Goal: Task Accomplishment & Management: Use online tool/utility

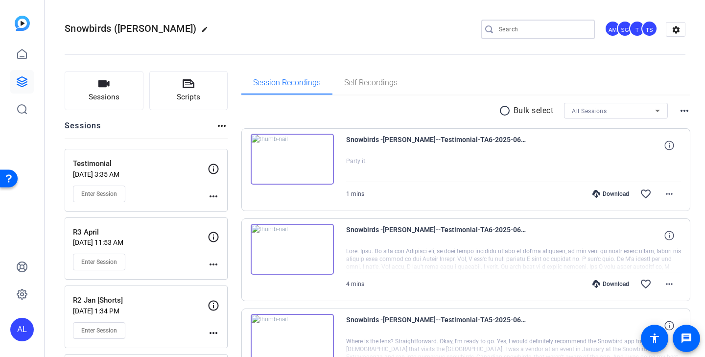
click at [515, 31] on input "Search" at bounding box center [543, 30] width 88 height 12
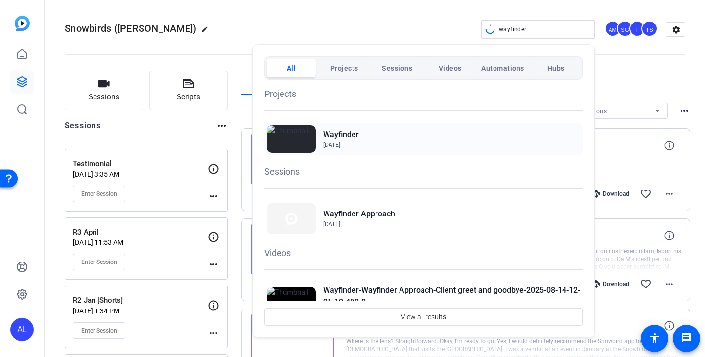
type input "wayfinder"
click at [302, 137] on img at bounding box center [291, 138] width 49 height 27
click at [413, 12] on div at bounding box center [352, 178] width 705 height 357
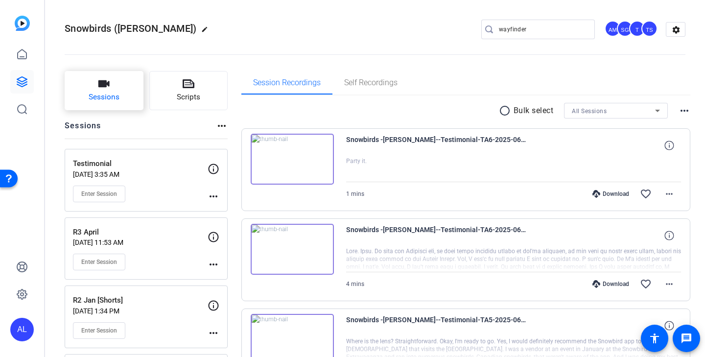
click at [114, 92] on span "Sessions" at bounding box center [104, 97] width 31 height 11
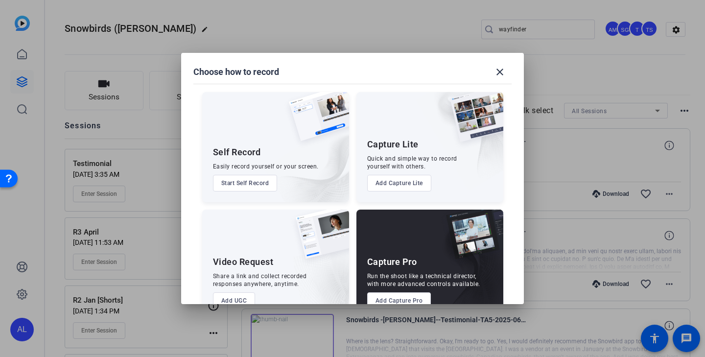
click at [395, 296] on button "Add Capture Pro" at bounding box center [399, 300] width 64 height 17
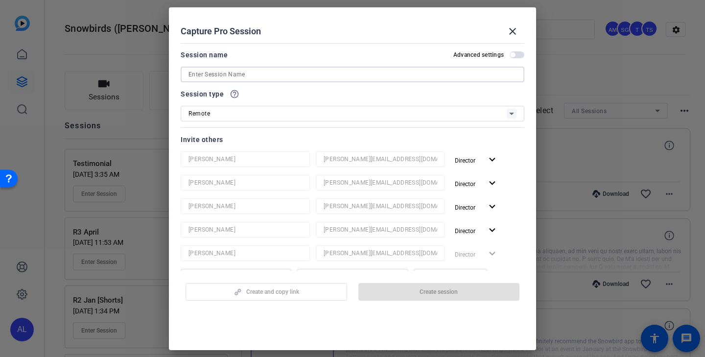
click at [287, 76] on input at bounding box center [353, 75] width 328 height 12
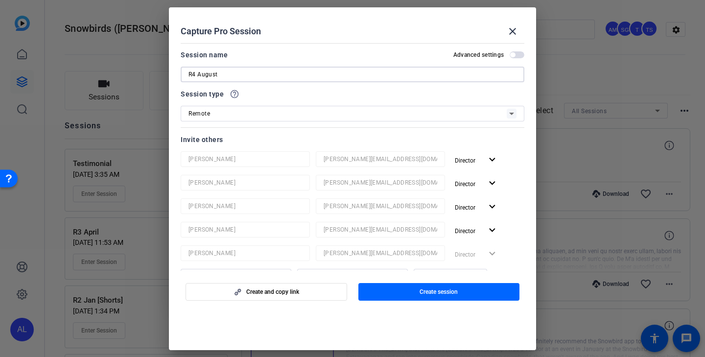
scroll to position [230, 0]
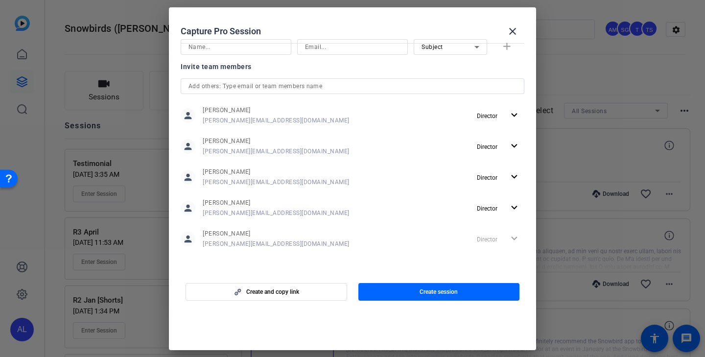
type input "R4 August"
click at [297, 117] on div "person Andrea Morningstar andrea@ideadecanter.com Director expand_more" at bounding box center [353, 116] width 344 height 24
click at [504, 112] on span "Director" at bounding box center [490, 116] width 27 height 12
click at [498, 152] on span "Remove User" at bounding box center [499, 152] width 36 height 7
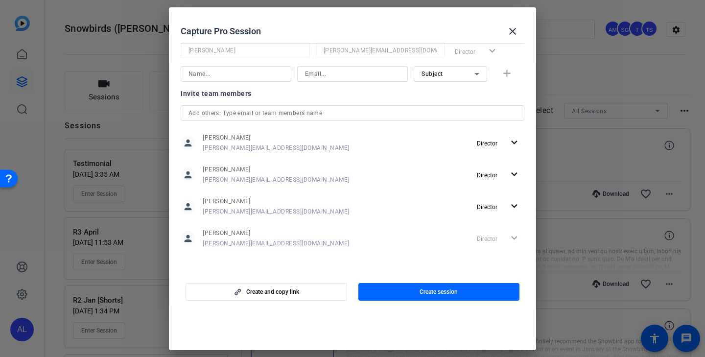
scroll to position [179, 0]
click at [506, 180] on span "button" at bounding box center [498, 175] width 51 height 24
click at [491, 211] on span "Remove User" at bounding box center [499, 212] width 36 height 7
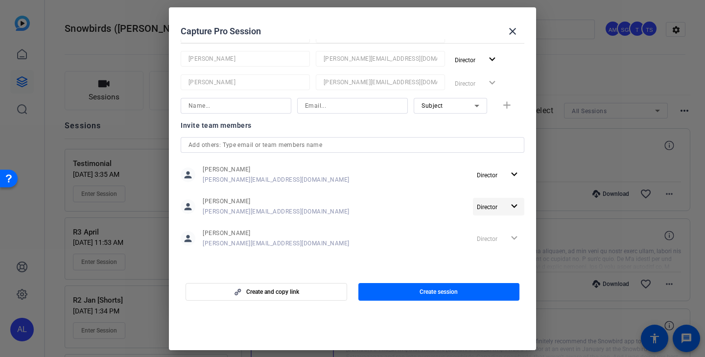
click at [510, 209] on mat-icon "expand_more" at bounding box center [515, 206] width 12 height 12
click at [499, 246] on span "Remove User" at bounding box center [499, 244] width 36 height 7
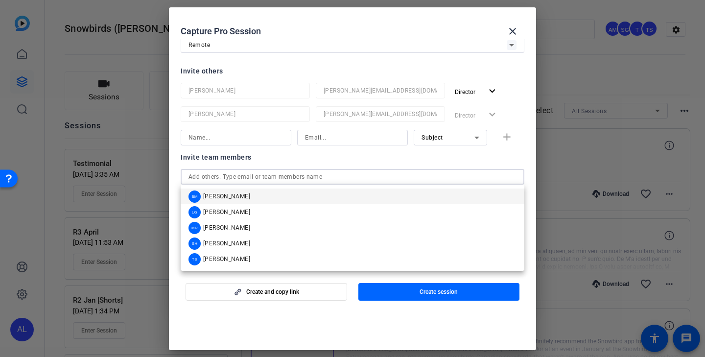
click at [427, 177] on input "text" at bounding box center [353, 177] width 328 height 12
click at [379, 199] on mat-option "BM Betsy Mugavero" at bounding box center [353, 197] width 344 height 16
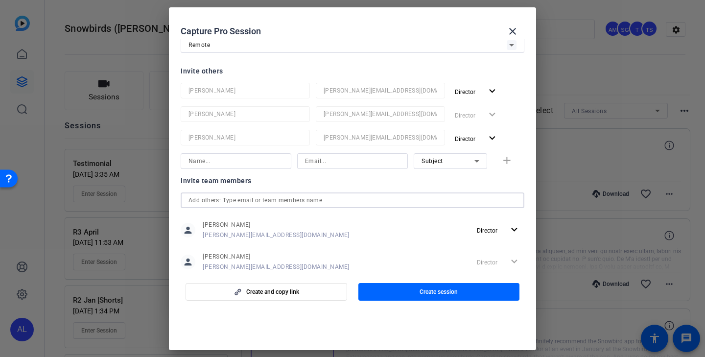
click at [379, 201] on input "text" at bounding box center [353, 200] width 328 height 12
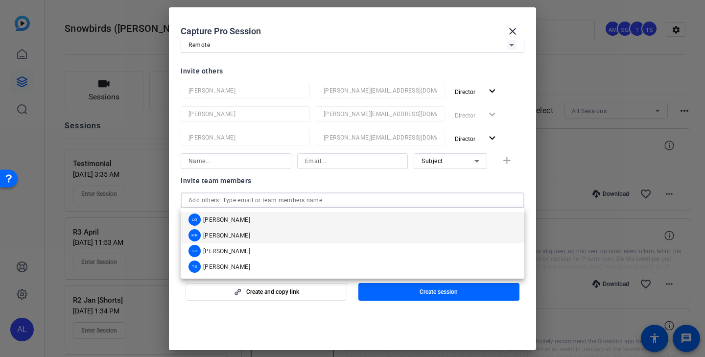
click at [364, 237] on mat-option "MR Molly Roland" at bounding box center [353, 236] width 344 height 16
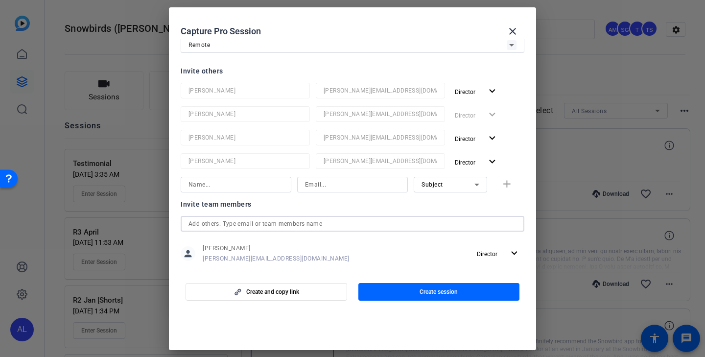
click at [364, 223] on input "text" at bounding box center [353, 224] width 328 height 12
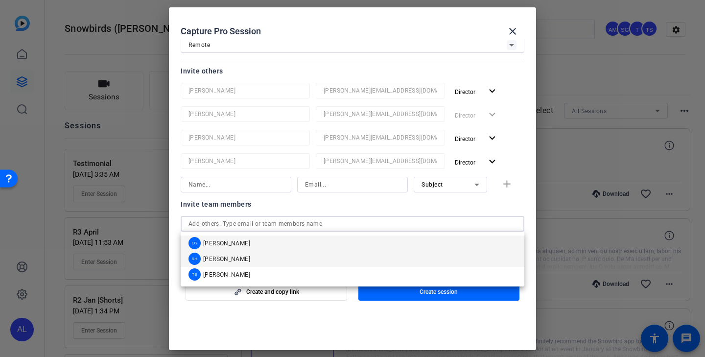
click at [356, 262] on mat-option "SH Sam Hale" at bounding box center [353, 259] width 344 height 16
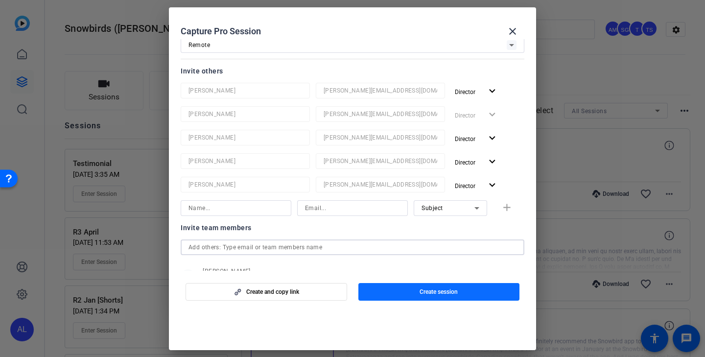
click at [471, 291] on span "button" at bounding box center [440, 292] width 162 height 24
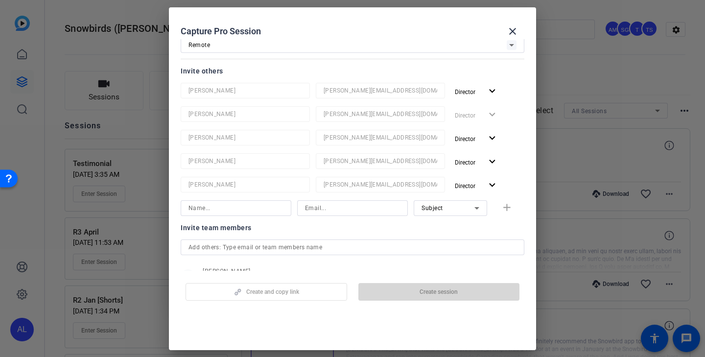
scroll to position [0, 0]
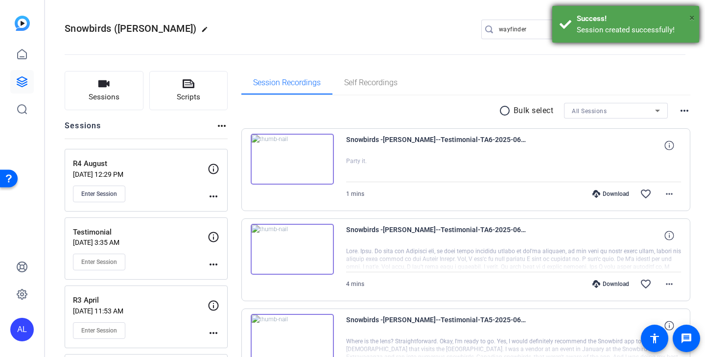
click at [695, 15] on span "×" at bounding box center [692, 18] width 5 height 12
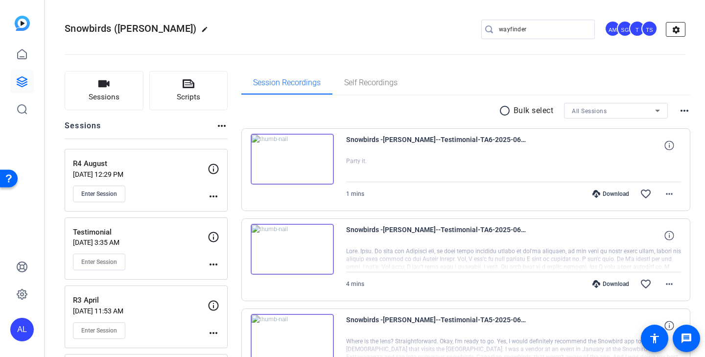
click at [679, 30] on mat-icon "settings" at bounding box center [677, 30] width 20 height 15
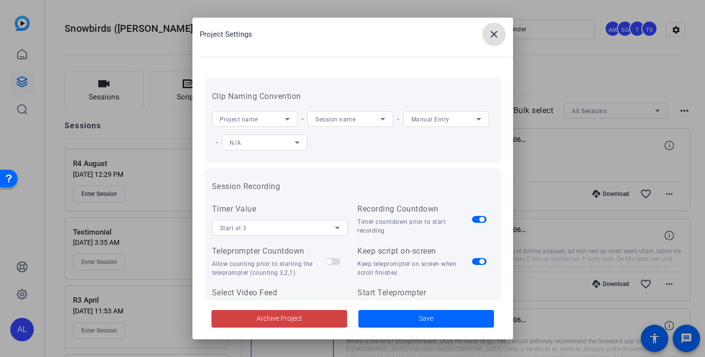
click at [494, 28] on mat-icon "close" at bounding box center [494, 34] width 12 height 12
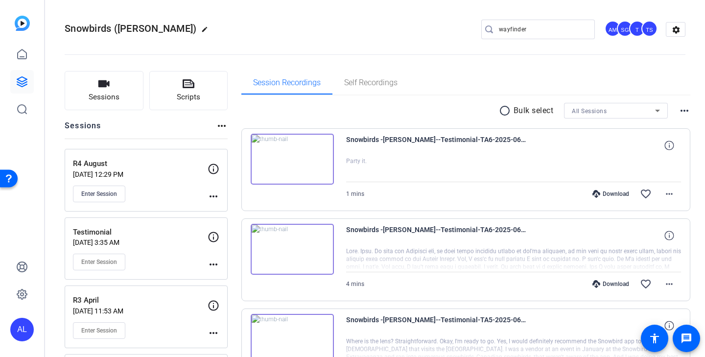
click at [624, 29] on div "SG" at bounding box center [625, 29] width 16 height 16
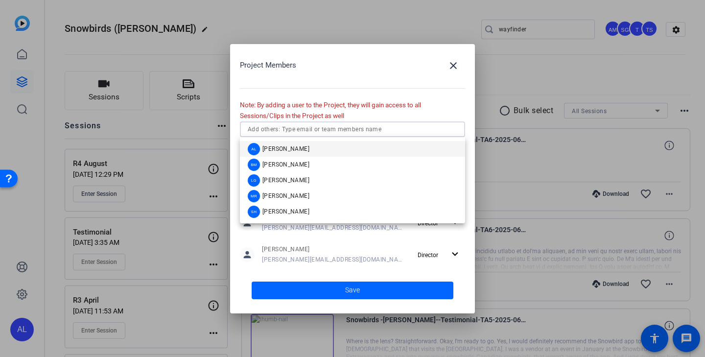
click at [380, 130] on input "text" at bounding box center [353, 129] width 210 height 12
click at [337, 162] on mat-option "BM Betsy Mugavero" at bounding box center [352, 165] width 225 height 16
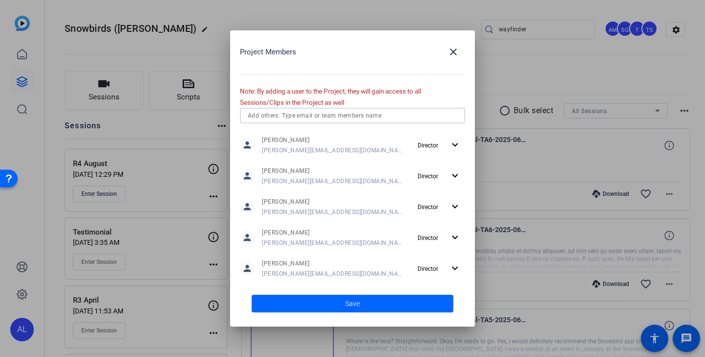
click at [344, 122] on div at bounding box center [353, 116] width 210 height 16
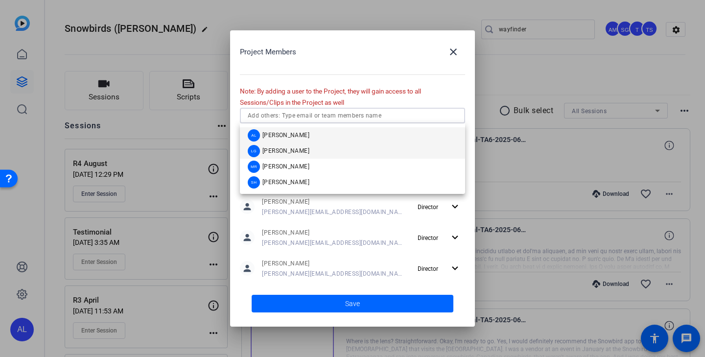
click at [331, 151] on mat-option "LG Laura Garfield" at bounding box center [352, 151] width 225 height 16
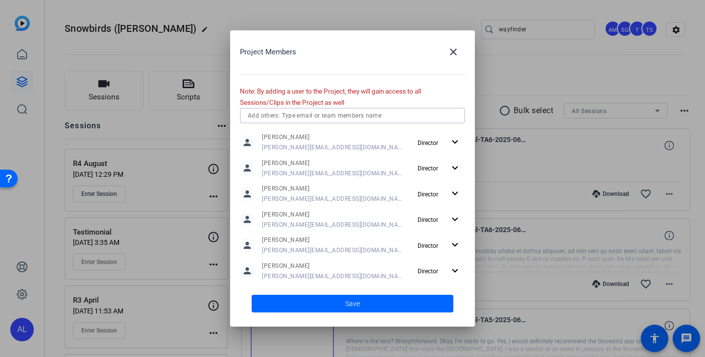
click at [336, 112] on input "text" at bounding box center [353, 116] width 210 height 12
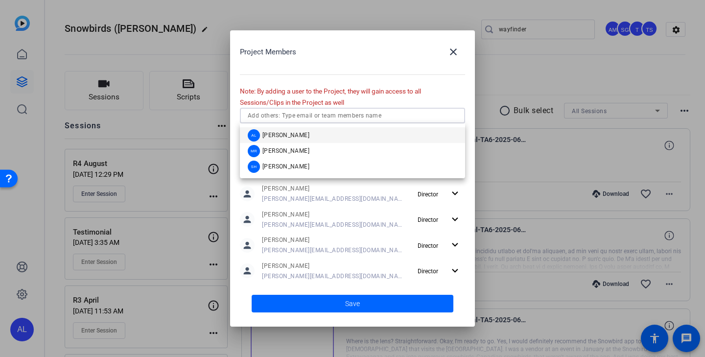
click at [334, 135] on mat-option "AL Audrey Lee" at bounding box center [352, 135] width 225 height 16
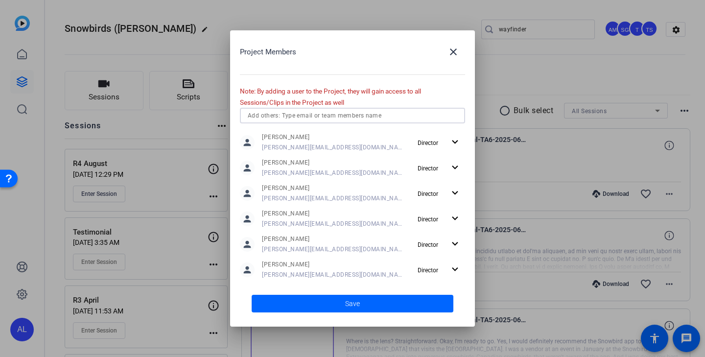
click at [335, 119] on input "text" at bounding box center [353, 116] width 210 height 12
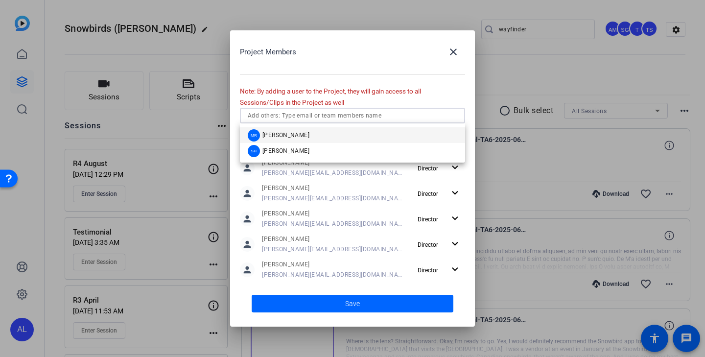
click at [329, 136] on mat-option "MR Molly Roland" at bounding box center [352, 135] width 225 height 16
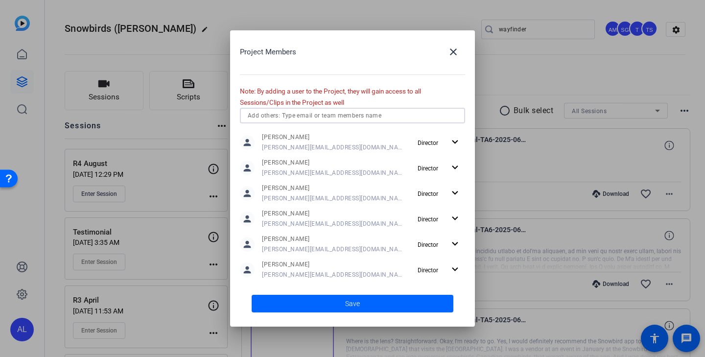
click at [332, 111] on input "text" at bounding box center [353, 116] width 210 height 12
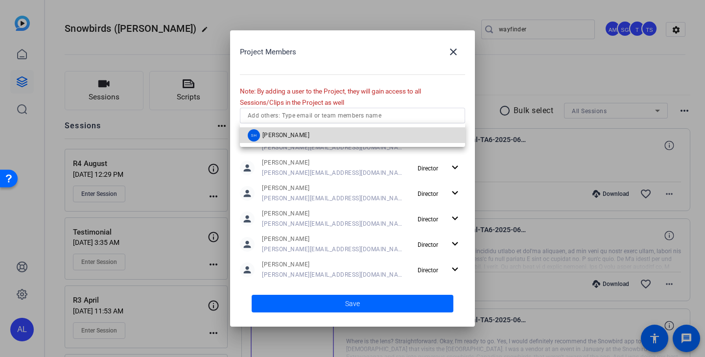
click at [328, 133] on mat-option "SH Sam Hale" at bounding box center [352, 135] width 225 height 16
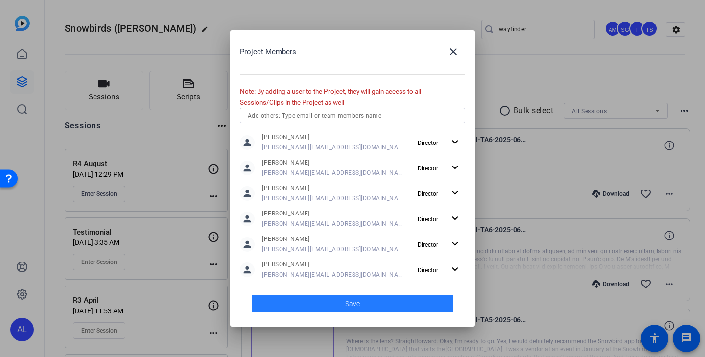
click at [352, 299] on span "Save" at bounding box center [352, 304] width 15 height 10
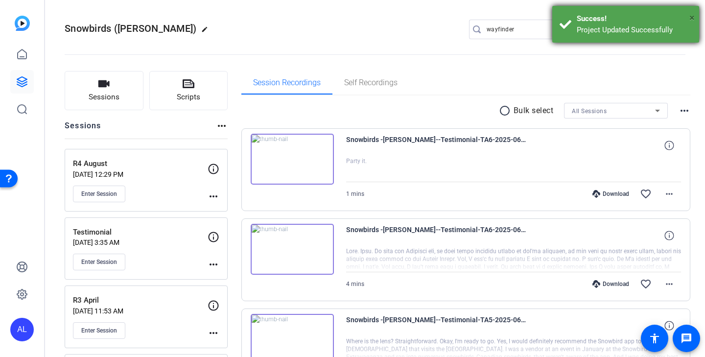
click at [693, 16] on span "×" at bounding box center [692, 18] width 5 height 12
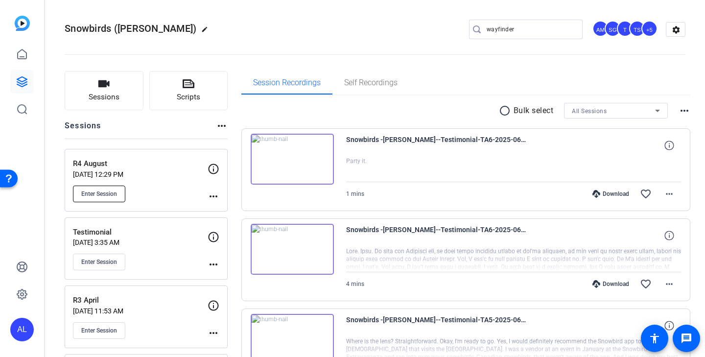
click at [114, 194] on span "Enter Session" at bounding box center [99, 194] width 36 height 8
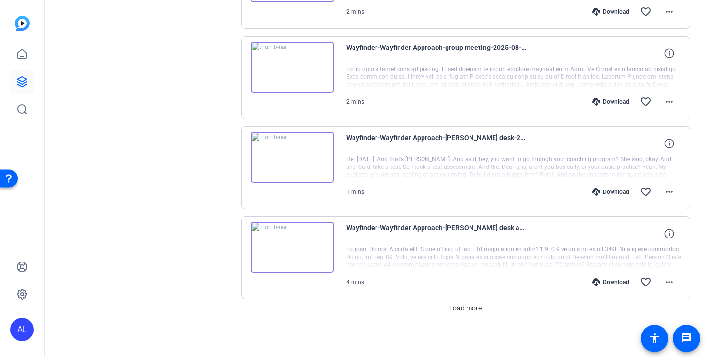
scroll to position [727, 0]
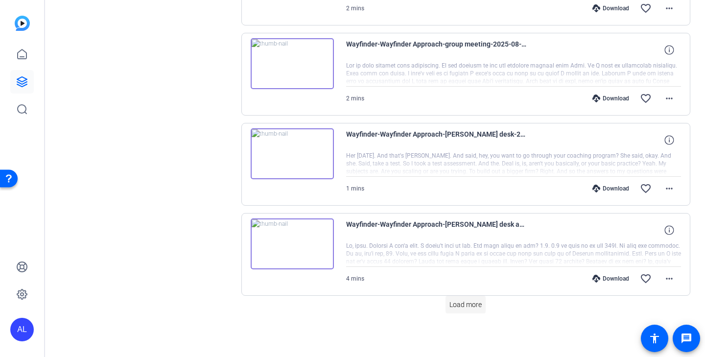
click at [463, 303] on span "Load more" at bounding box center [466, 305] width 32 height 10
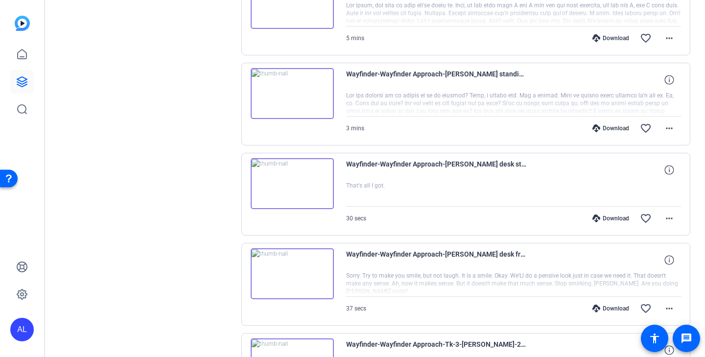
scroll to position [1102, 0]
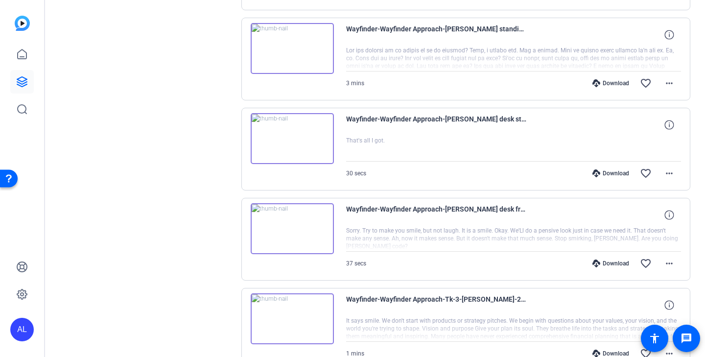
click at [608, 263] on div "Download" at bounding box center [611, 264] width 47 height 8
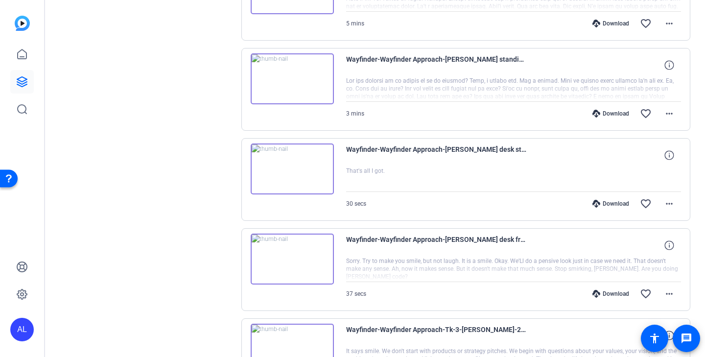
scroll to position [1067, 0]
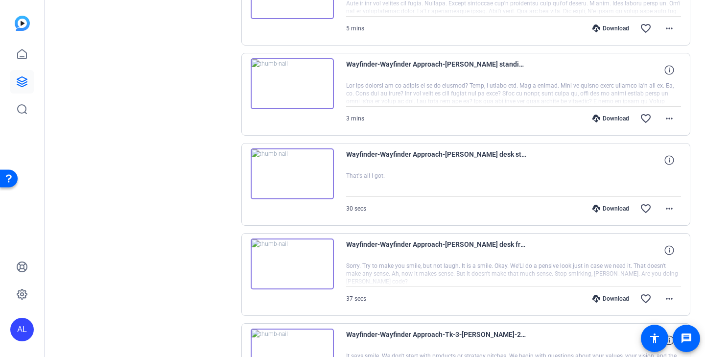
click at [316, 177] on img at bounding box center [292, 173] width 83 height 51
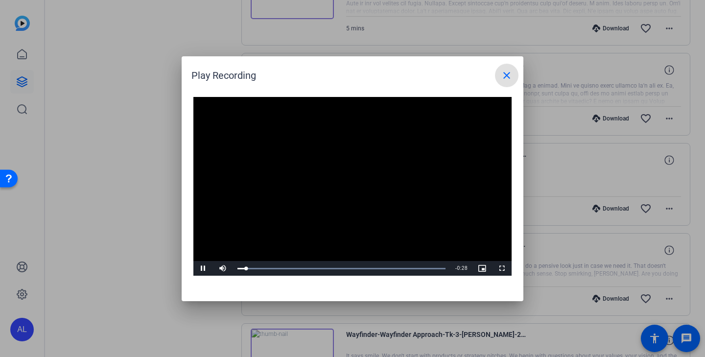
click at [513, 71] on span at bounding box center [507, 76] width 24 height 24
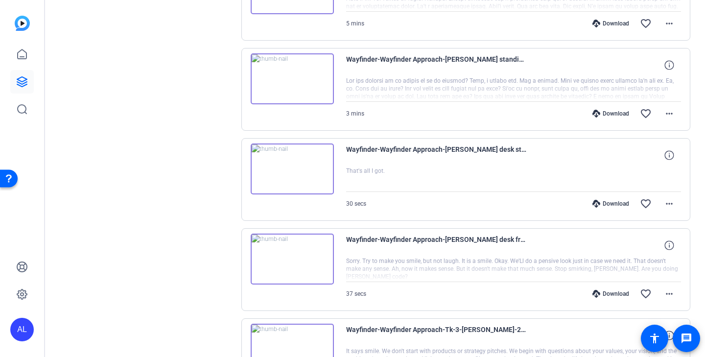
scroll to position [1072, 0]
click at [327, 171] on img at bounding box center [292, 168] width 83 height 51
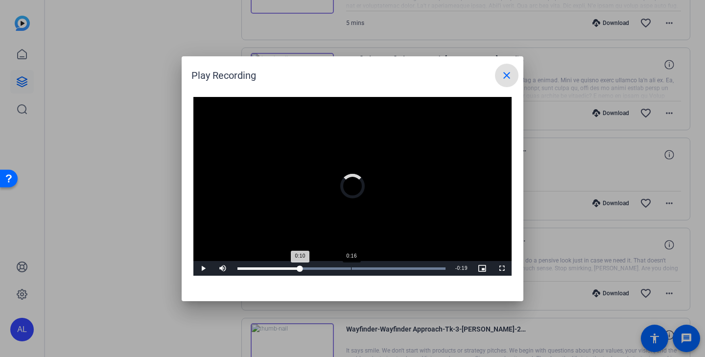
drag, startPoint x: 264, startPoint y: 266, endPoint x: 362, endPoint y: 261, distance: 97.6
click at [361, 261] on div "Loaded : 100.00% 0:16 0:10" at bounding box center [342, 268] width 218 height 15
drag, startPoint x: 365, startPoint y: 264, endPoint x: 409, endPoint y: 264, distance: 44.1
click at [409, 264] on div "Loaded : 100.00% 0:22 0:18" at bounding box center [342, 268] width 218 height 15
click at [509, 78] on mat-icon "close" at bounding box center [507, 76] width 12 height 12
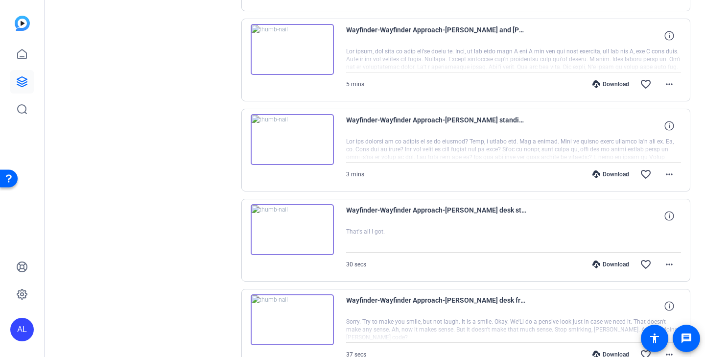
scroll to position [1008, 0]
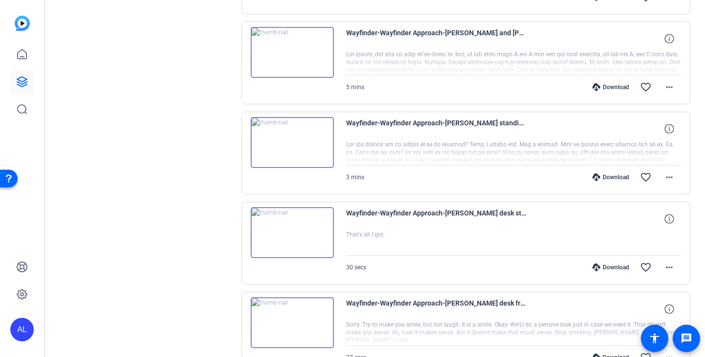
click at [324, 152] on img at bounding box center [292, 142] width 83 height 51
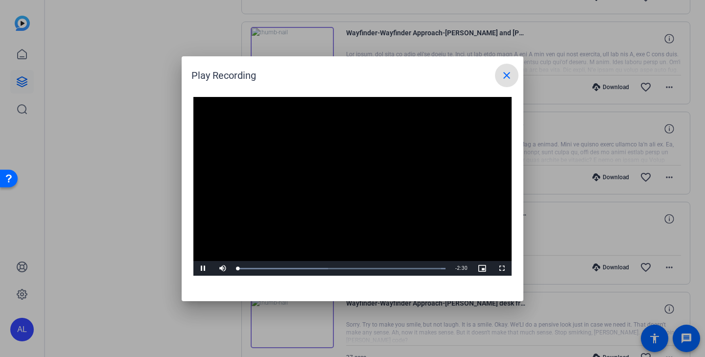
click at [508, 73] on mat-icon "close" at bounding box center [507, 76] width 12 height 12
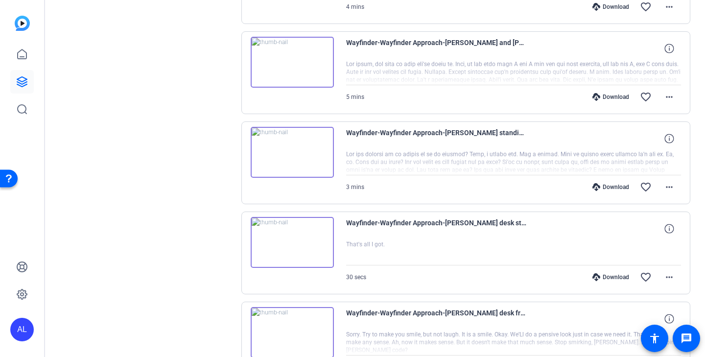
scroll to position [996, 0]
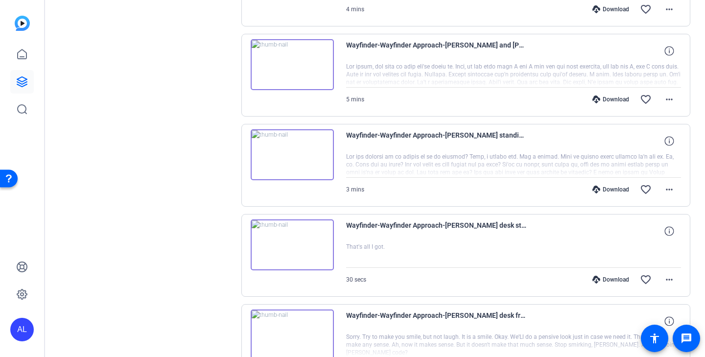
click at [321, 165] on img at bounding box center [292, 154] width 83 height 51
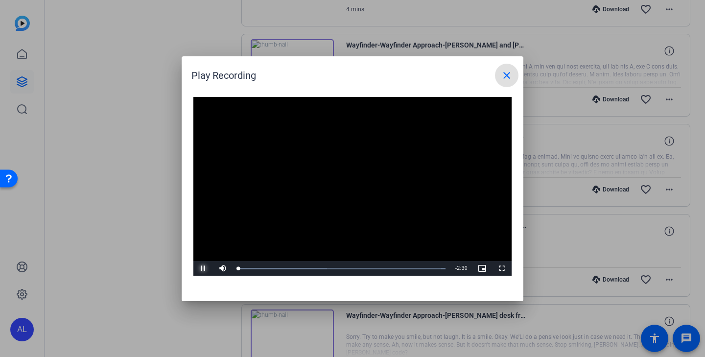
click at [204, 268] on span "Video Player" at bounding box center [204, 268] width 20 height 0
drag, startPoint x: 241, startPoint y: 266, endPoint x: 362, endPoint y: 262, distance: 121.6
click at [362, 262] on div "Loaded : 100.00% 1:29 1:29" at bounding box center [342, 268] width 218 height 15
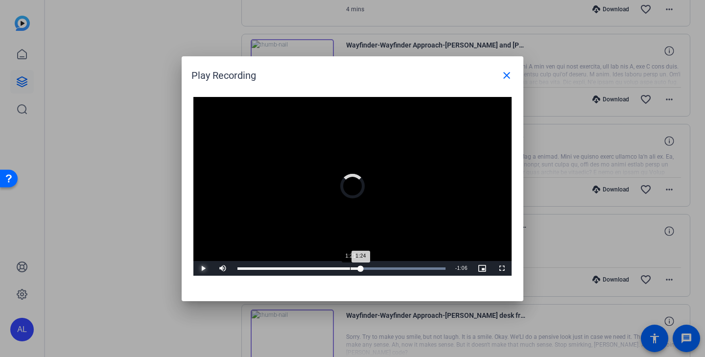
drag, startPoint x: 361, startPoint y: 267, endPoint x: 333, endPoint y: 266, distance: 27.4
click at [333, 266] on div "Loaded : 100.00% 1:21 1:24" at bounding box center [342, 268] width 218 height 15
click at [510, 73] on mat-icon "close" at bounding box center [507, 76] width 12 height 12
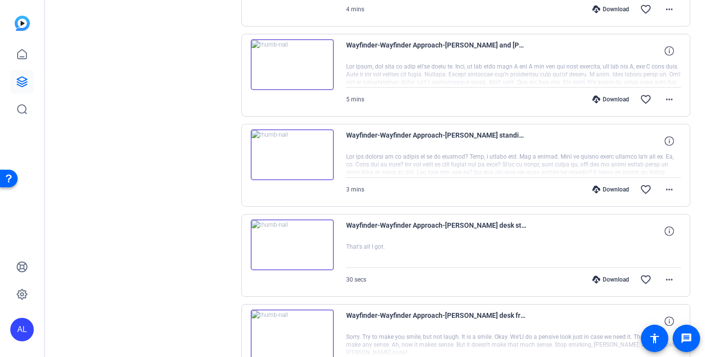
click at [605, 189] on div "Download" at bounding box center [611, 190] width 47 height 8
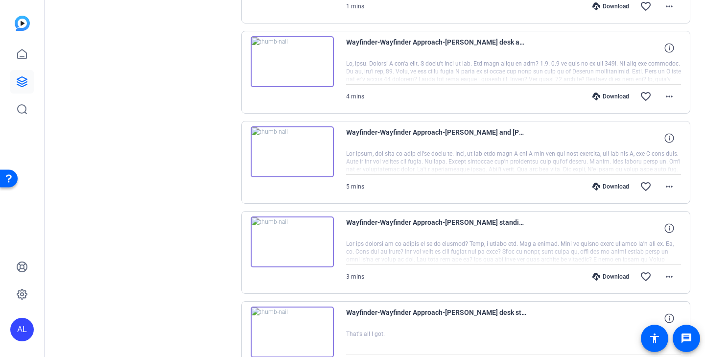
scroll to position [896, 0]
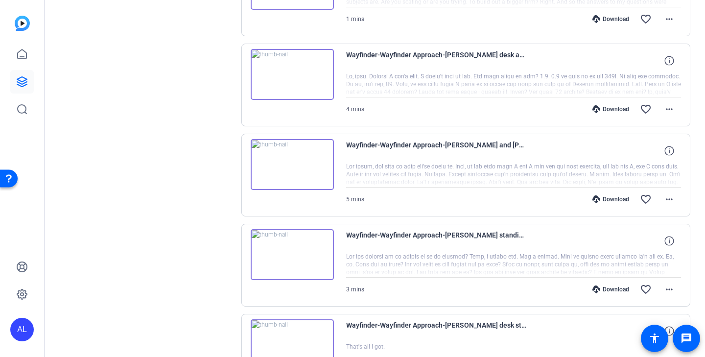
click at [611, 198] on div "Download" at bounding box center [611, 199] width 47 height 8
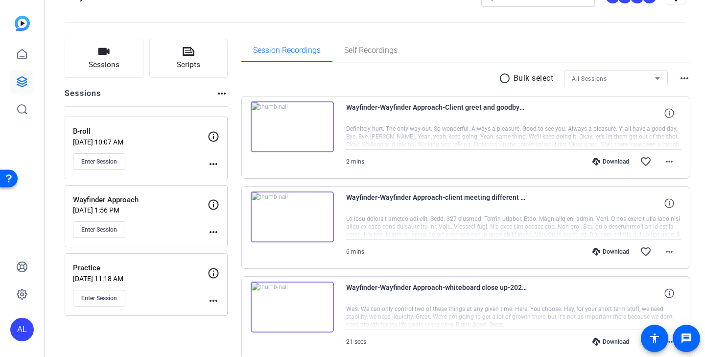
scroll to position [28, 0]
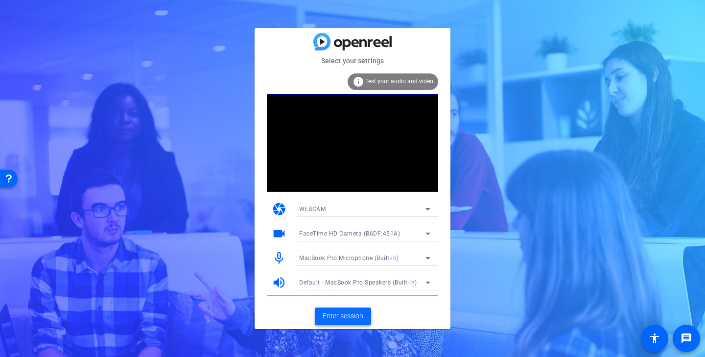
click at [351, 312] on span "Enter session" at bounding box center [343, 316] width 41 height 10
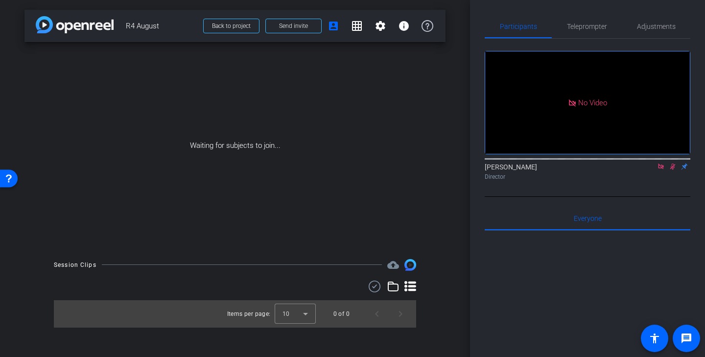
click at [661, 170] on icon at bounding box center [661, 166] width 8 height 7
click at [663, 170] on icon at bounding box center [661, 166] width 8 height 7
click at [295, 29] on span "Send invite" at bounding box center [293, 26] width 29 height 8
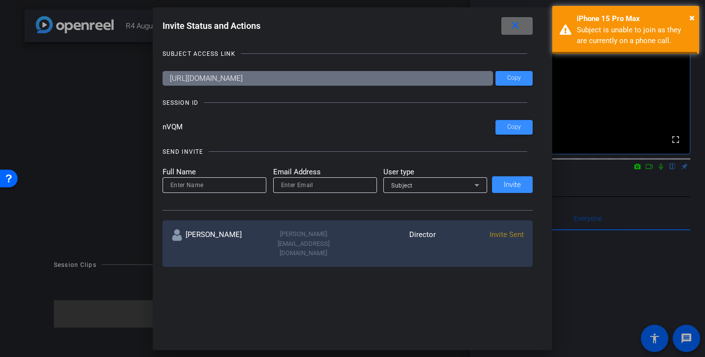
click at [515, 28] on mat-icon "close" at bounding box center [515, 26] width 12 height 12
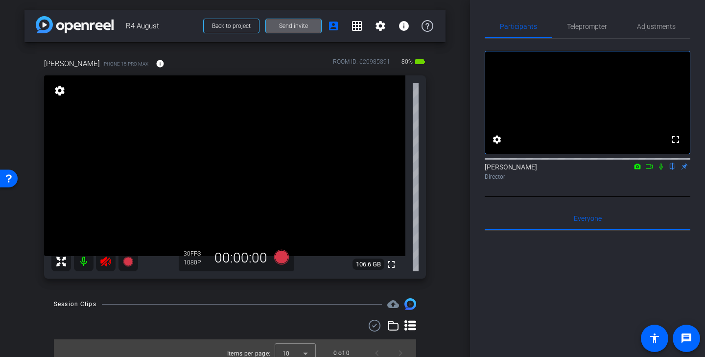
click at [108, 266] on icon at bounding box center [106, 262] width 12 height 12
click at [670, 25] on span "Adjustments" at bounding box center [656, 26] width 39 height 7
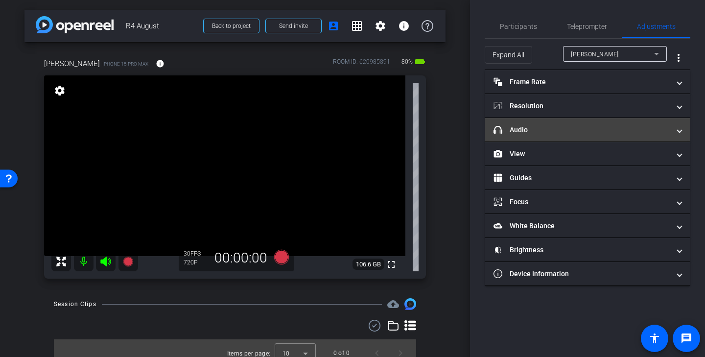
click at [539, 133] on mat-panel-title "headphone icon Audio" at bounding box center [582, 130] width 176 height 10
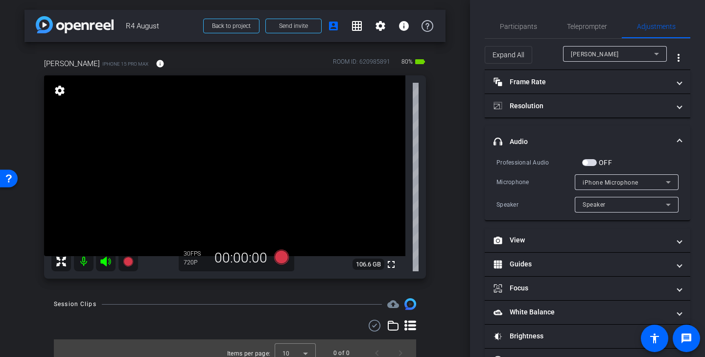
click at [545, 143] on mat-panel-title "headphone icon Audio" at bounding box center [582, 142] width 176 height 10
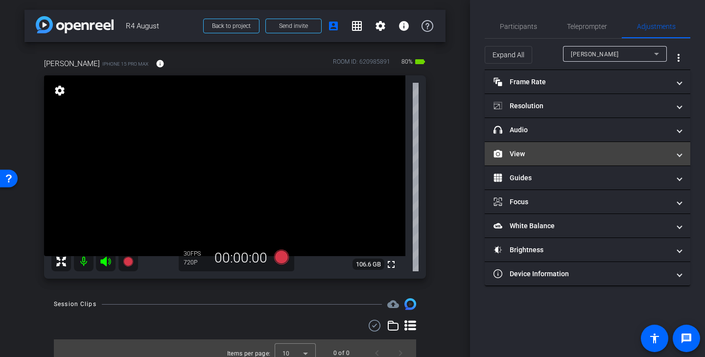
click at [542, 161] on mat-expansion-panel-header "View" at bounding box center [588, 154] width 206 height 24
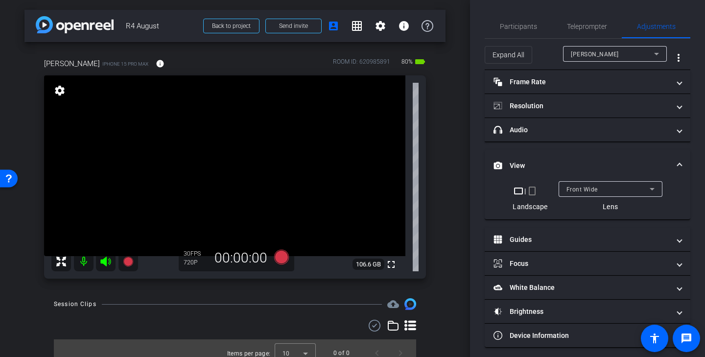
click at [534, 191] on mat-icon "crop_portrait" at bounding box center [533, 191] width 12 height 12
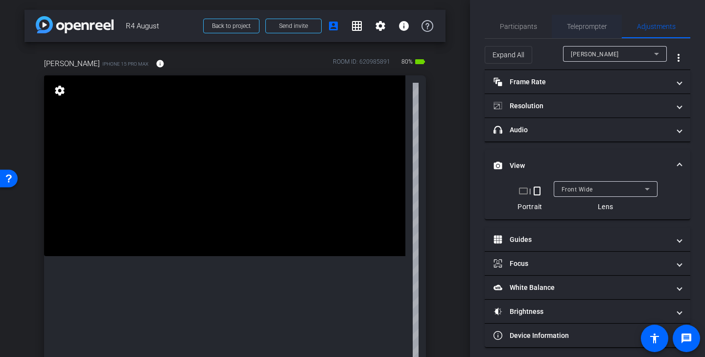
click at [591, 33] on span "Teleprompter" at bounding box center [587, 27] width 40 height 24
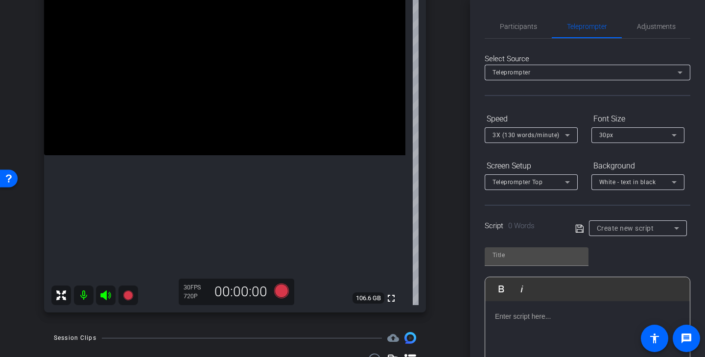
scroll to position [123, 0]
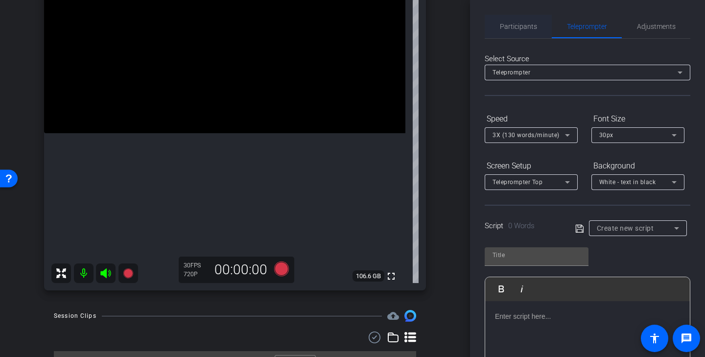
click at [519, 30] on span "Participants" at bounding box center [518, 26] width 37 height 7
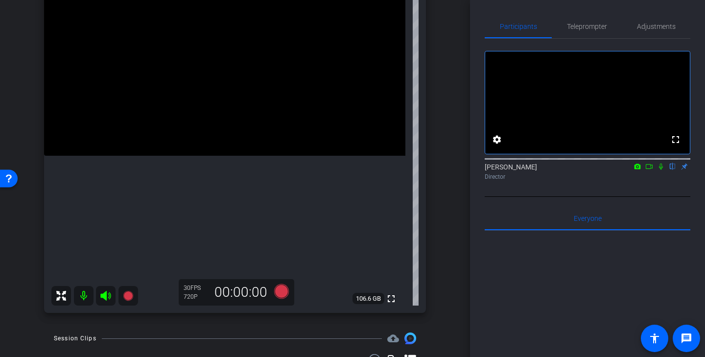
scroll to position [69, 0]
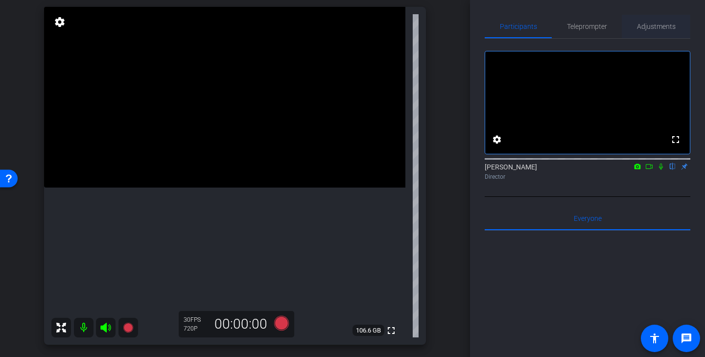
click at [657, 27] on span "Adjustments" at bounding box center [656, 26] width 39 height 7
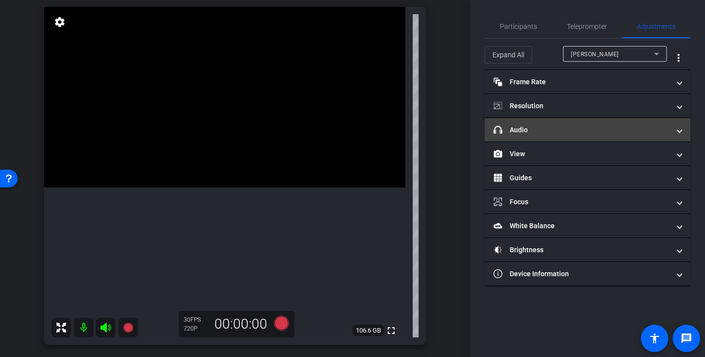
click at [593, 131] on mat-panel-title "headphone icon Audio" at bounding box center [582, 130] width 176 height 10
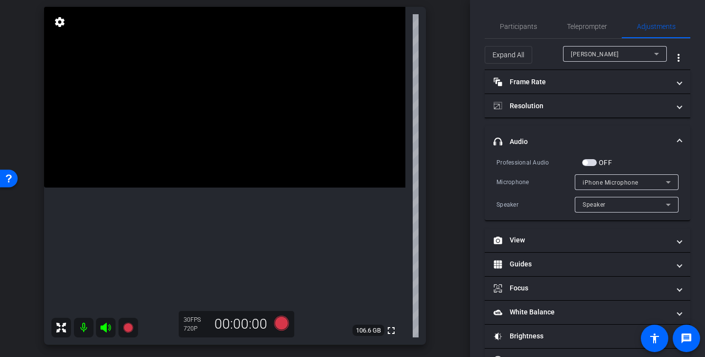
click at [645, 141] on mat-panel-title "headphone icon Audio" at bounding box center [582, 142] width 176 height 10
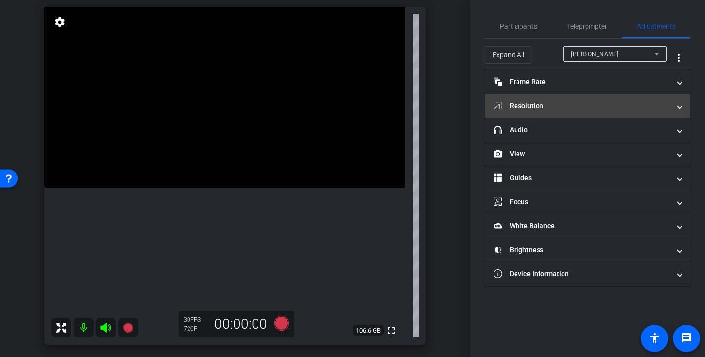
click at [586, 106] on mat-panel-title "Resolution" at bounding box center [582, 106] width 176 height 10
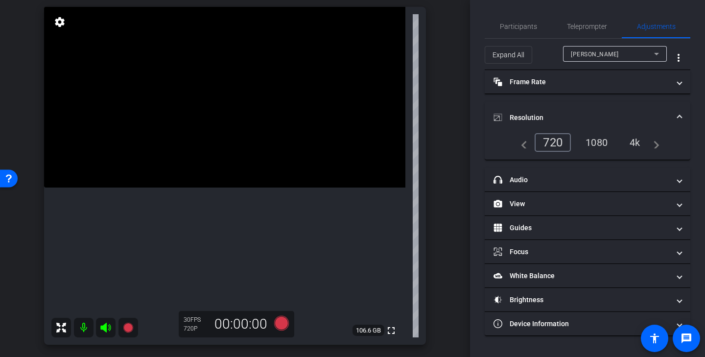
click at [602, 140] on div "1080" at bounding box center [597, 142] width 37 height 17
click at [607, 113] on mat-panel-title "Resolution" at bounding box center [582, 118] width 176 height 10
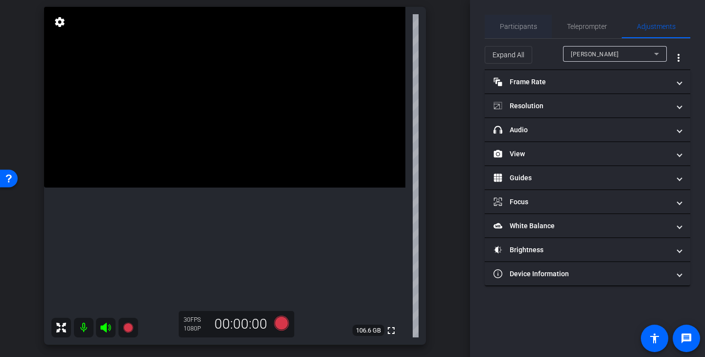
click at [520, 34] on span "Participants" at bounding box center [518, 27] width 37 height 24
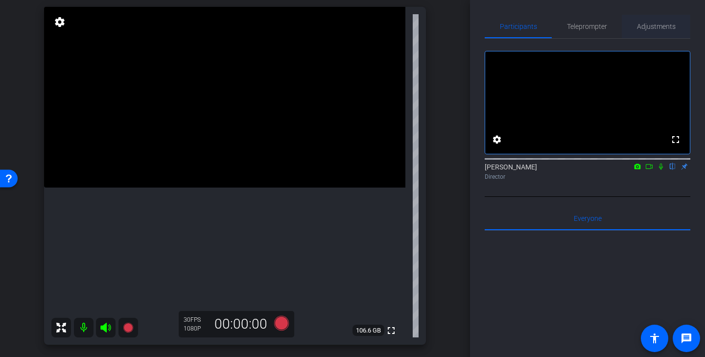
click at [669, 31] on span "Adjustments" at bounding box center [656, 27] width 39 height 24
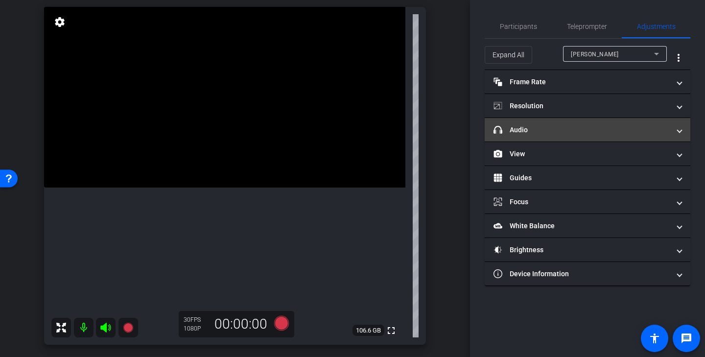
click at [594, 126] on mat-panel-title "headphone icon Audio" at bounding box center [582, 130] width 176 height 10
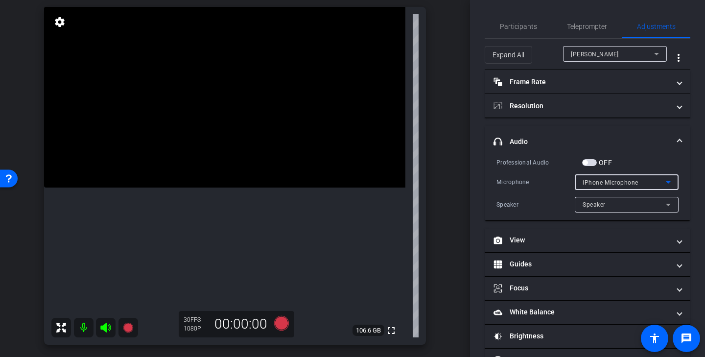
click at [659, 183] on div "iPhone Microphone" at bounding box center [624, 182] width 83 height 12
click at [662, 162] on div at bounding box center [352, 178] width 705 height 357
click at [522, 23] on span "Participants" at bounding box center [518, 26] width 37 height 7
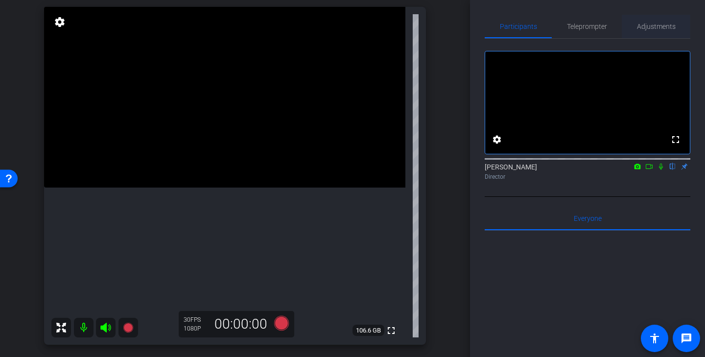
click at [664, 25] on span "Adjustments" at bounding box center [656, 26] width 39 height 7
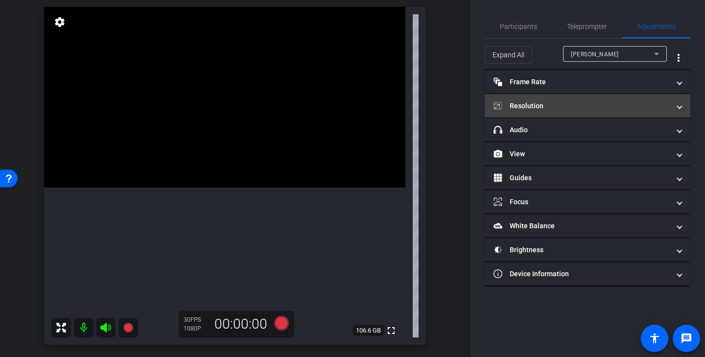
click at [550, 111] on mat-expansion-panel-header "Resolution" at bounding box center [588, 106] width 206 height 24
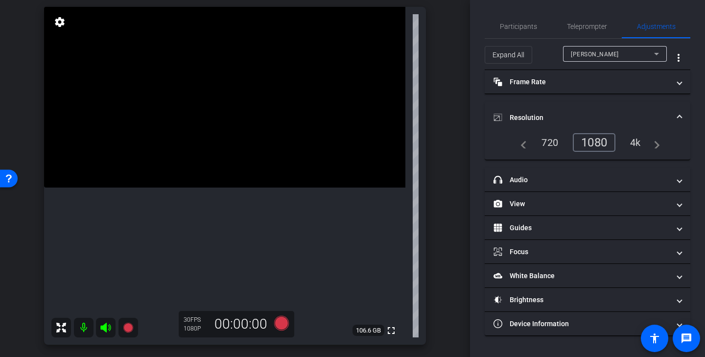
click at [610, 120] on mat-panel-title "Resolution" at bounding box center [582, 118] width 176 height 10
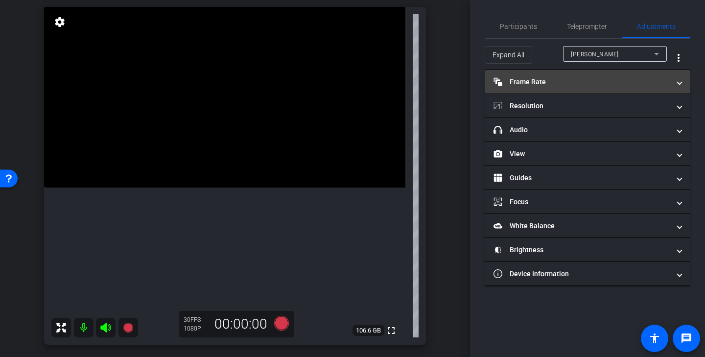
click at [605, 86] on mat-panel-title "Frame Rate Frame Rate" at bounding box center [582, 82] width 176 height 10
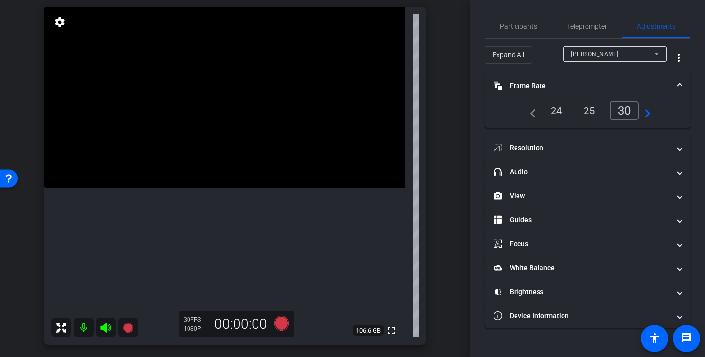
click at [643, 90] on mat-panel-title "Frame Rate Frame Rate" at bounding box center [582, 86] width 176 height 10
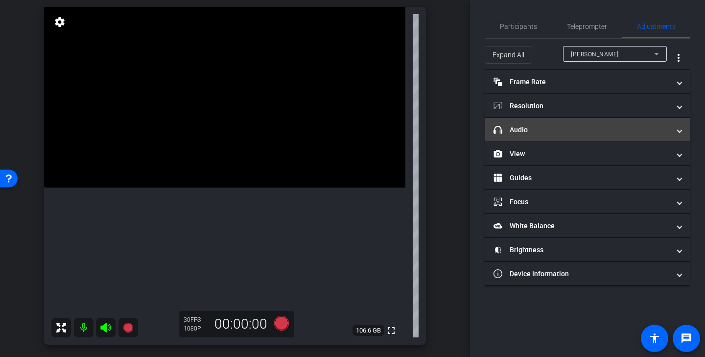
click at [599, 126] on mat-panel-title "headphone icon Audio" at bounding box center [582, 130] width 176 height 10
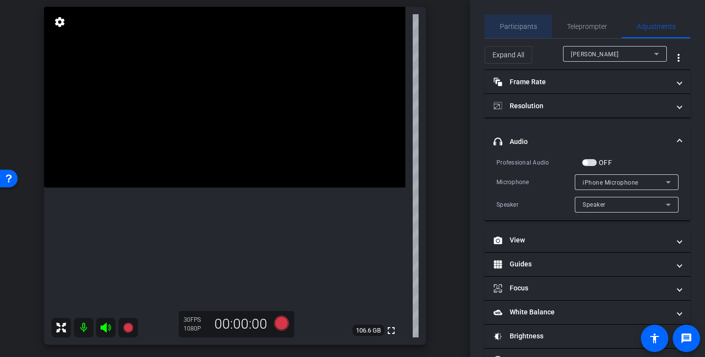
click at [536, 29] on div "Participants" at bounding box center [518, 27] width 67 height 24
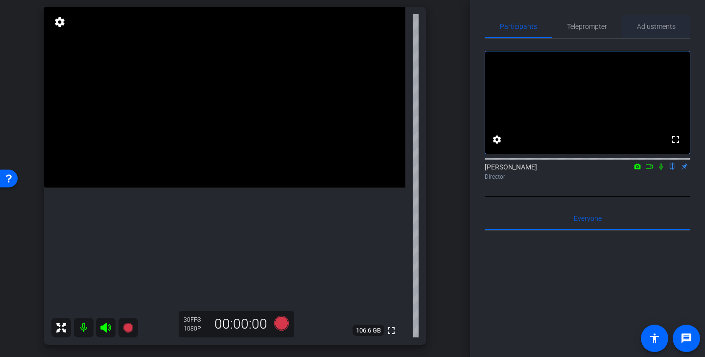
click at [671, 28] on span "Adjustments" at bounding box center [656, 26] width 39 height 7
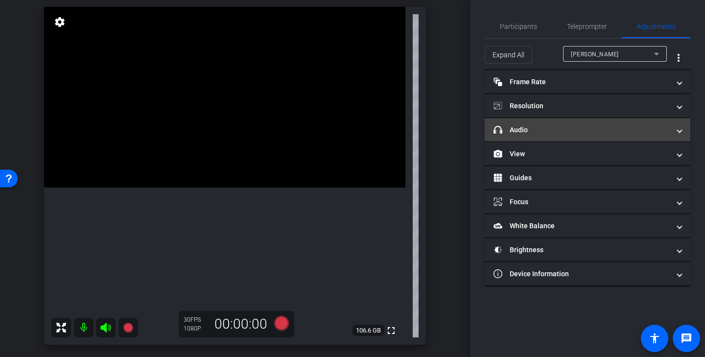
click at [593, 127] on mat-panel-title "headphone icon Audio" at bounding box center [582, 130] width 176 height 10
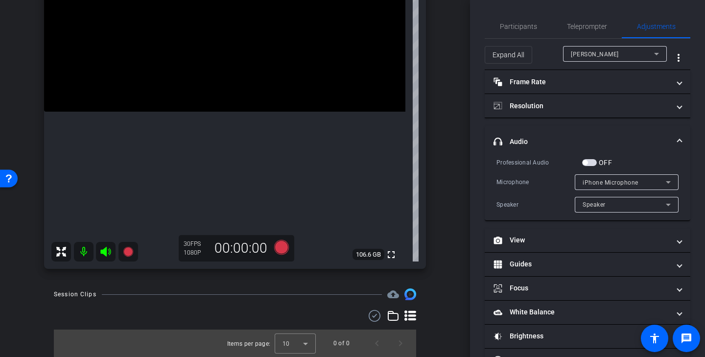
scroll to position [0, 0]
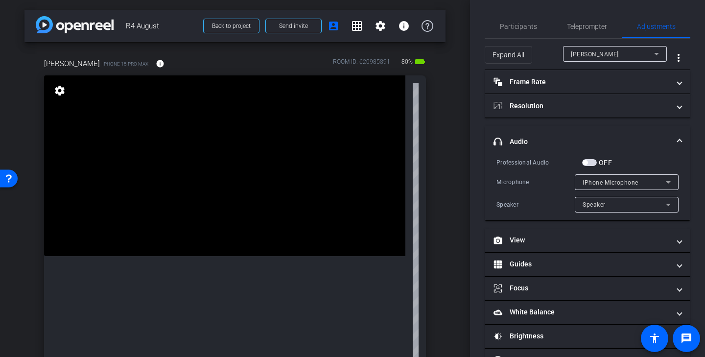
click at [635, 185] on span "iPhone Microphone" at bounding box center [611, 182] width 56 height 7
click at [652, 169] on div at bounding box center [352, 178] width 705 height 357
click at [615, 200] on div "Speaker" at bounding box center [624, 204] width 83 height 12
click at [615, 202] on div at bounding box center [352, 178] width 705 height 357
click at [593, 162] on span "button" at bounding box center [589, 162] width 15 height 7
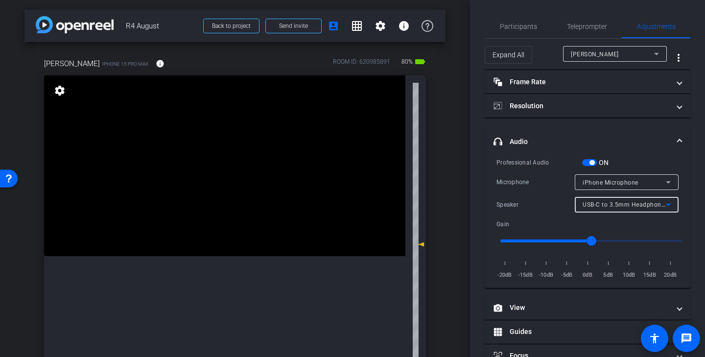
click at [647, 208] on span "USB-C to 3.5mm Headphone Jack Adapter" at bounding box center [644, 204] width 122 height 8
click at [653, 204] on div at bounding box center [352, 178] width 705 height 357
click at [651, 184] on div "iPhone Microphone" at bounding box center [624, 182] width 83 height 12
click at [651, 184] on div at bounding box center [352, 178] width 705 height 357
click at [593, 161] on span "button" at bounding box center [592, 162] width 5 height 5
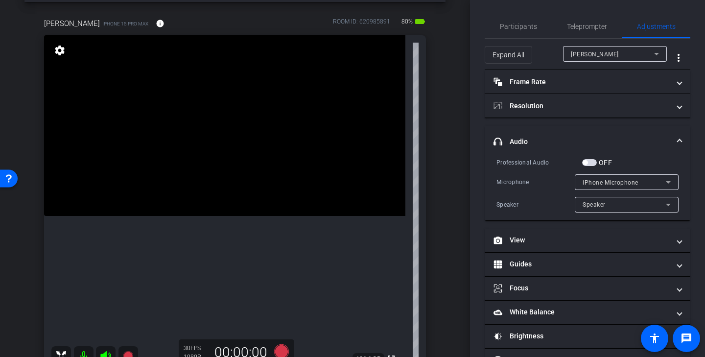
scroll to position [46, 0]
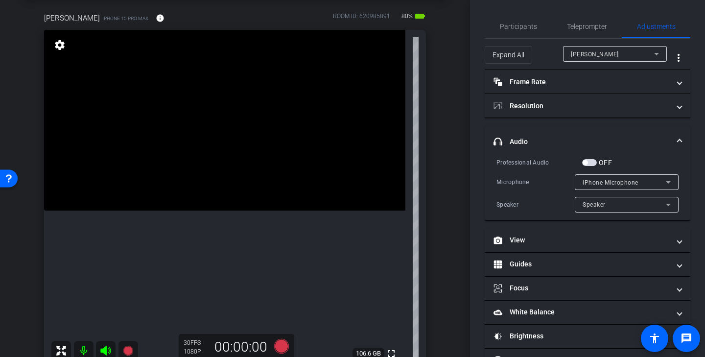
click at [617, 183] on span "iPhone Microphone" at bounding box center [611, 182] width 56 height 7
click at [639, 185] on div at bounding box center [352, 178] width 705 height 357
click at [527, 28] on span "Participants" at bounding box center [518, 26] width 37 height 7
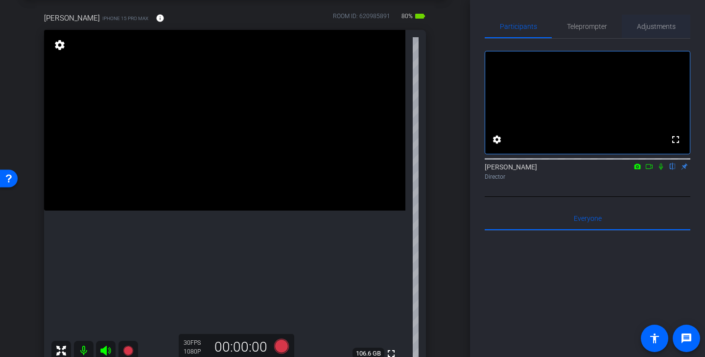
click at [668, 27] on span "Adjustments" at bounding box center [656, 26] width 39 height 7
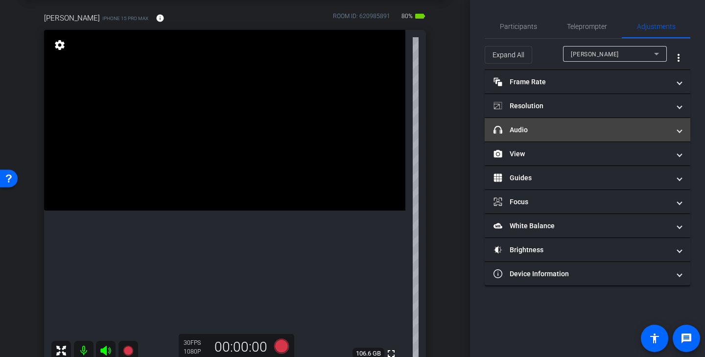
click at [576, 139] on mat-expansion-panel-header "headphone icon Audio" at bounding box center [588, 130] width 206 height 24
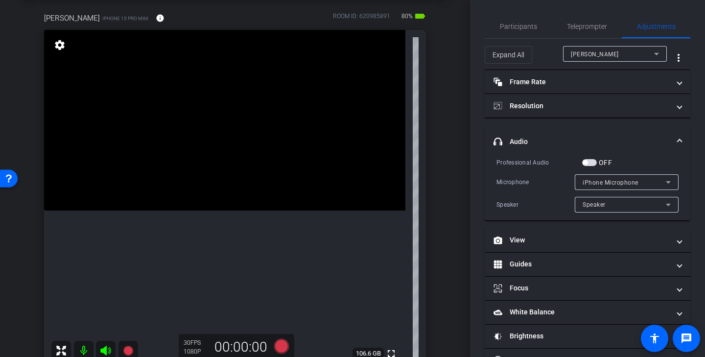
click at [591, 164] on span "button" at bounding box center [589, 162] width 15 height 7
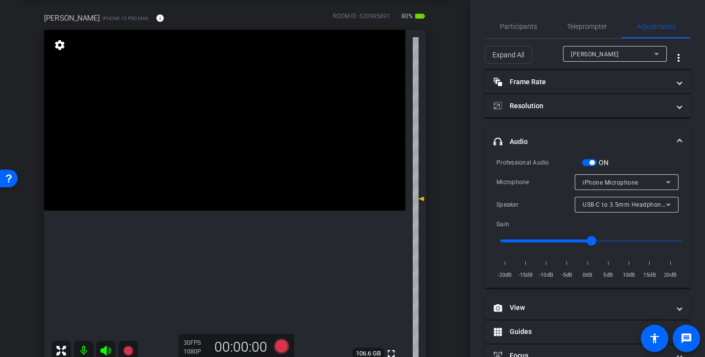
click at [645, 183] on div "iPhone Microphone" at bounding box center [624, 182] width 83 height 12
click at [591, 166] on div at bounding box center [352, 178] width 705 height 357
click at [592, 162] on span "button" at bounding box center [592, 162] width 5 height 5
click at [644, 137] on mat-panel-title "headphone icon Audio" at bounding box center [582, 142] width 176 height 10
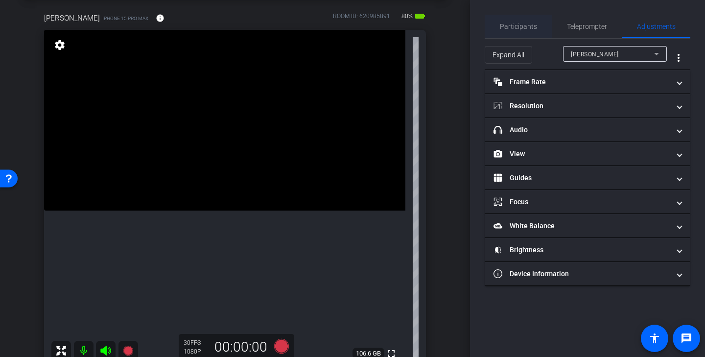
click at [537, 33] on div "Participants" at bounding box center [518, 27] width 67 height 24
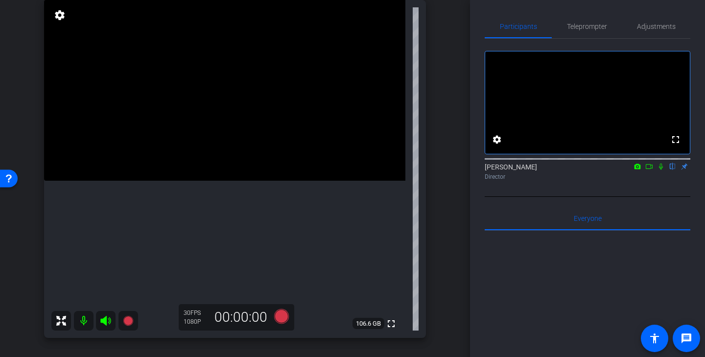
scroll to position [86, 0]
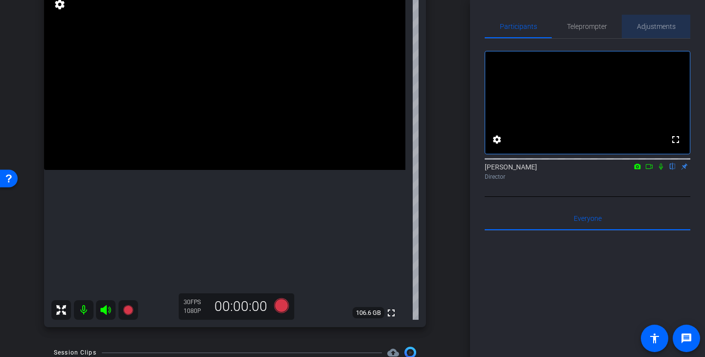
click at [655, 34] on span "Adjustments" at bounding box center [656, 27] width 39 height 24
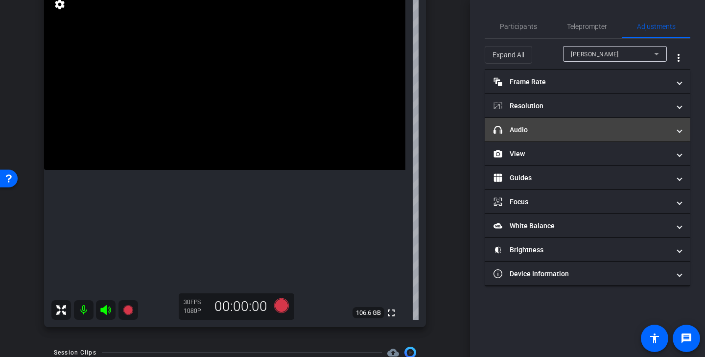
click at [572, 128] on mat-panel-title "headphone icon Audio" at bounding box center [582, 130] width 176 height 10
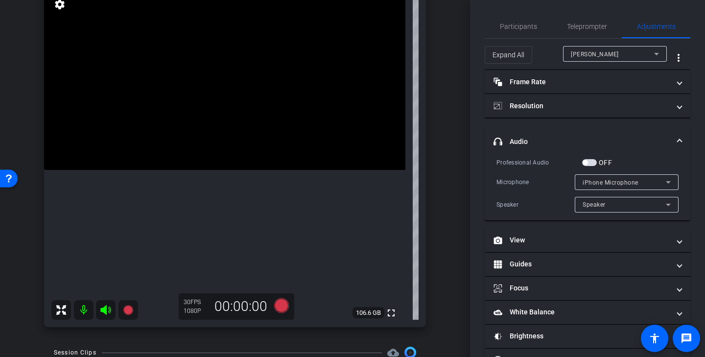
click at [630, 146] on mat-panel-title "headphone icon Audio" at bounding box center [582, 142] width 176 height 10
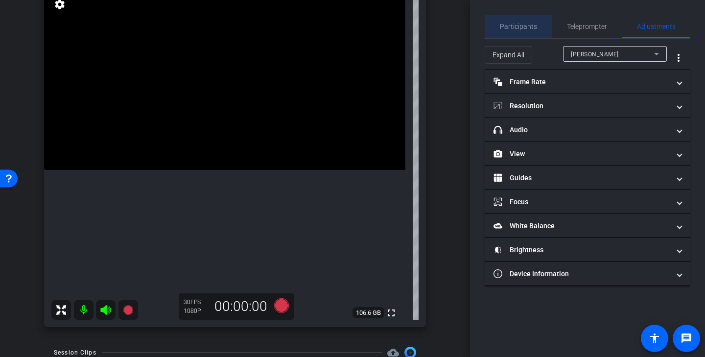
click at [516, 36] on span "Participants" at bounding box center [518, 27] width 37 height 24
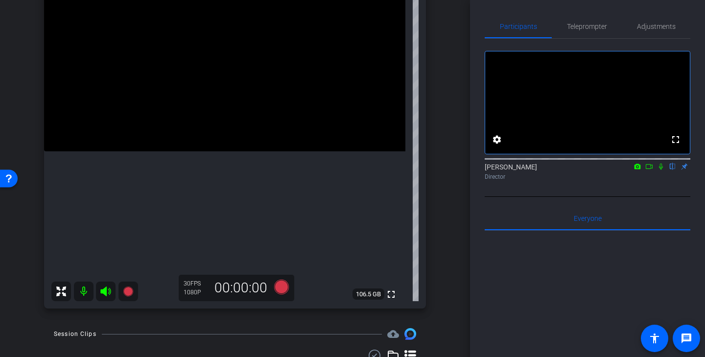
scroll to position [112, 0]
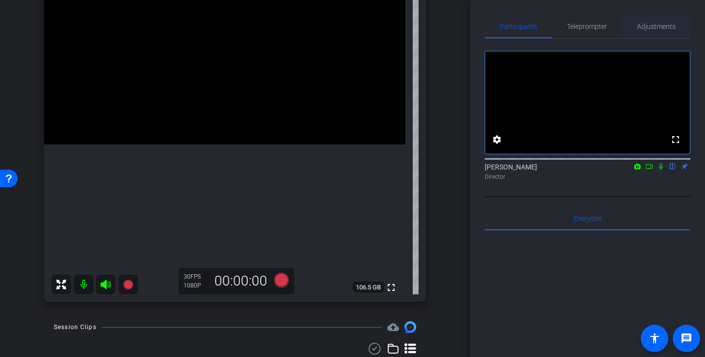
click at [656, 28] on span "Adjustments" at bounding box center [656, 26] width 39 height 7
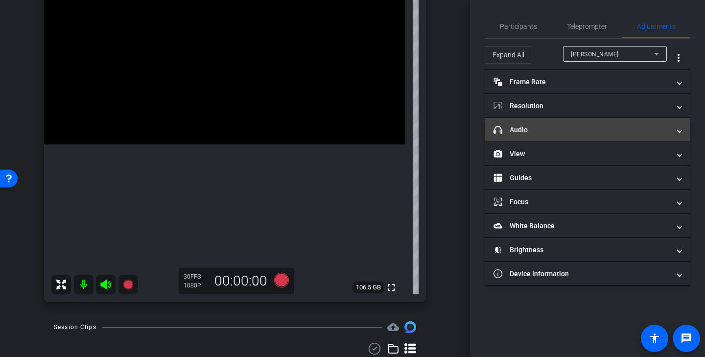
click at [558, 129] on mat-panel-title "headphone icon Audio" at bounding box center [582, 130] width 176 height 10
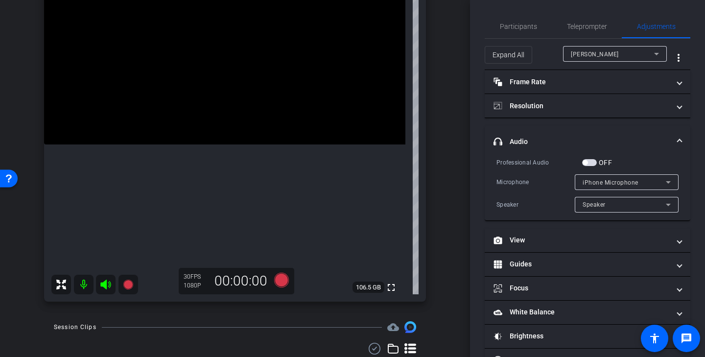
click at [641, 140] on mat-panel-title "headphone icon Audio" at bounding box center [582, 142] width 176 height 10
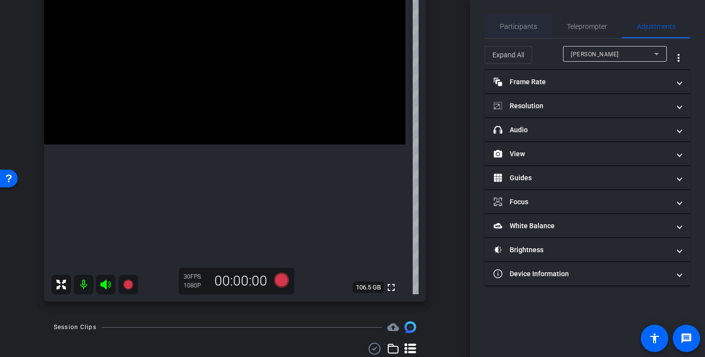
click at [521, 24] on span "Participants" at bounding box center [518, 26] width 37 height 7
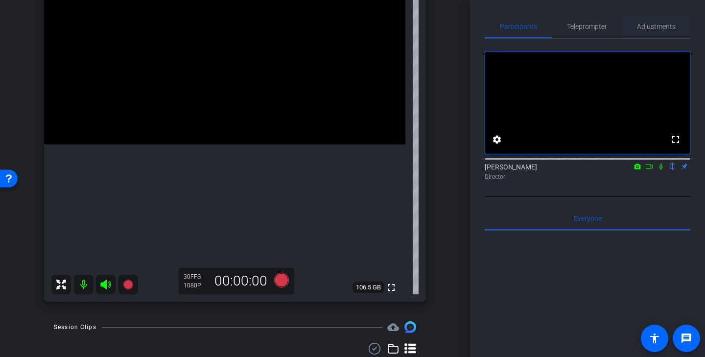
click at [667, 24] on span "Adjustments" at bounding box center [656, 26] width 39 height 7
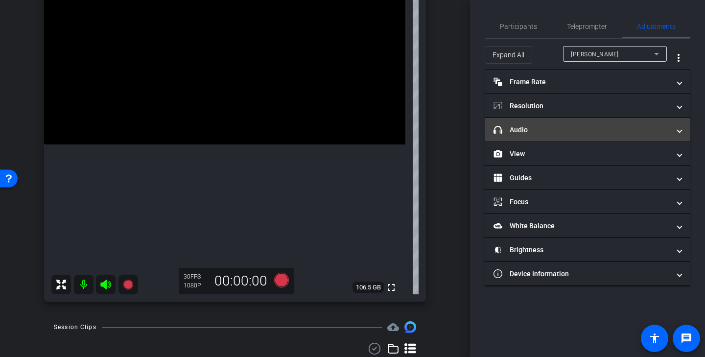
click at [617, 135] on mat-expansion-panel-header "headphone icon Audio" at bounding box center [588, 130] width 206 height 24
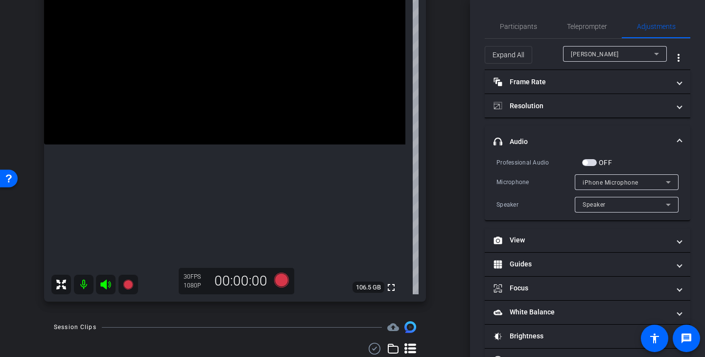
click at [617, 183] on span "iPhone Microphone" at bounding box center [611, 182] width 56 height 7
click at [629, 186] on div at bounding box center [352, 178] width 705 height 357
click at [629, 208] on div "Speaker" at bounding box center [624, 204] width 83 height 12
click at [629, 208] on div at bounding box center [352, 178] width 705 height 357
click at [619, 144] on mat-panel-title "headphone icon Audio" at bounding box center [582, 142] width 176 height 10
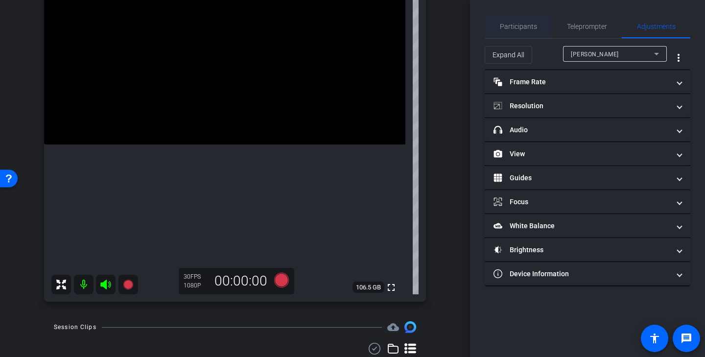
click at [528, 28] on span "Participants" at bounding box center [518, 26] width 37 height 7
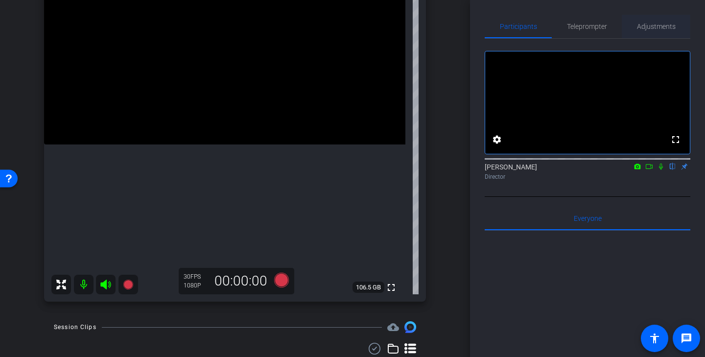
click at [652, 31] on span "Adjustments" at bounding box center [656, 27] width 39 height 24
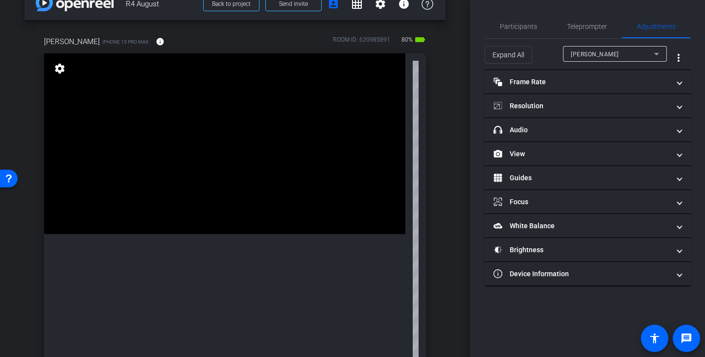
scroll to position [0, 0]
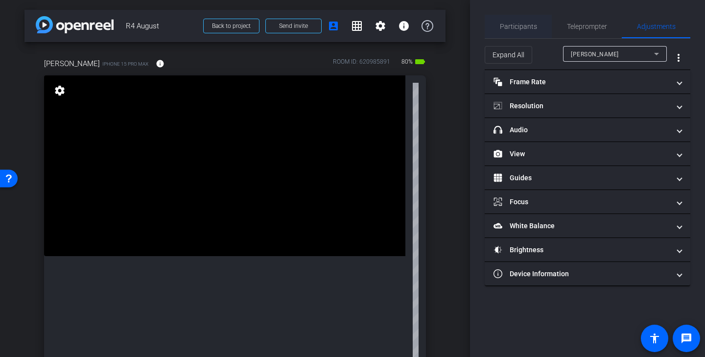
click at [530, 18] on span "Participants" at bounding box center [518, 27] width 37 height 24
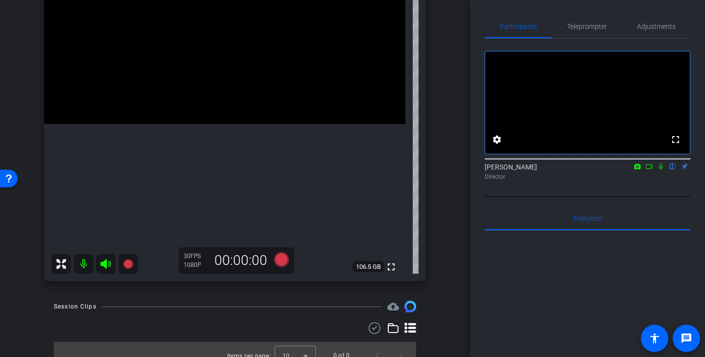
scroll to position [71, 0]
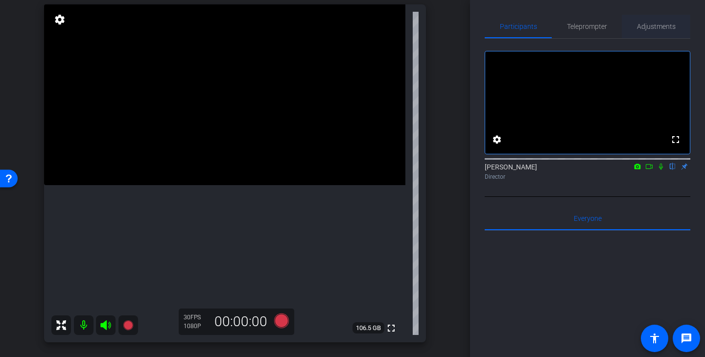
click at [659, 30] on span "Adjustments" at bounding box center [656, 26] width 39 height 7
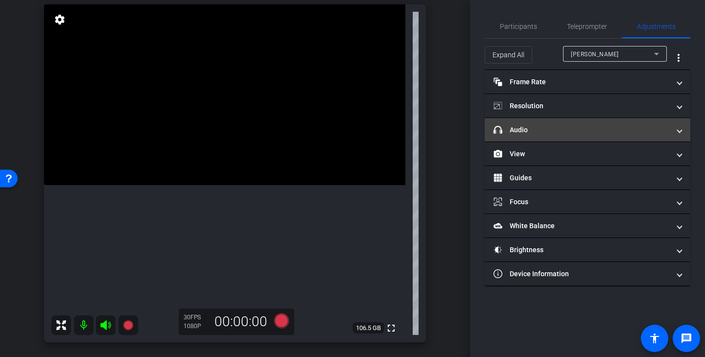
click at [587, 129] on mat-panel-title "headphone icon Audio" at bounding box center [582, 130] width 176 height 10
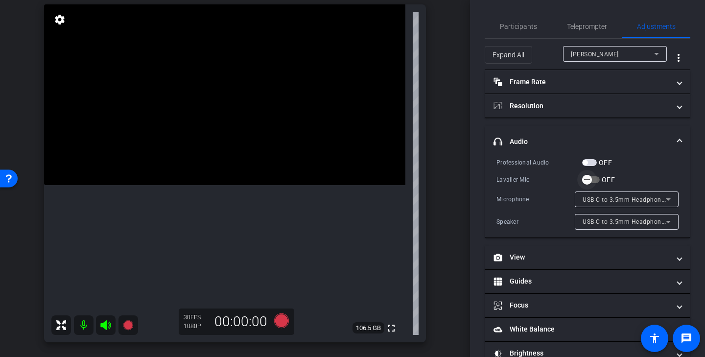
click at [591, 181] on icon "button" at bounding box center [587, 179] width 9 height 9
click at [531, 19] on span "Participants" at bounding box center [518, 27] width 37 height 24
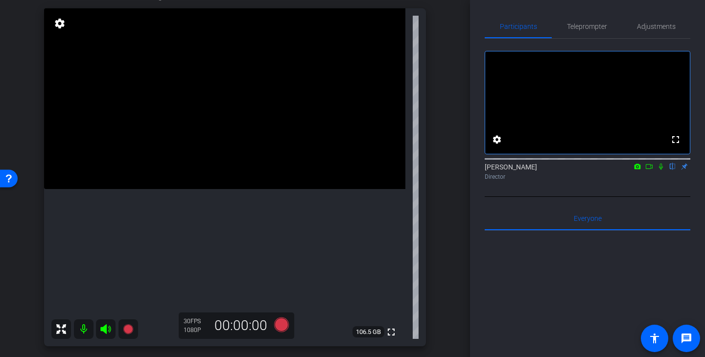
scroll to position [71, 0]
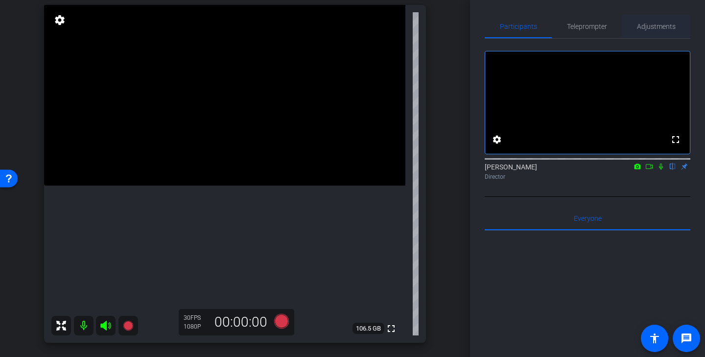
click at [661, 29] on span "Adjustments" at bounding box center [656, 26] width 39 height 7
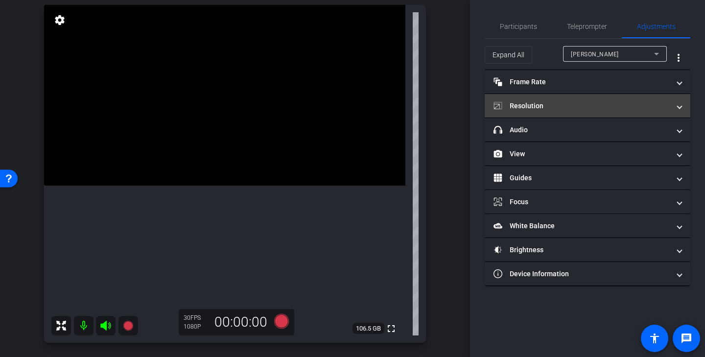
click at [604, 113] on mat-expansion-panel-header "Resolution" at bounding box center [588, 106] width 206 height 24
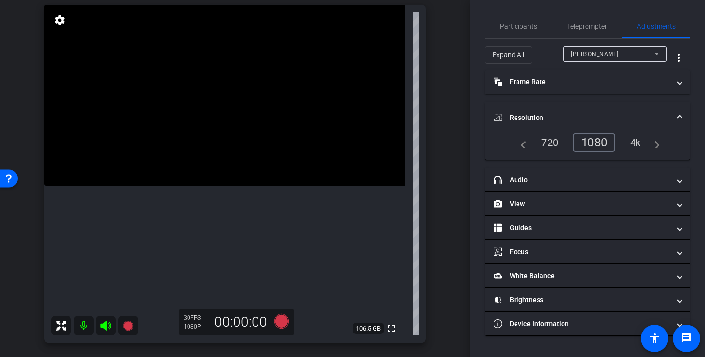
click at [634, 139] on div "4k" at bounding box center [635, 142] width 25 height 17
click at [646, 117] on mat-panel-title "Resolution" at bounding box center [582, 118] width 176 height 10
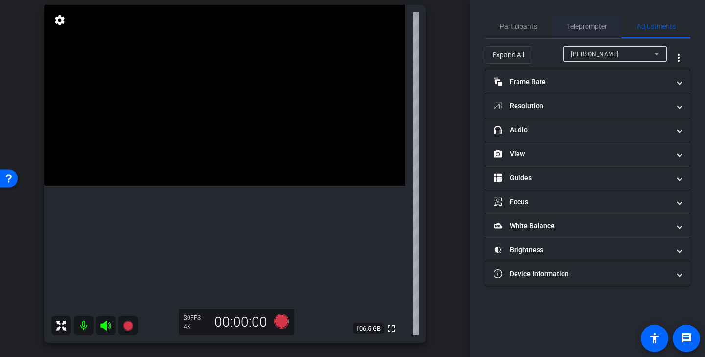
click at [593, 29] on span "Teleprompter" at bounding box center [587, 26] width 40 height 7
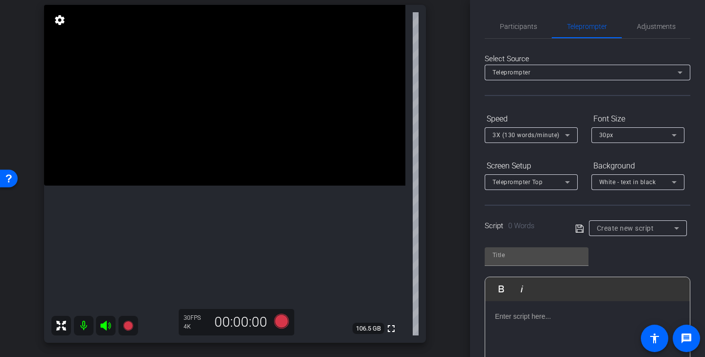
scroll to position [59, 0]
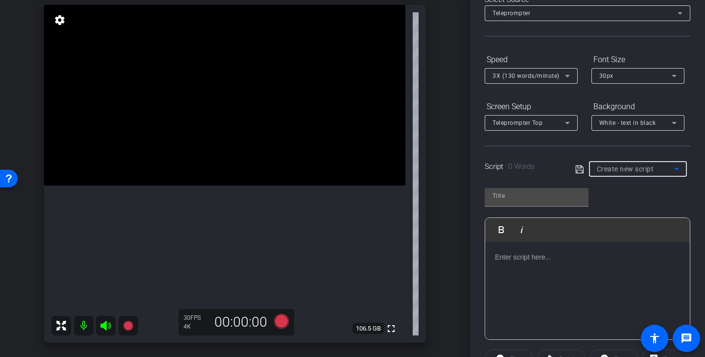
click at [648, 173] on div "Create new script" at bounding box center [635, 169] width 77 height 12
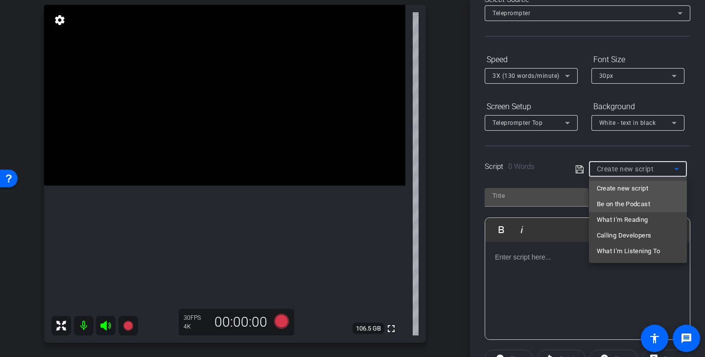
click at [655, 207] on mat-option "Be on the Podcast" at bounding box center [638, 204] width 98 height 16
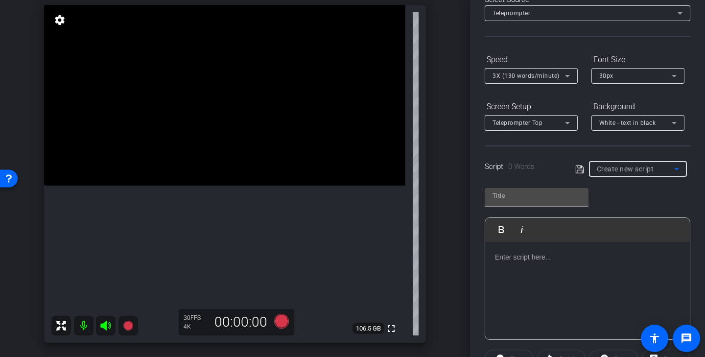
type input "Be on the Podcast"
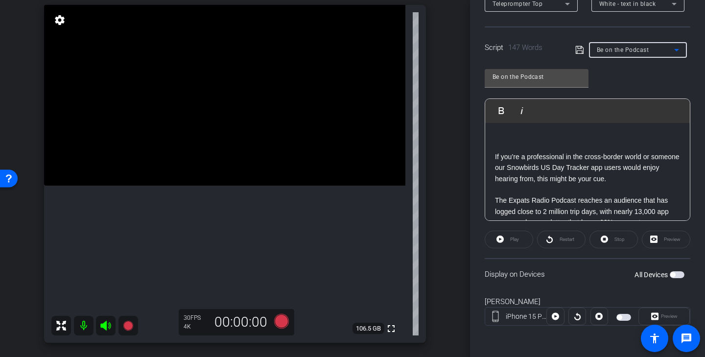
scroll to position [52, 0]
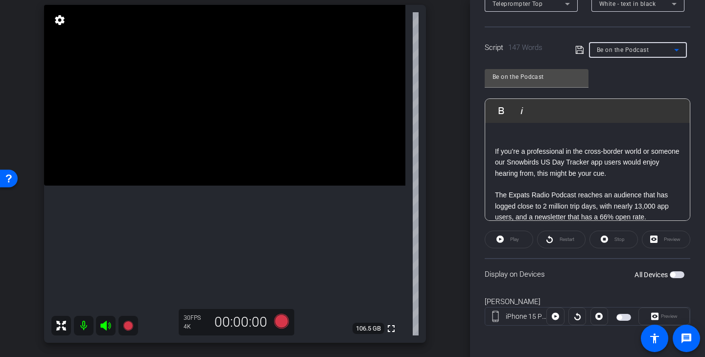
click at [624, 316] on span "button" at bounding box center [624, 317] width 15 height 7
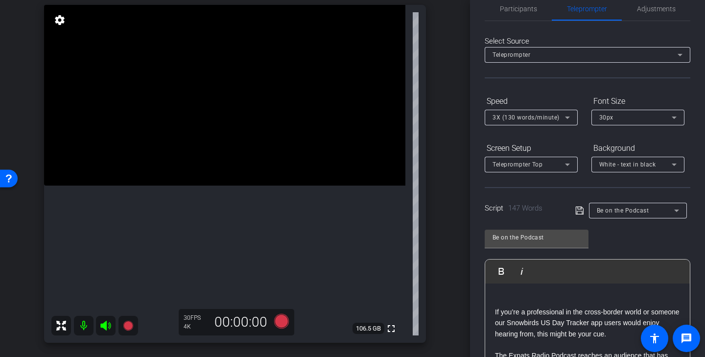
scroll to position [18, 0]
click at [654, 8] on span "Adjustments" at bounding box center [656, 8] width 39 height 7
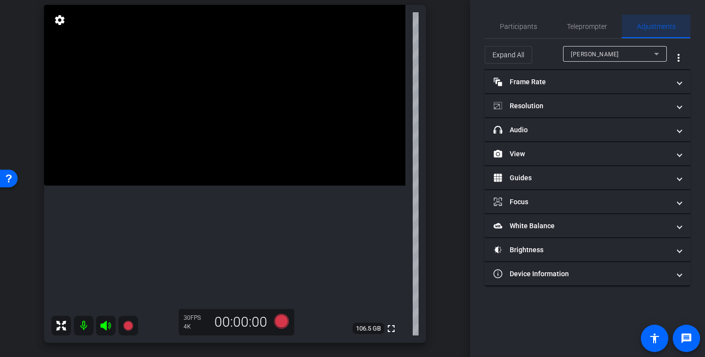
scroll to position [0, 0]
click at [588, 27] on span "Teleprompter" at bounding box center [587, 26] width 40 height 7
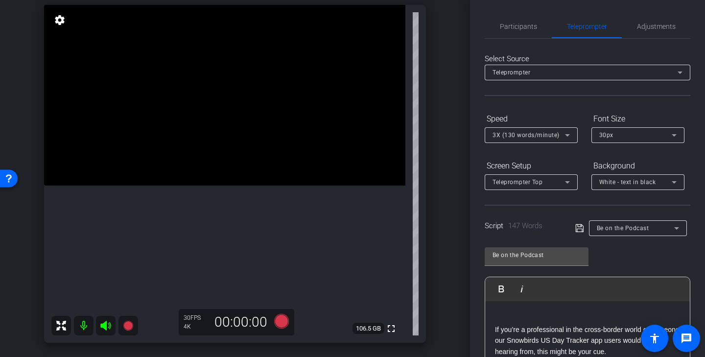
scroll to position [178, 0]
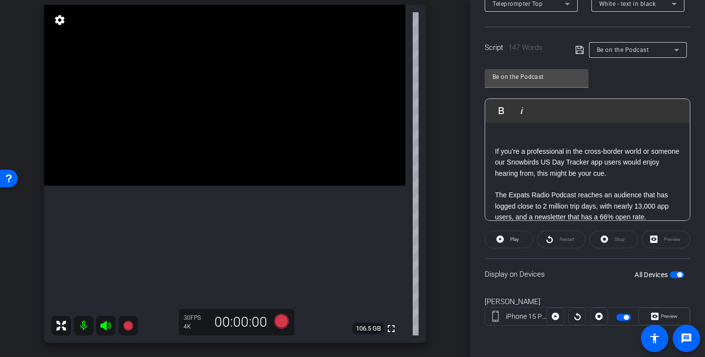
click at [625, 318] on span "button" at bounding box center [626, 317] width 5 height 5
click at [284, 319] on icon at bounding box center [281, 321] width 15 height 15
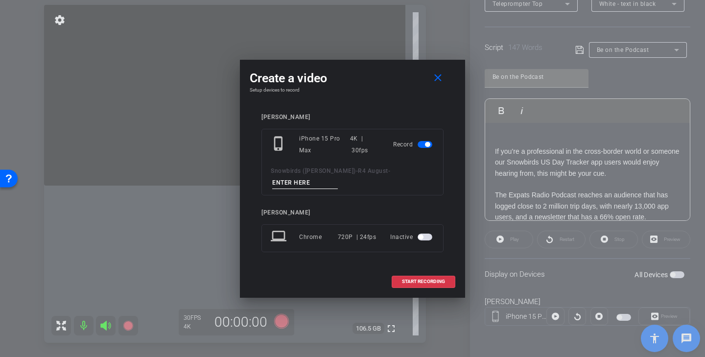
click at [320, 184] on input at bounding box center [305, 183] width 66 height 12
type input "mic test"
click at [420, 278] on span at bounding box center [423, 282] width 63 height 24
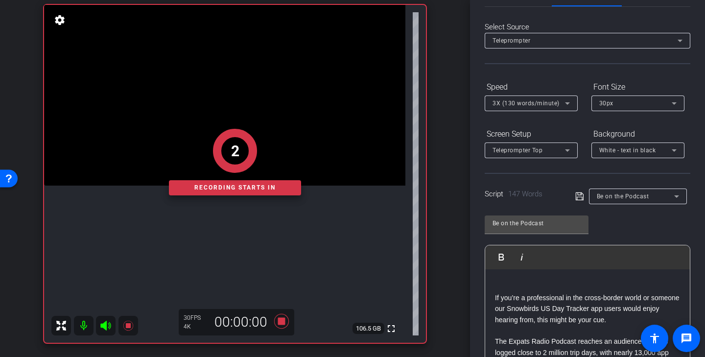
scroll to position [0, 0]
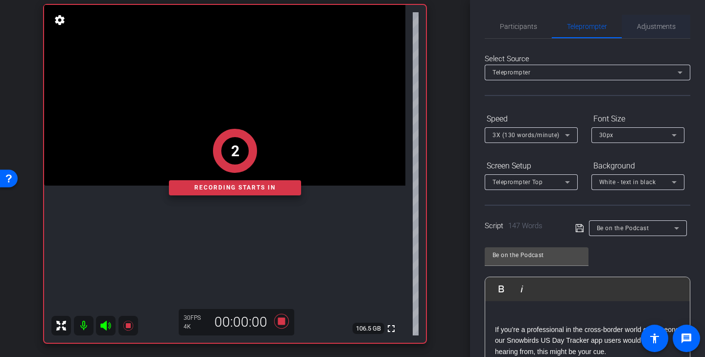
click at [652, 23] on span "Adjustments" at bounding box center [656, 26] width 39 height 7
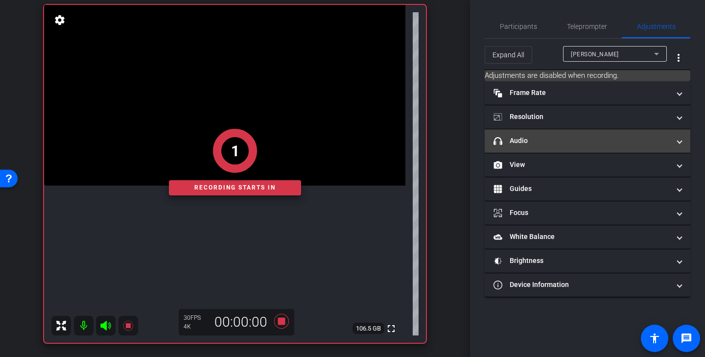
click at [562, 146] on mat-expansion-panel-header "headphone icon Audio" at bounding box center [588, 141] width 206 height 24
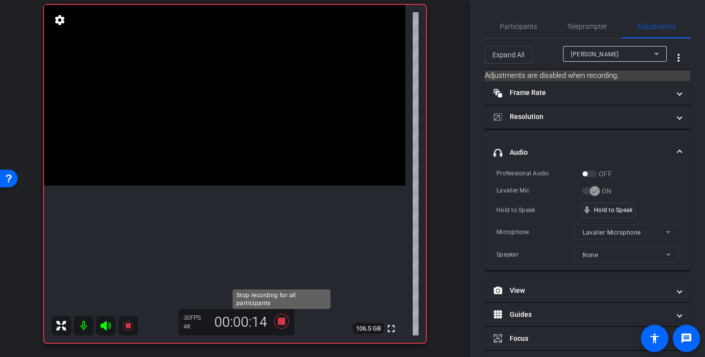
click at [281, 317] on icon at bounding box center [282, 322] width 24 height 18
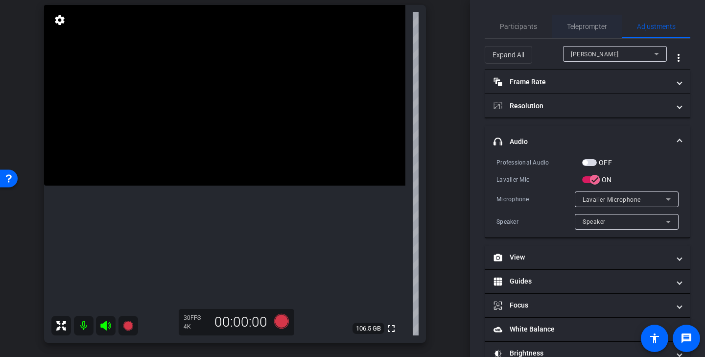
click at [593, 26] on span "Teleprompter" at bounding box center [587, 26] width 40 height 7
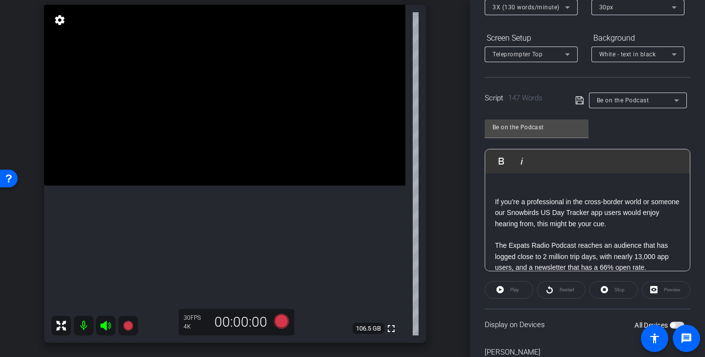
scroll to position [178, 0]
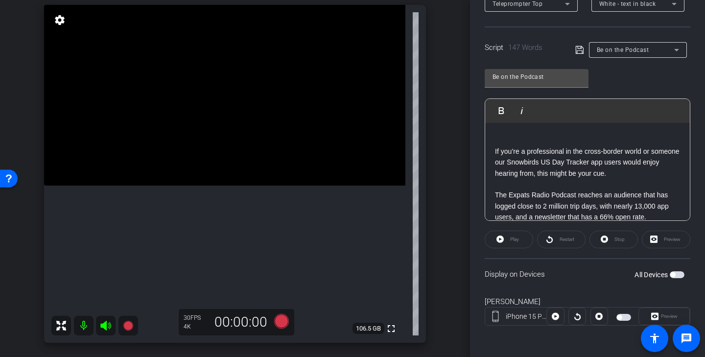
click at [627, 317] on span "button" at bounding box center [624, 317] width 15 height 7
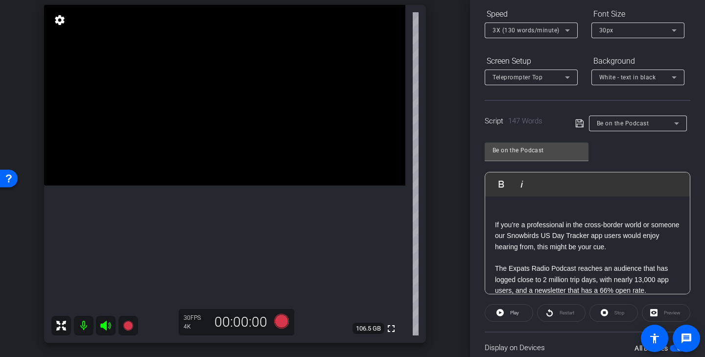
scroll to position [0, 0]
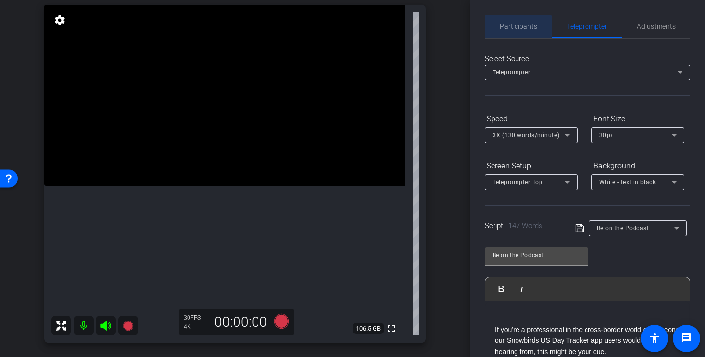
click at [517, 26] on span "Participants" at bounding box center [518, 26] width 37 height 7
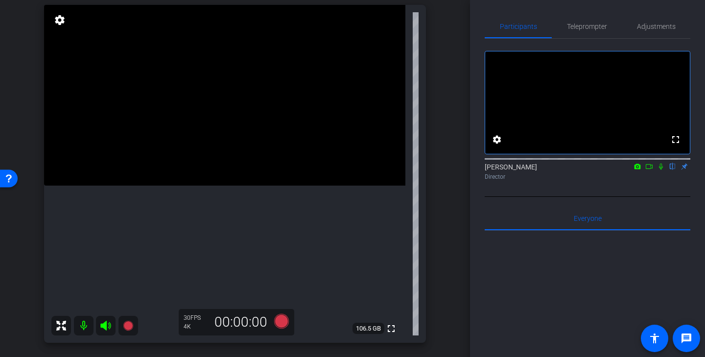
click at [649, 170] on icon at bounding box center [650, 166] width 8 height 7
click at [594, 27] on span "Teleprompter" at bounding box center [587, 26] width 40 height 7
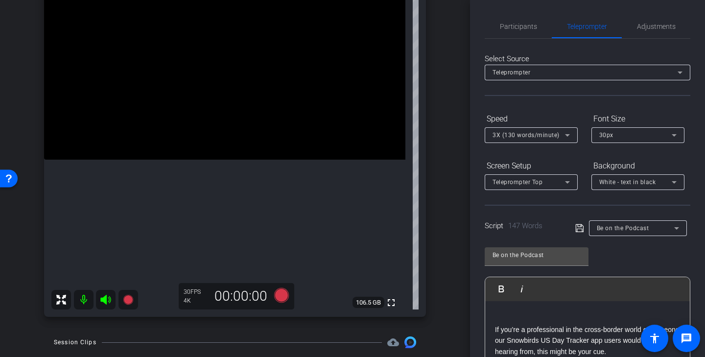
scroll to position [0, 0]
click at [545, 133] on span "3X (130 words/minute)" at bounding box center [526, 134] width 67 height 7
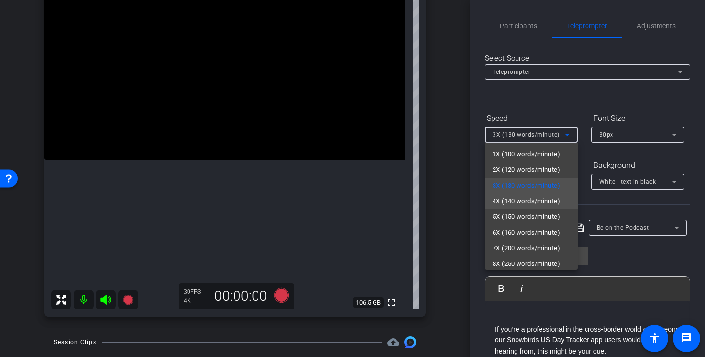
click at [546, 202] on span "4X (140 words/minute)" at bounding box center [527, 201] width 68 height 12
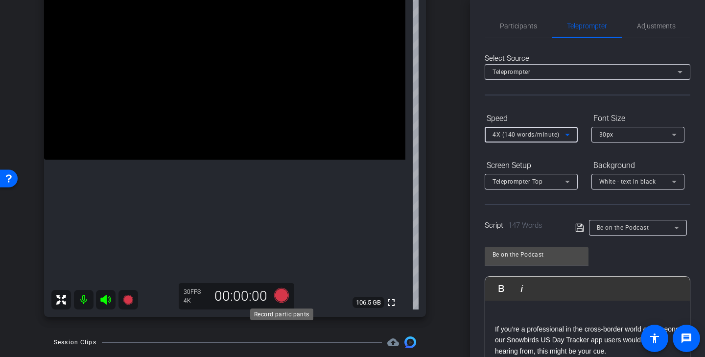
click at [283, 295] on icon at bounding box center [281, 295] width 15 height 15
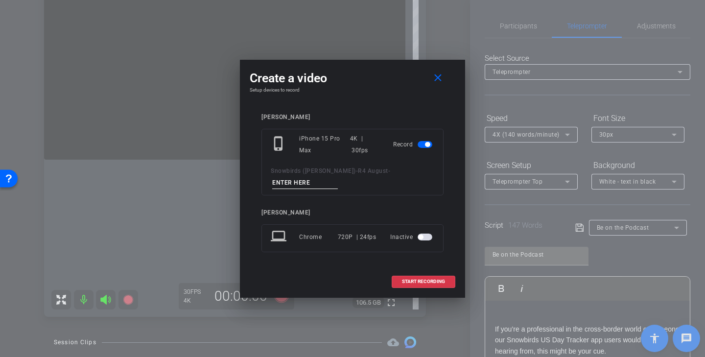
click at [329, 184] on input at bounding box center [305, 183] width 66 height 12
drag, startPoint x: 338, startPoint y: 183, endPoint x: 217, endPoint y: 176, distance: 121.2
click at [217, 176] on div "Create a video close Setup devices to record Gerry Scott phone_iphone iPhone 15…" at bounding box center [352, 178] width 705 height 357
type input "Be On the Podcast Tk 1"
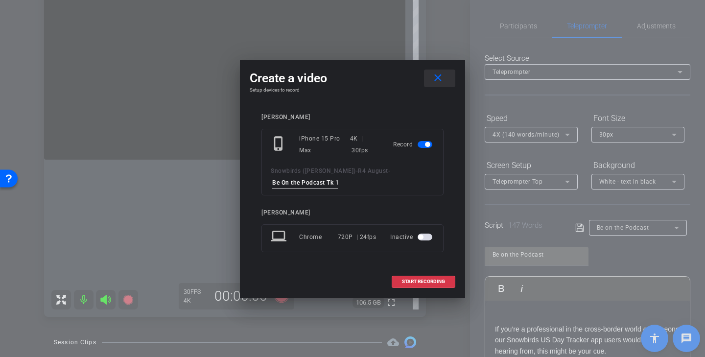
click at [446, 81] on span at bounding box center [439, 79] width 31 height 24
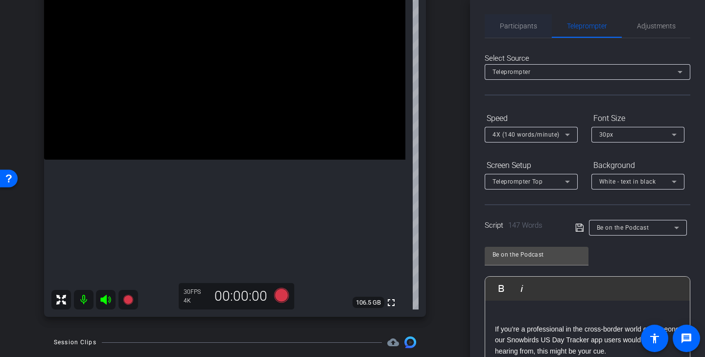
click at [532, 24] on span "Participants" at bounding box center [518, 26] width 37 height 7
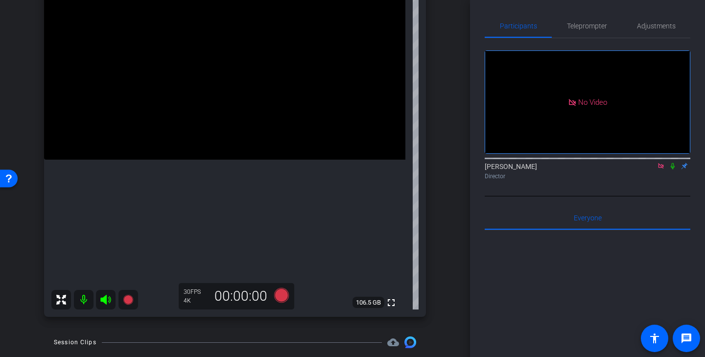
click at [659, 165] on icon at bounding box center [660, 165] width 5 height 5
click at [650, 170] on mat-icon at bounding box center [650, 166] width 12 height 9
click at [602, 23] on span "Teleprompter" at bounding box center [587, 26] width 40 height 7
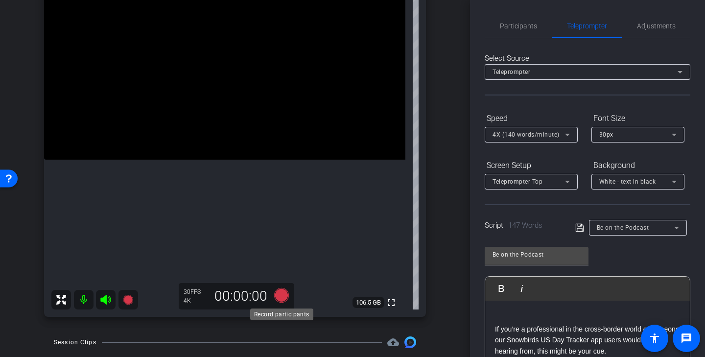
click at [282, 297] on icon at bounding box center [281, 295] width 15 height 15
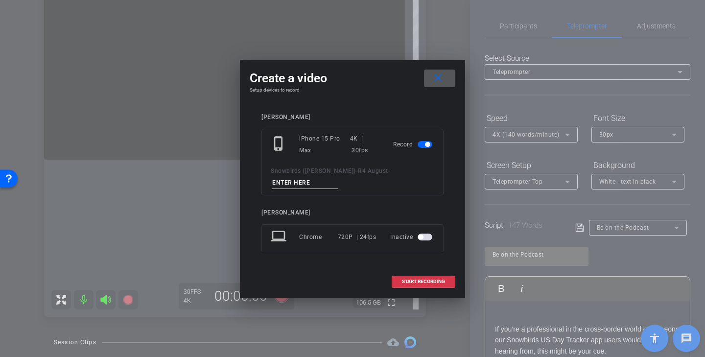
click at [316, 182] on input at bounding box center [305, 183] width 66 height 12
paste input "Be On the Podcast Tk 1"
type input "Be On the Podcast Tk 1"
click at [422, 280] on span "START RECORDING" at bounding box center [423, 281] width 43 height 5
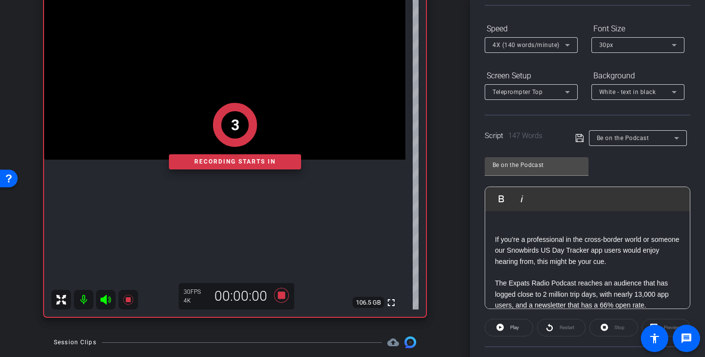
scroll to position [170, 0]
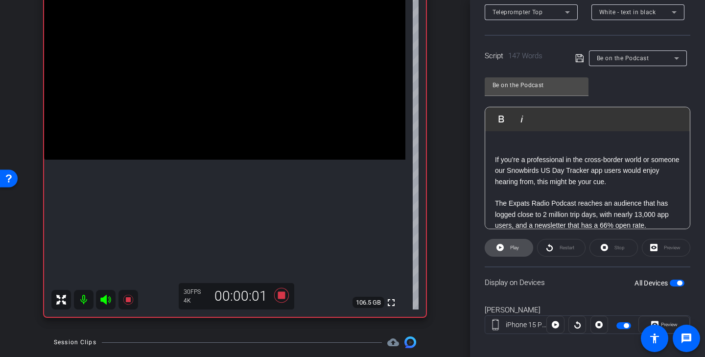
click at [511, 246] on span "Play" at bounding box center [514, 247] width 9 height 5
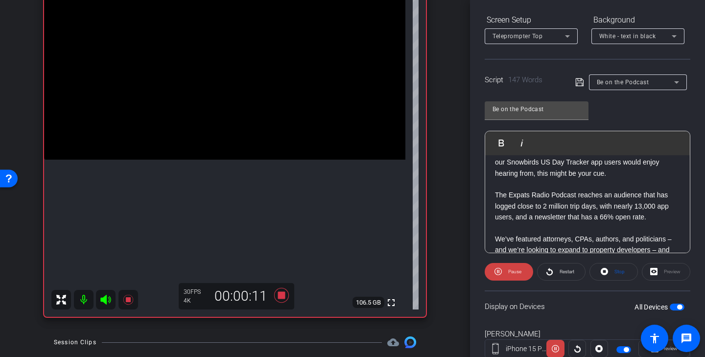
scroll to position [135, 0]
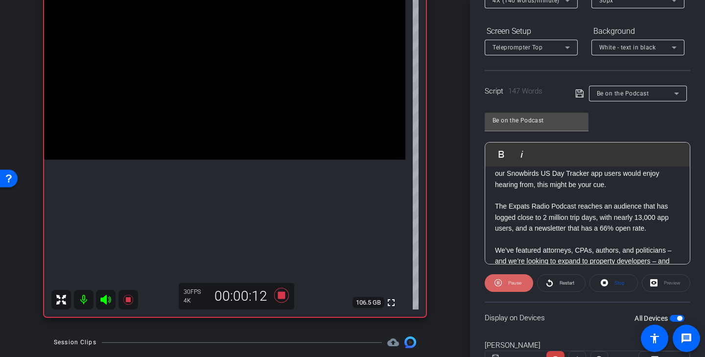
click at [518, 281] on span "Pause" at bounding box center [515, 282] width 13 height 5
click at [570, 283] on span "Restart" at bounding box center [567, 282] width 15 height 5
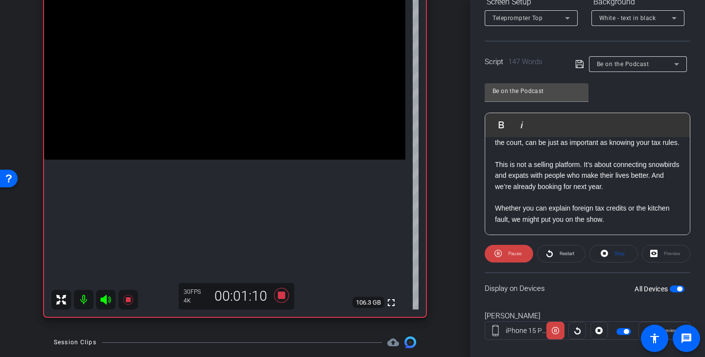
scroll to position [169, 0]
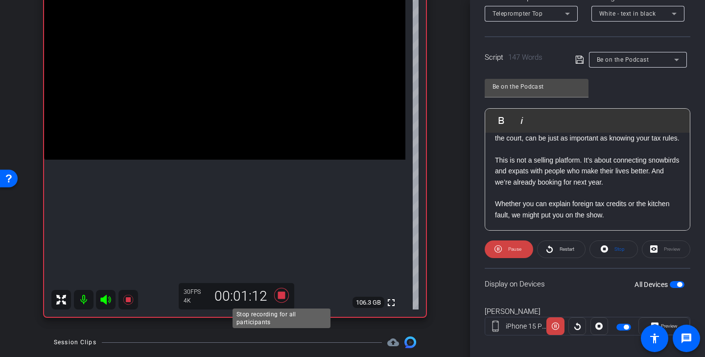
click at [287, 295] on icon at bounding box center [282, 296] width 24 height 18
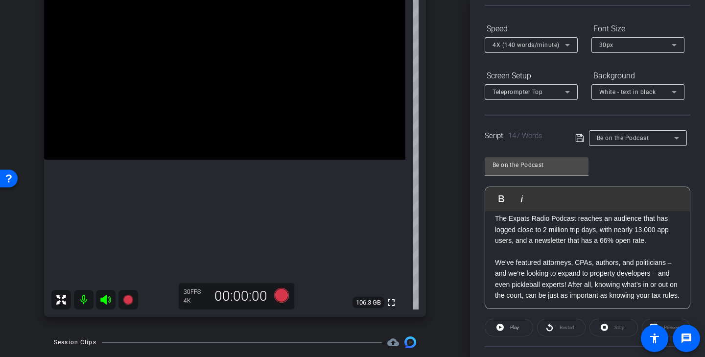
scroll to position [112, 0]
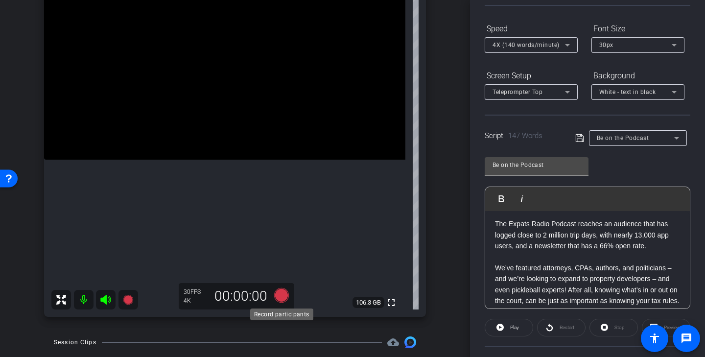
click at [283, 295] on icon at bounding box center [281, 295] width 15 height 15
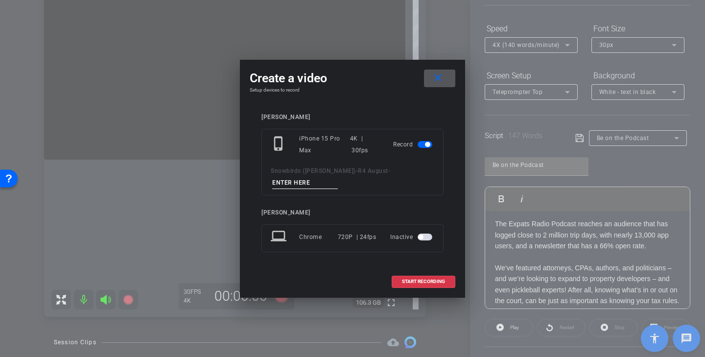
click at [313, 183] on input at bounding box center [305, 183] width 66 height 12
paste input "Be On the Podcast Tk 1"
type input "Be On the Podcast Tk 2"
click at [430, 280] on span "START RECORDING" at bounding box center [423, 281] width 43 height 5
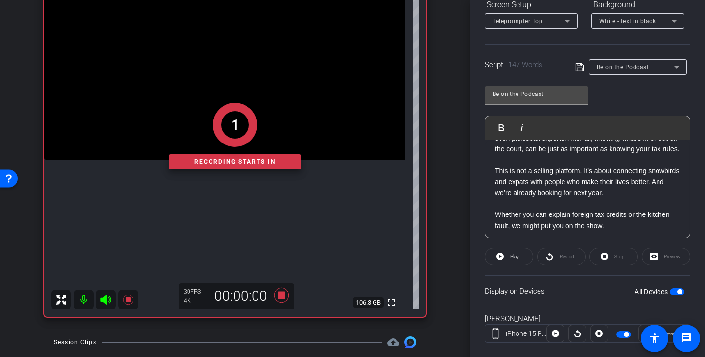
scroll to position [163, 0]
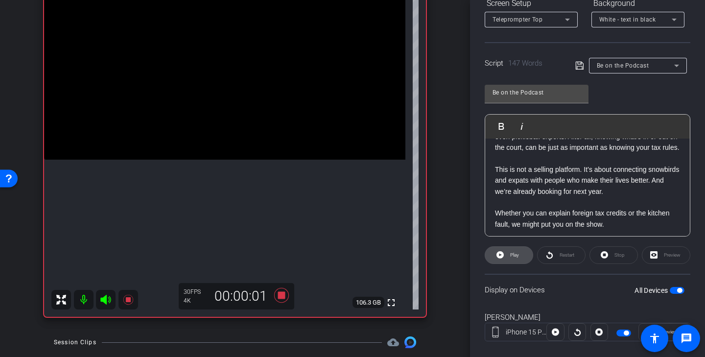
click at [517, 255] on span "Play" at bounding box center [514, 254] width 9 height 5
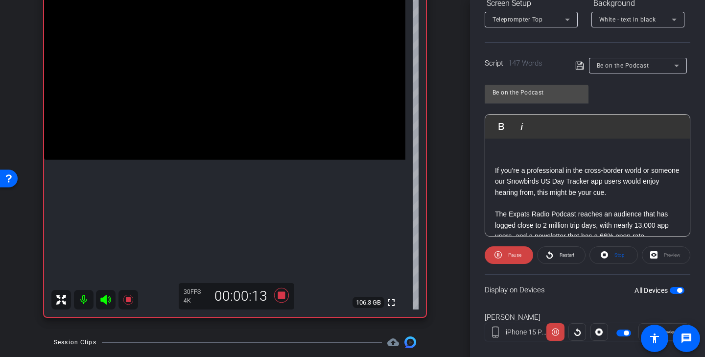
scroll to position [66, 0]
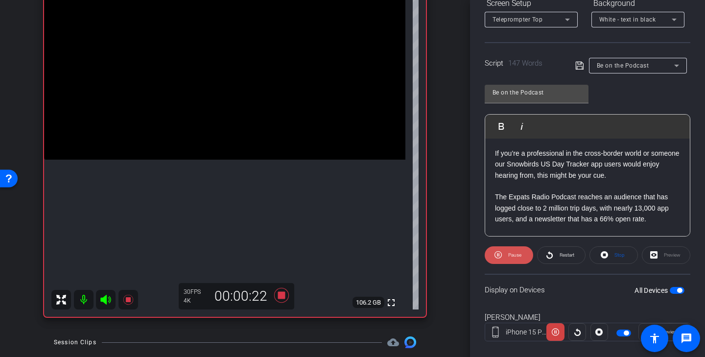
click at [509, 258] on span "Pause" at bounding box center [514, 255] width 16 height 14
click at [567, 256] on span "Restart" at bounding box center [567, 254] width 15 height 5
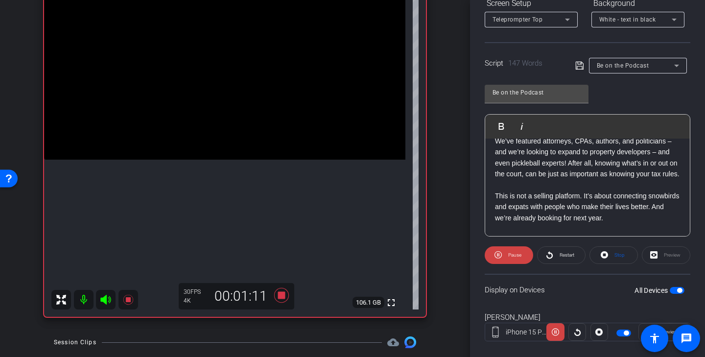
scroll to position [196, 0]
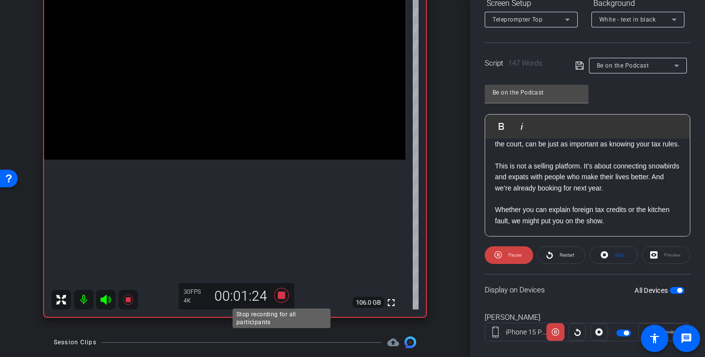
click at [282, 296] on icon at bounding box center [281, 295] width 15 height 15
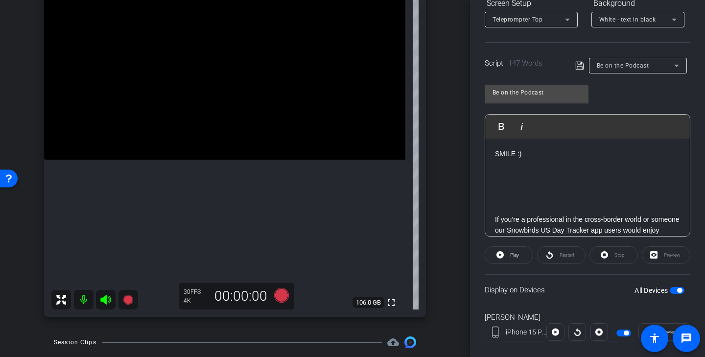
scroll to position [31, 0]
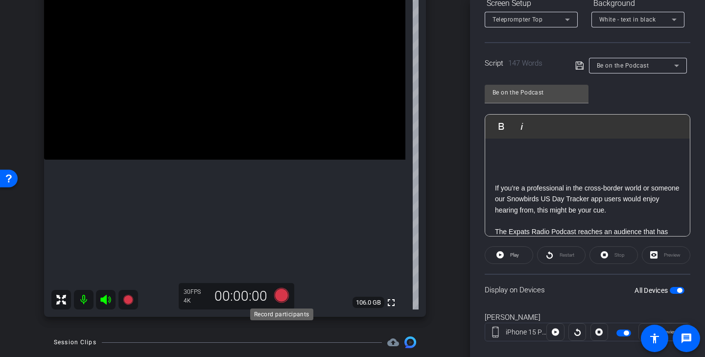
click at [285, 293] on icon at bounding box center [281, 295] width 15 height 15
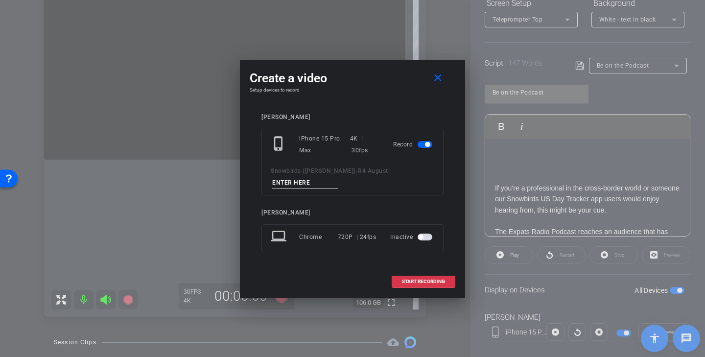
click at [317, 179] on input at bounding box center [305, 183] width 66 height 12
paste input "Be On the Podcast Tk 1"
type input "Be On the Podcast Tk 3"
click at [431, 281] on span "START RECORDING" at bounding box center [423, 281] width 43 height 5
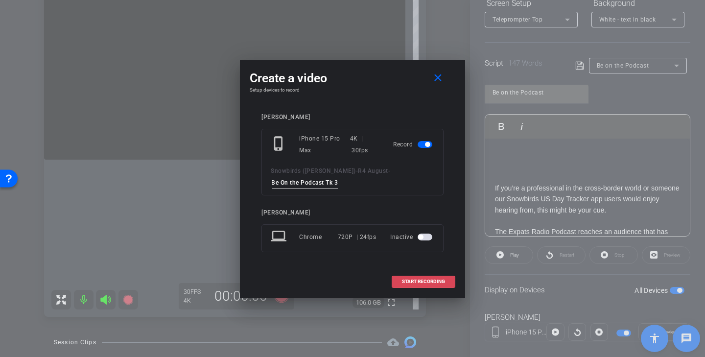
scroll to position [0, 0]
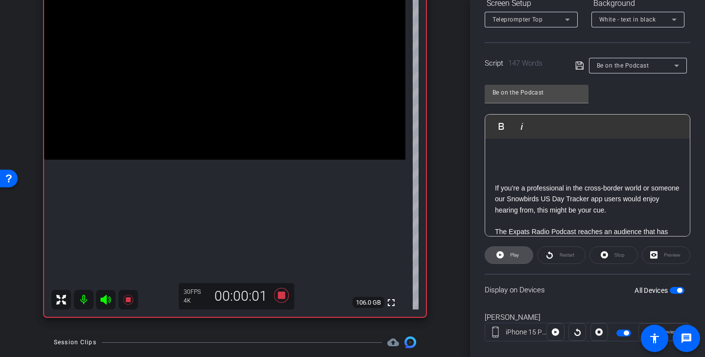
click at [514, 257] on span "Play" at bounding box center [514, 254] width 9 height 5
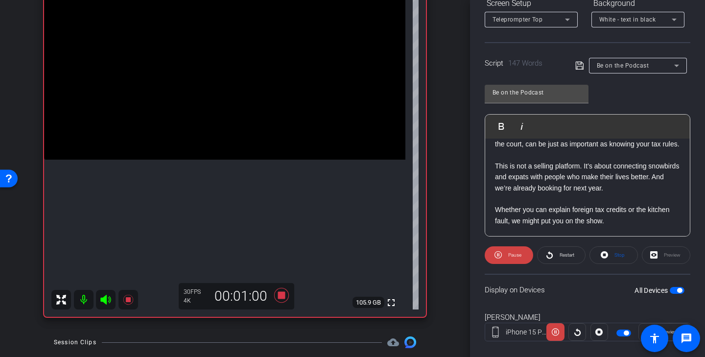
scroll to position [207, 0]
click at [283, 296] on icon at bounding box center [281, 295] width 15 height 15
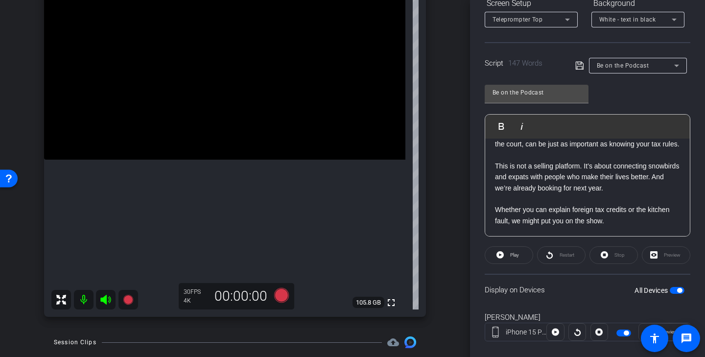
click at [650, 69] on div "Be on the Podcast" at bounding box center [635, 65] width 77 height 12
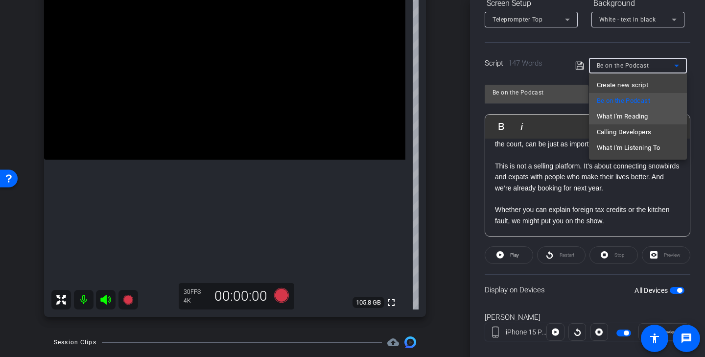
click at [667, 120] on mat-option "What I'm Reading" at bounding box center [638, 117] width 98 height 16
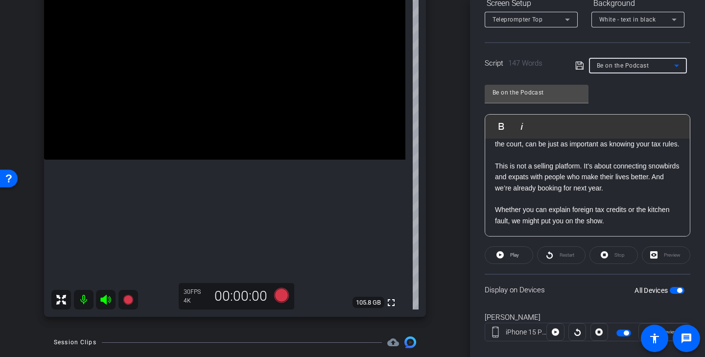
type input "What I'm Reading"
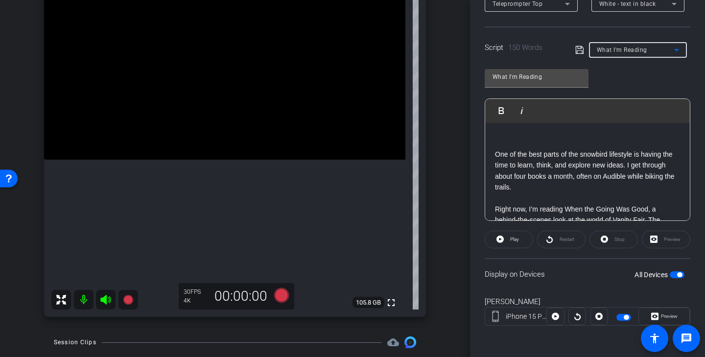
scroll to position [47, 0]
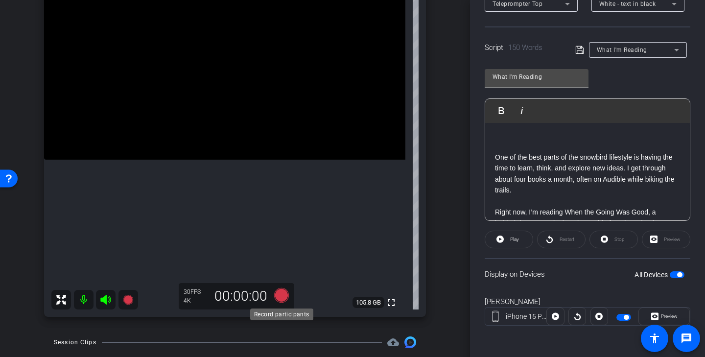
click at [286, 293] on icon at bounding box center [281, 295] width 15 height 15
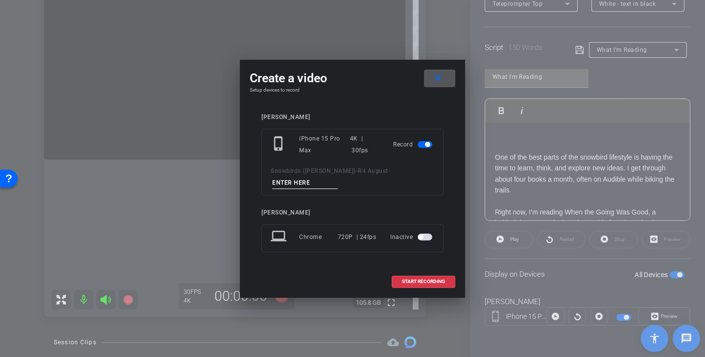
click at [309, 181] on input at bounding box center [305, 183] width 66 height 12
drag, startPoint x: 326, startPoint y: 185, endPoint x: 225, endPoint y: 183, distance: 100.9
click at [225, 183] on div "Create a video close Setup devices to record Gerry Scott phone_iphone iPhone 15…" at bounding box center [352, 178] width 705 height 357
type input "Reading TK 1"
click at [435, 281] on span "START RECORDING" at bounding box center [423, 281] width 43 height 5
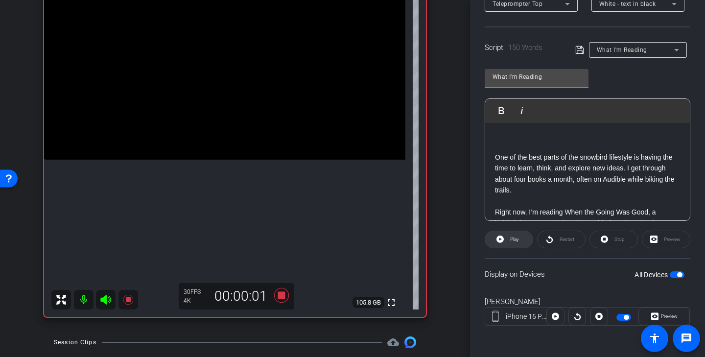
click at [511, 243] on span "Play" at bounding box center [513, 240] width 11 height 14
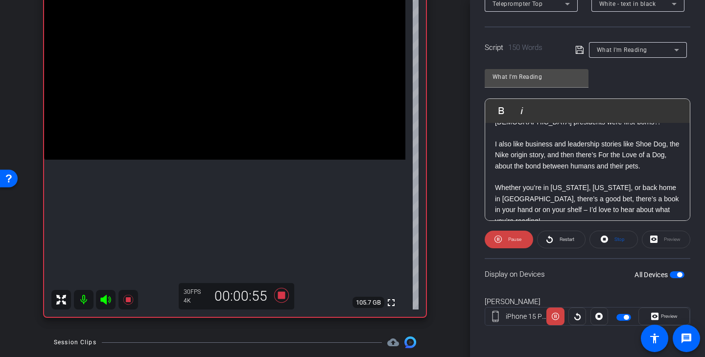
scroll to position [207, 0]
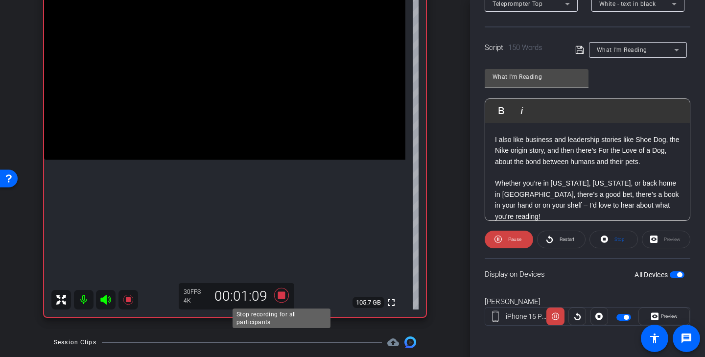
click at [282, 296] on icon at bounding box center [281, 295] width 15 height 15
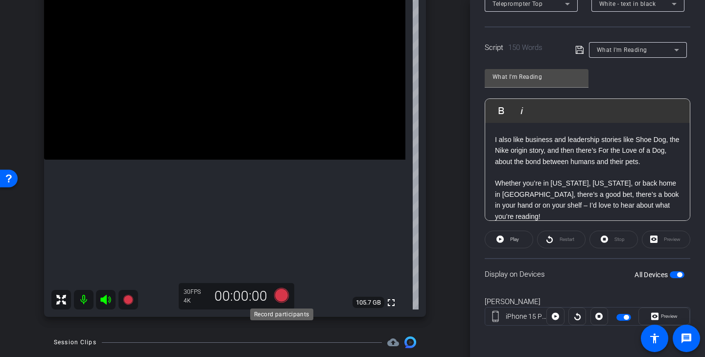
click at [285, 294] on icon at bounding box center [281, 295] width 15 height 15
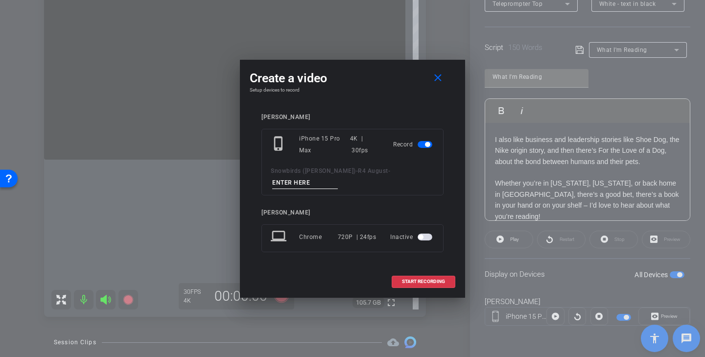
click at [319, 181] on input at bounding box center [305, 183] width 66 height 12
paste input "Reading TK 1"
type input "Reading TK 2"
click at [436, 282] on span "START RECORDING" at bounding box center [423, 281] width 43 height 5
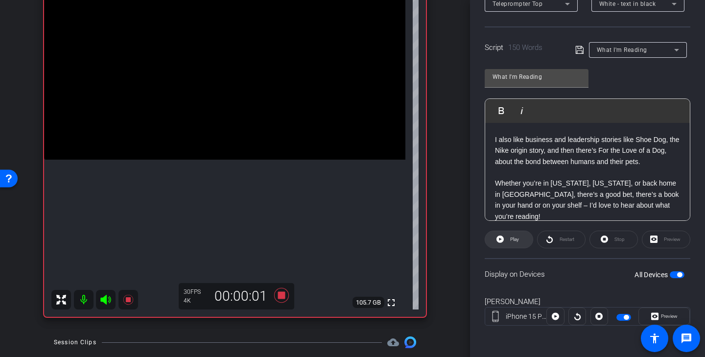
click at [512, 239] on span "Play" at bounding box center [514, 239] width 9 height 5
click at [519, 240] on span "Pause" at bounding box center [515, 239] width 13 height 5
click at [565, 241] on span "Restart" at bounding box center [567, 239] width 15 height 5
click at [516, 238] on span "Pause" at bounding box center [515, 239] width 13 height 5
click at [568, 239] on span "Restart" at bounding box center [567, 239] width 15 height 5
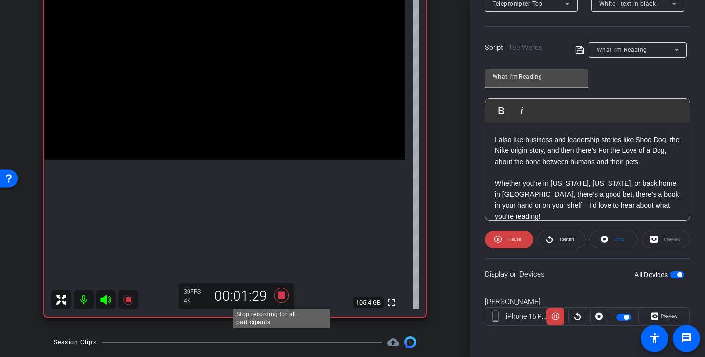
click at [284, 296] on icon at bounding box center [281, 295] width 15 height 15
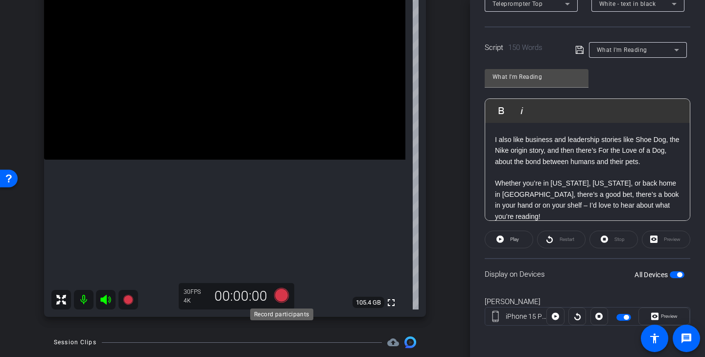
click at [284, 294] on icon at bounding box center [281, 295] width 15 height 15
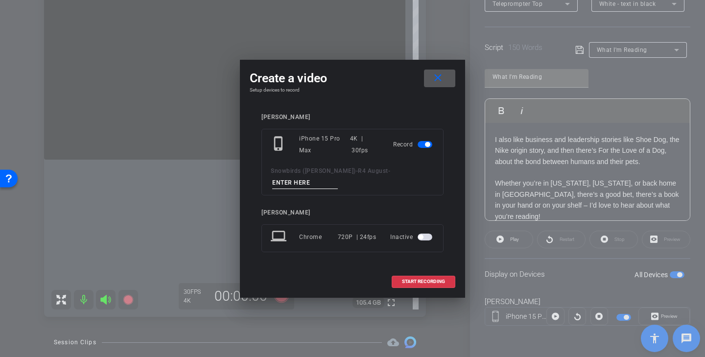
click at [320, 187] on input at bounding box center [305, 183] width 66 height 12
paste input "Reading TK 1"
type input "Reading TK 3"
click at [420, 281] on span "START RECORDING" at bounding box center [423, 281] width 43 height 5
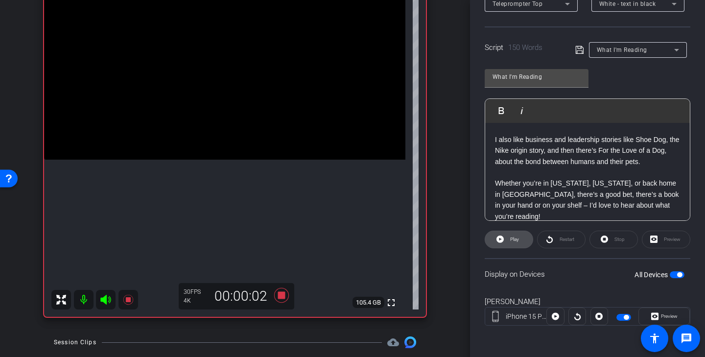
click at [507, 240] on span at bounding box center [509, 240] width 48 height 24
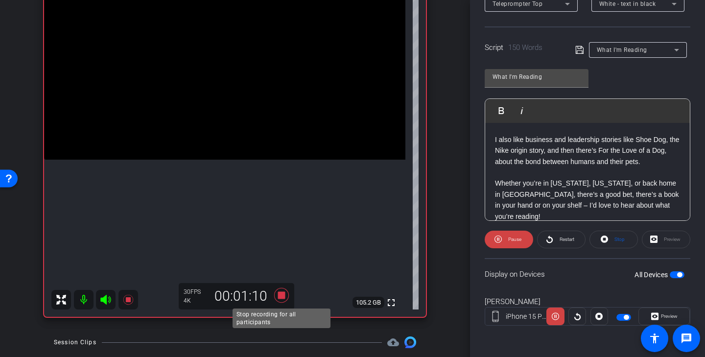
click at [282, 295] on icon at bounding box center [281, 295] width 15 height 15
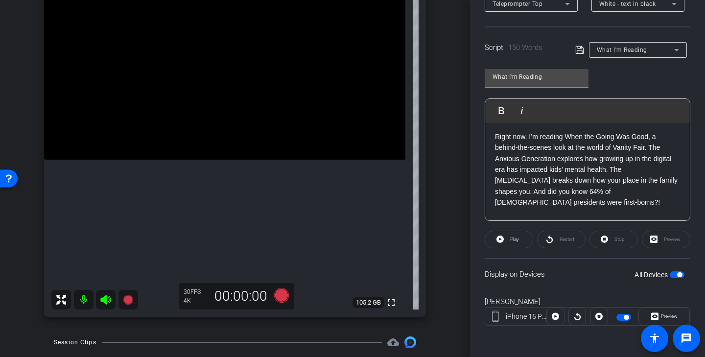
scroll to position [114, 0]
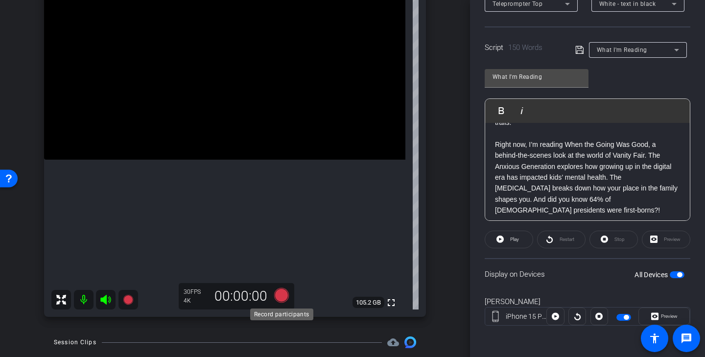
click at [287, 292] on icon at bounding box center [282, 296] width 24 height 18
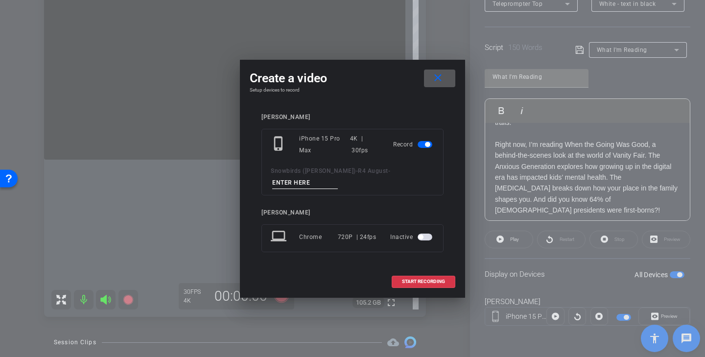
click at [319, 180] on input at bounding box center [305, 183] width 66 height 12
paste input "Reading TK 1"
type input "Reading TK 4"
click at [428, 281] on span "START RECORDING" at bounding box center [423, 281] width 43 height 5
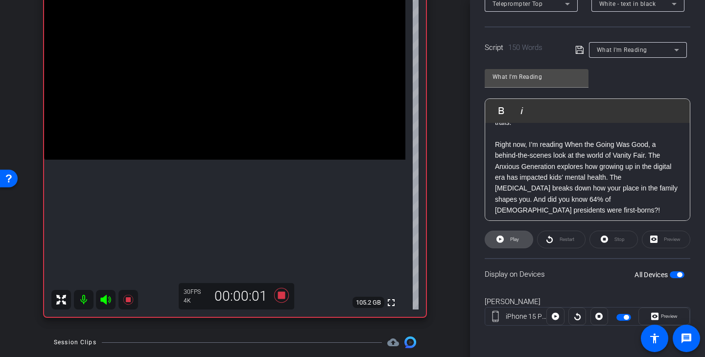
click at [518, 239] on span "Play" at bounding box center [514, 239] width 9 height 5
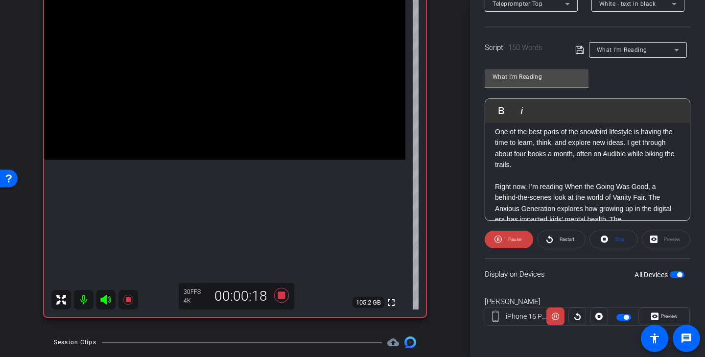
scroll to position [73, 0]
click at [503, 240] on span at bounding box center [509, 240] width 48 height 24
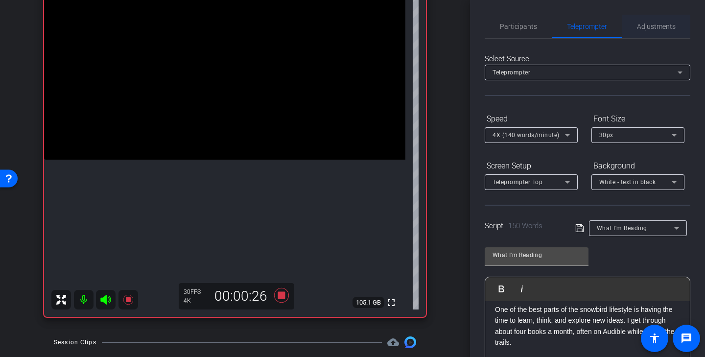
click at [673, 18] on span "Adjustments" at bounding box center [656, 27] width 39 height 24
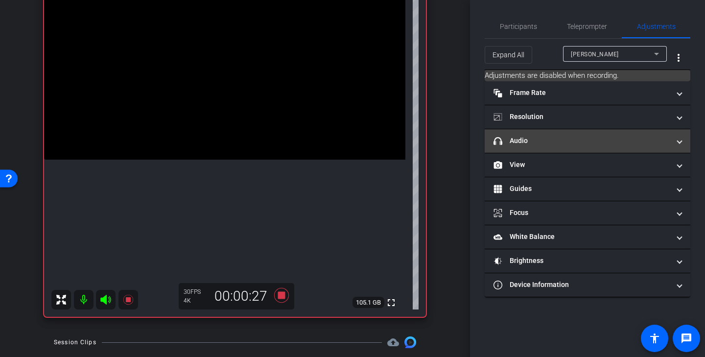
click at [598, 138] on mat-panel-title "headphone icon Audio" at bounding box center [582, 141] width 176 height 10
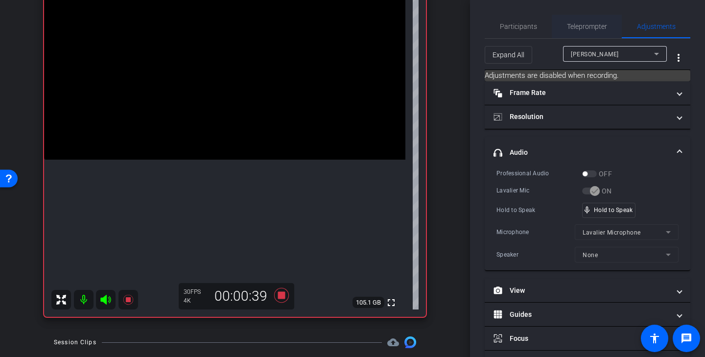
click at [586, 21] on span "Teleprompter" at bounding box center [587, 27] width 40 height 24
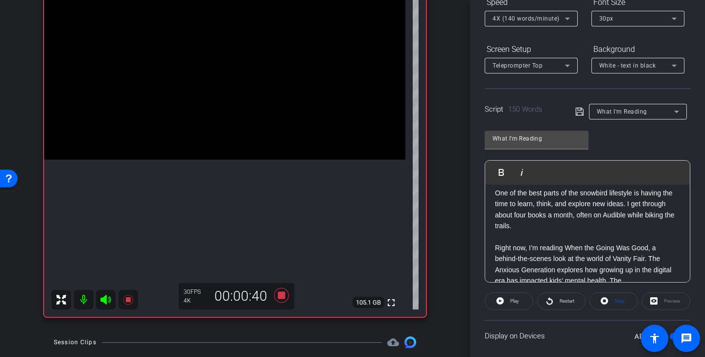
scroll to position [127, 0]
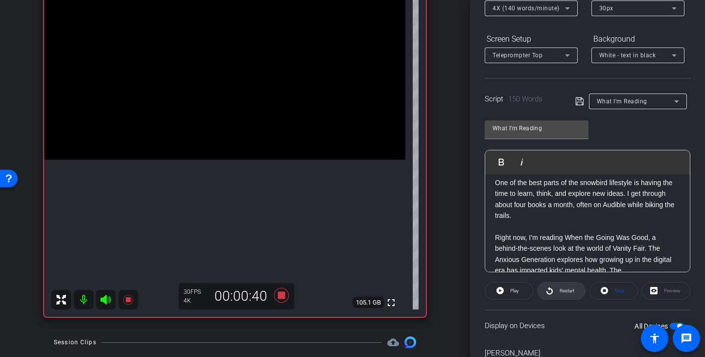
click at [569, 291] on span "Restart" at bounding box center [567, 290] width 15 height 5
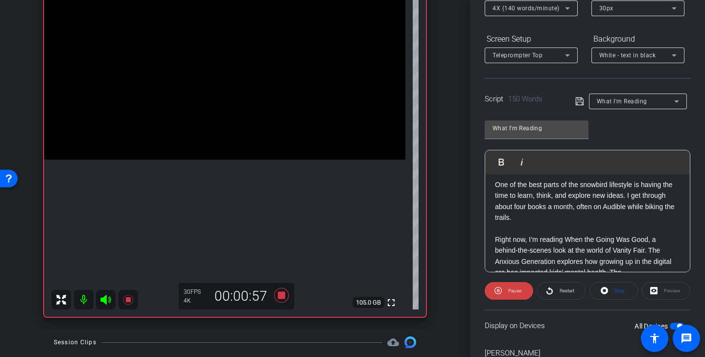
scroll to position [73, 0]
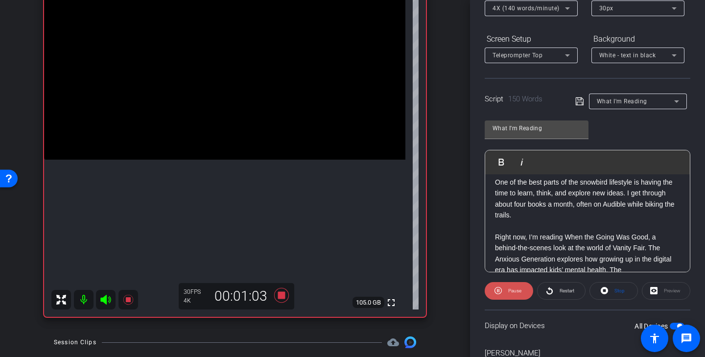
click at [530, 292] on span at bounding box center [509, 291] width 48 height 24
click at [565, 286] on span "Restart" at bounding box center [565, 291] width 17 height 14
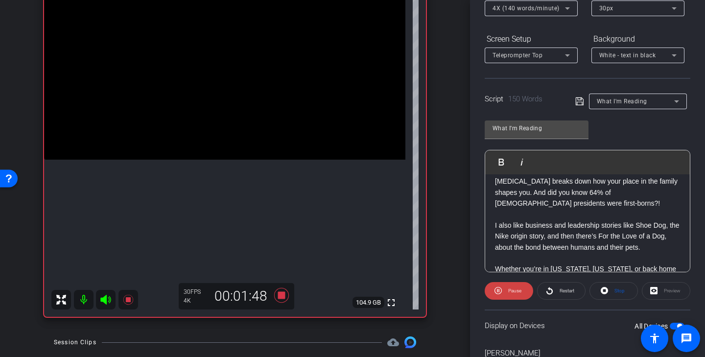
scroll to position [181, 0]
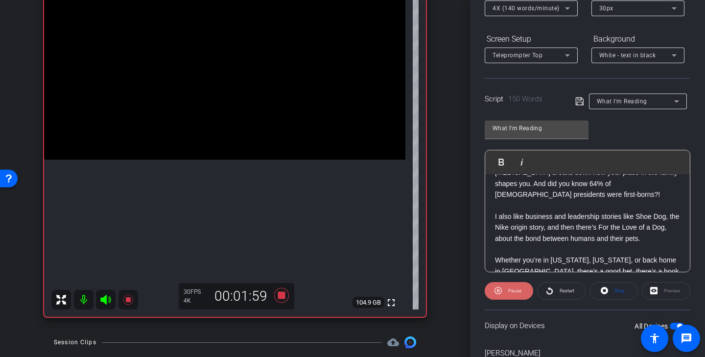
click at [517, 292] on span "Pause" at bounding box center [515, 290] width 13 height 5
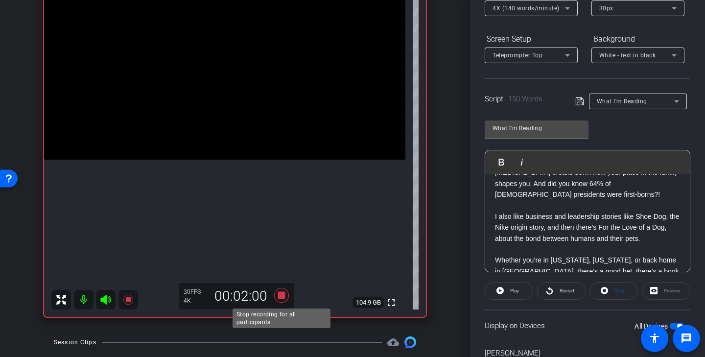
click at [281, 295] on icon at bounding box center [281, 295] width 15 height 15
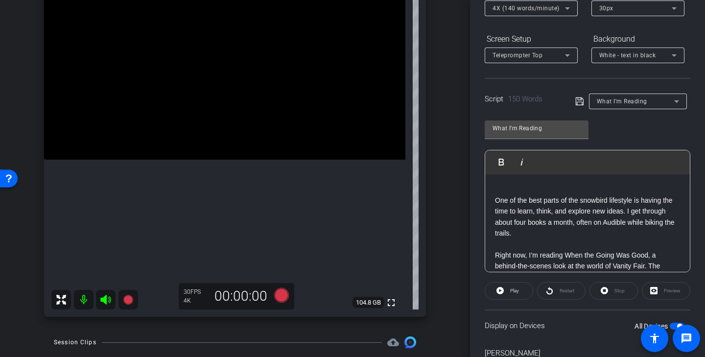
scroll to position [50, 0]
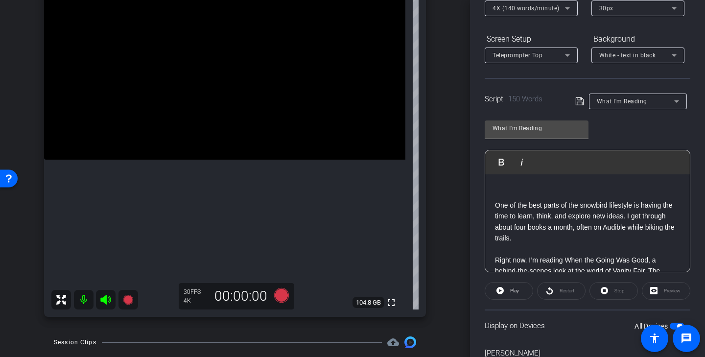
click at [534, 244] on p at bounding box center [587, 248] width 185 height 11
click at [292, 290] on icon at bounding box center [282, 296] width 24 height 18
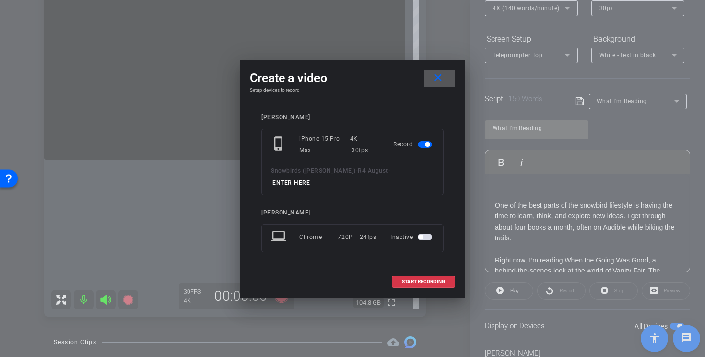
click at [304, 182] on input at bounding box center [305, 183] width 66 height 12
paste input "Reading TK 1"
type input "Reading TK 5"
click at [441, 283] on span "START RECORDING" at bounding box center [423, 281] width 43 height 5
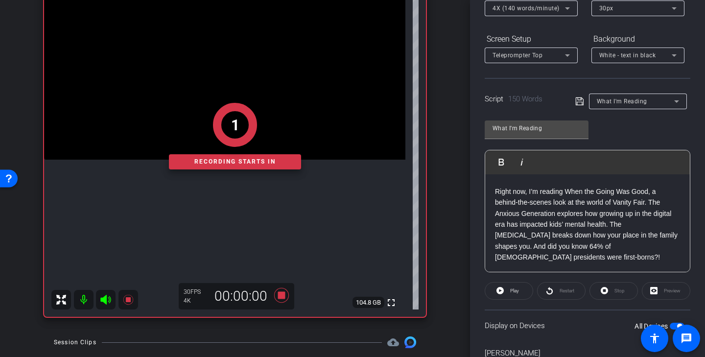
scroll to position [0, 0]
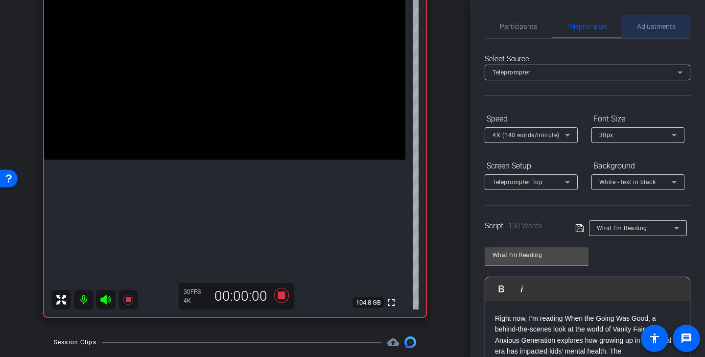
click at [663, 29] on span "Adjustments" at bounding box center [656, 26] width 39 height 7
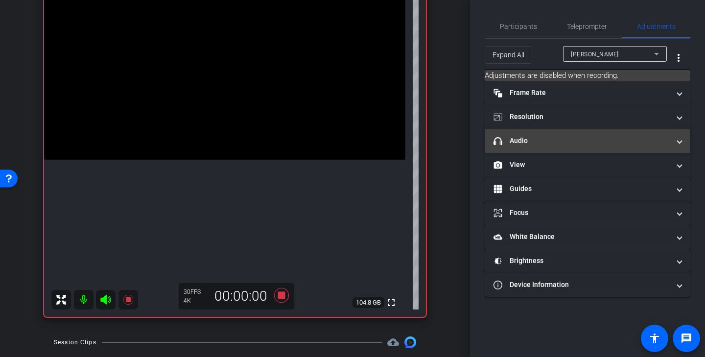
click at [597, 138] on mat-panel-title "headphone icon Audio" at bounding box center [582, 141] width 176 height 10
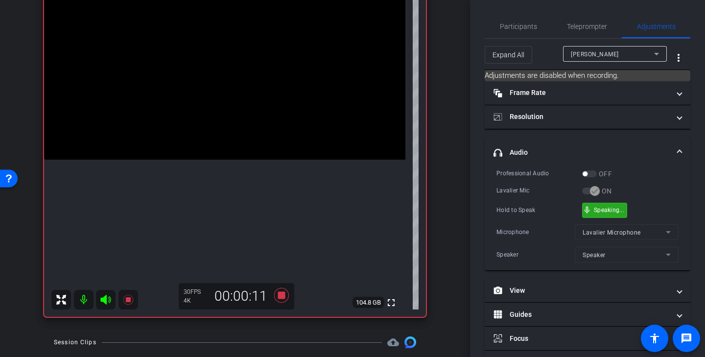
click at [608, 205] on div "mic_none Speaking..." at bounding box center [605, 210] width 44 height 14
click at [578, 24] on span "Teleprompter" at bounding box center [587, 26] width 40 height 7
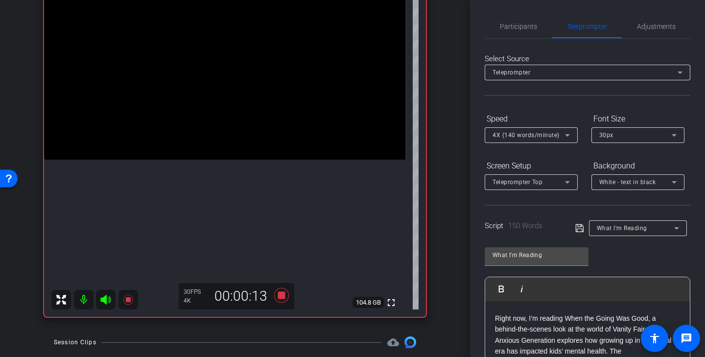
scroll to position [164, 0]
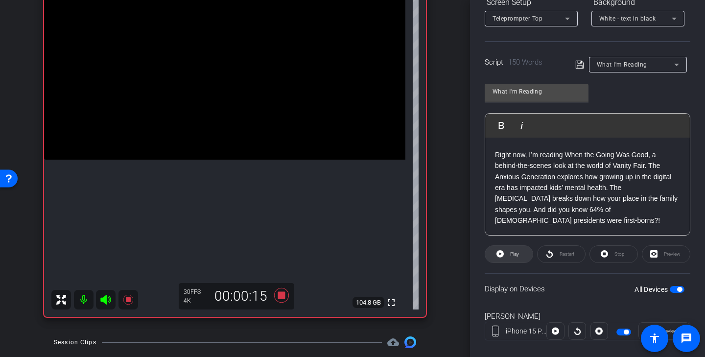
click at [518, 255] on span "Play" at bounding box center [514, 253] width 9 height 5
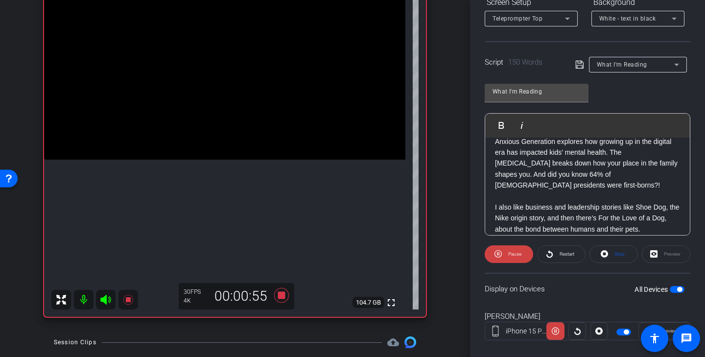
scroll to position [164, 0]
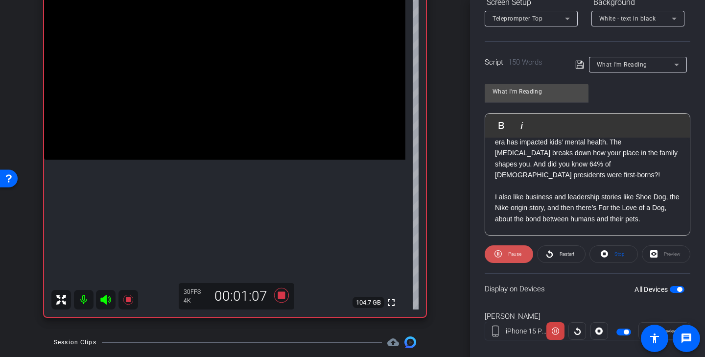
click at [517, 253] on span "Pause" at bounding box center [515, 253] width 13 height 5
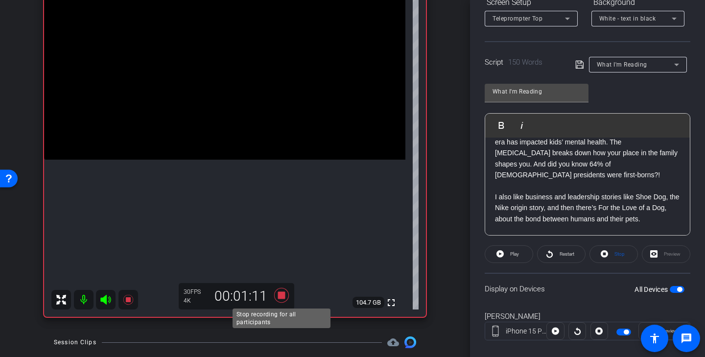
click at [282, 296] on icon at bounding box center [281, 295] width 15 height 15
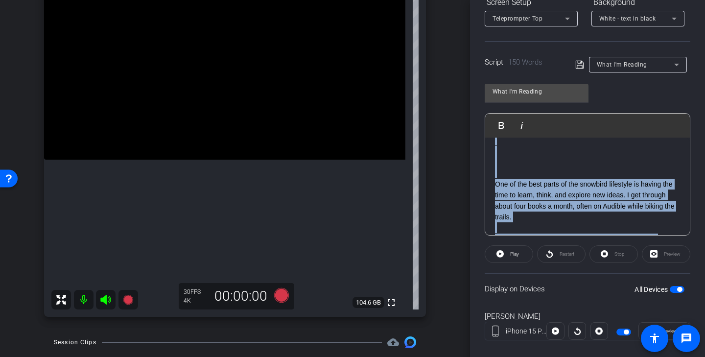
scroll to position [0, 0]
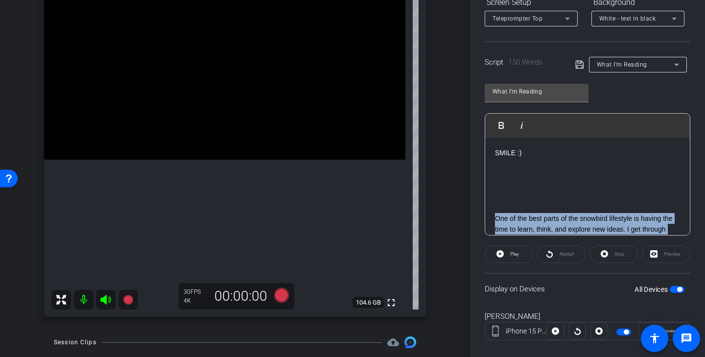
drag, startPoint x: 533, startPoint y: 221, endPoint x: 493, endPoint y: 221, distance: 39.7
click at [493, 221] on div "SMILE :) One of the best parts of the snowbird lifestyle is having the time to …" at bounding box center [587, 296] width 205 height 316
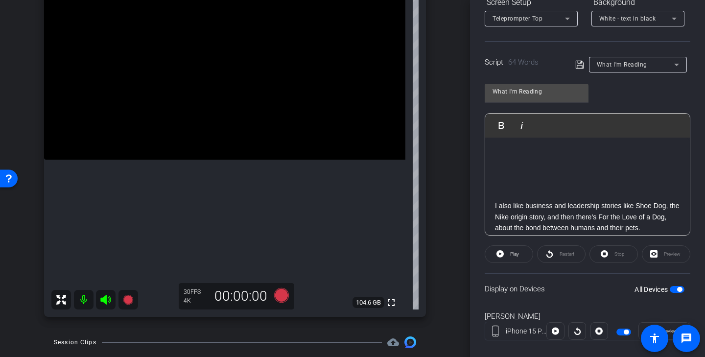
scroll to position [26, 0]
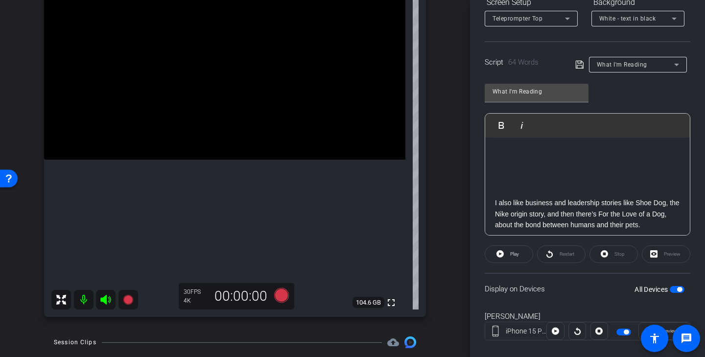
click at [581, 66] on icon at bounding box center [580, 65] width 9 height 12
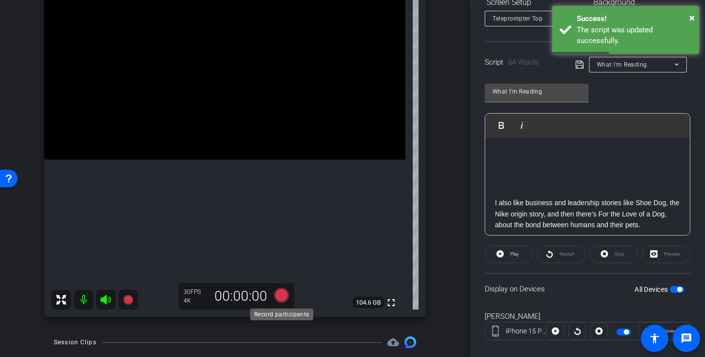
click at [286, 294] on icon at bounding box center [281, 295] width 15 height 15
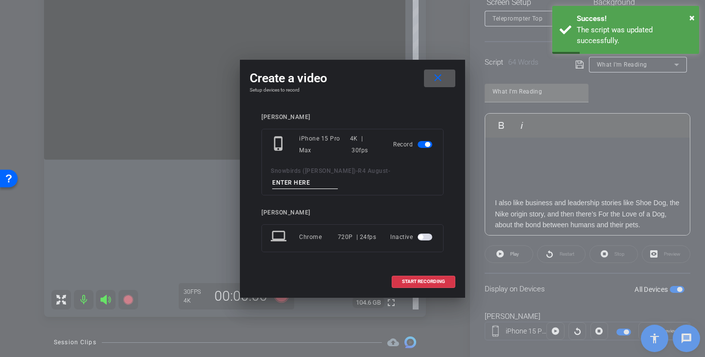
click at [310, 181] on input at bounding box center [305, 183] width 66 height 12
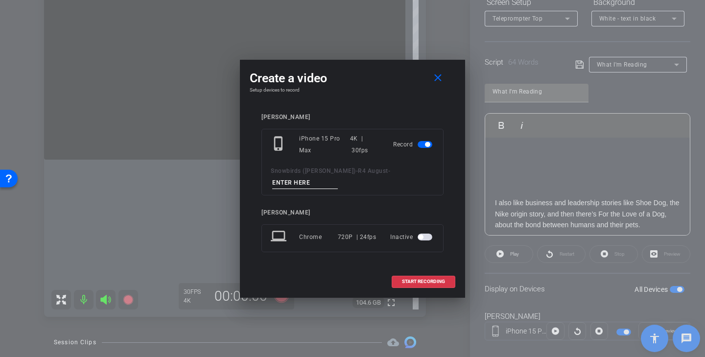
paste input "Reading TK 1"
type input "Reading End"
click at [424, 280] on span "START RECORDING" at bounding box center [423, 281] width 43 height 5
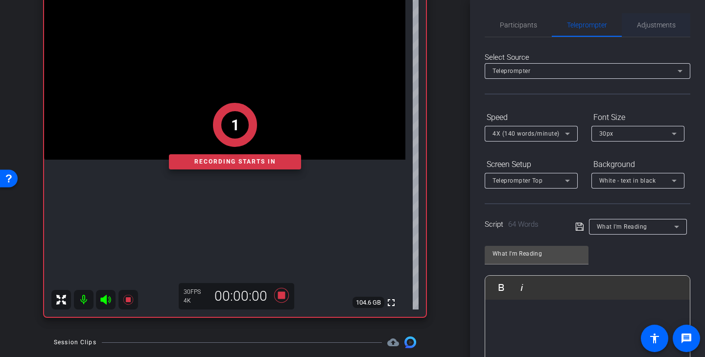
scroll to position [0, 0]
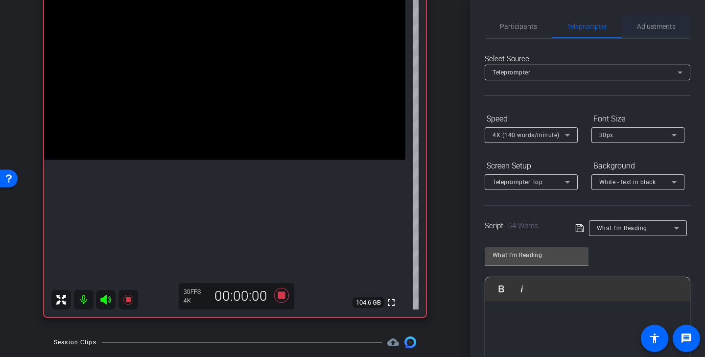
click at [666, 23] on span "Adjustments" at bounding box center [656, 26] width 39 height 7
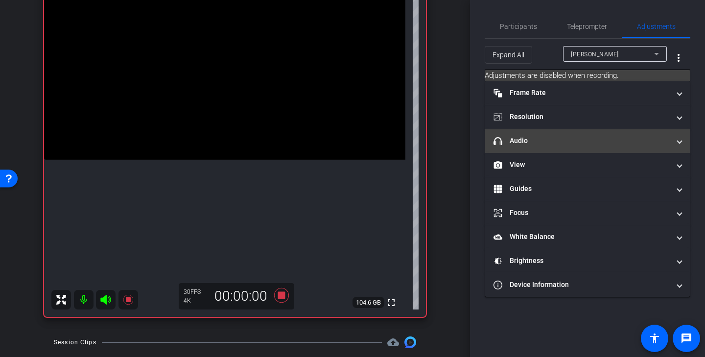
click at [581, 147] on mat-expansion-panel-header "headphone icon Audio" at bounding box center [588, 141] width 206 height 24
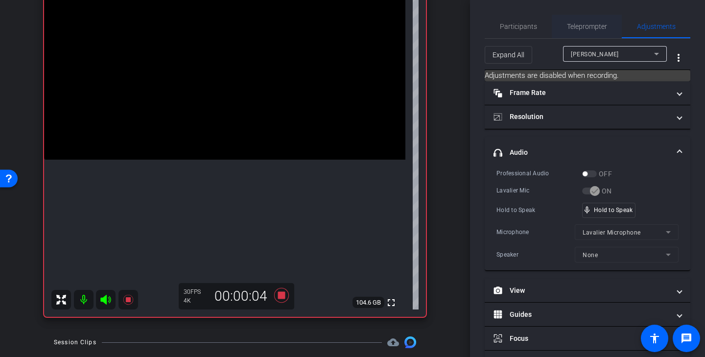
click at [590, 36] on span "Teleprompter" at bounding box center [587, 27] width 40 height 24
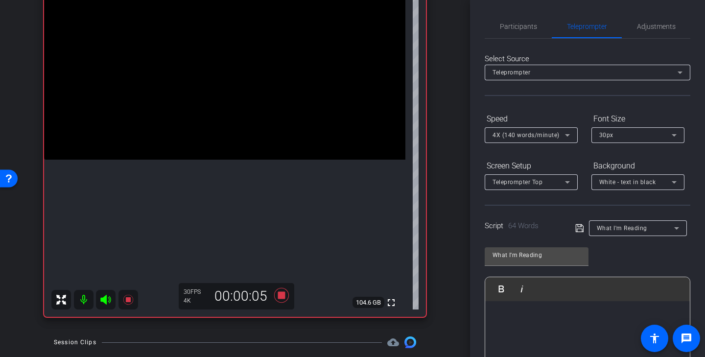
scroll to position [128, 0]
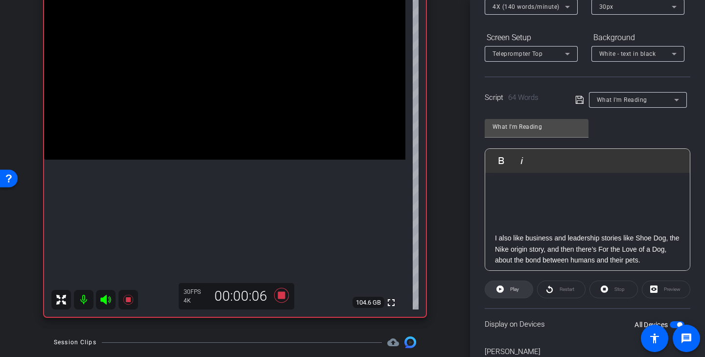
click at [510, 288] on span "Play" at bounding box center [514, 289] width 9 height 5
click at [527, 285] on span at bounding box center [509, 290] width 48 height 24
click at [557, 288] on span "Restart" at bounding box center [565, 290] width 17 height 14
click at [520, 293] on span "Pause" at bounding box center [514, 290] width 16 height 14
click at [520, 293] on span at bounding box center [509, 290] width 48 height 24
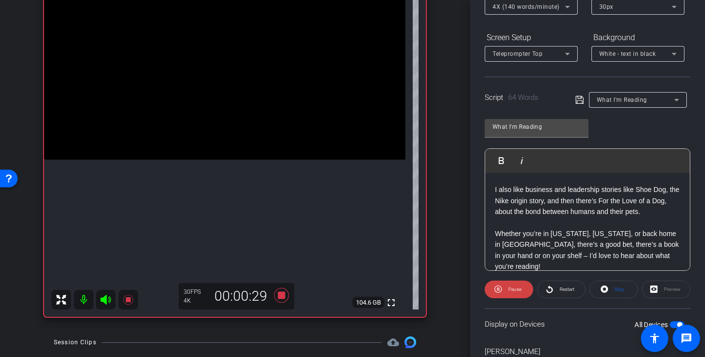
scroll to position [139, 0]
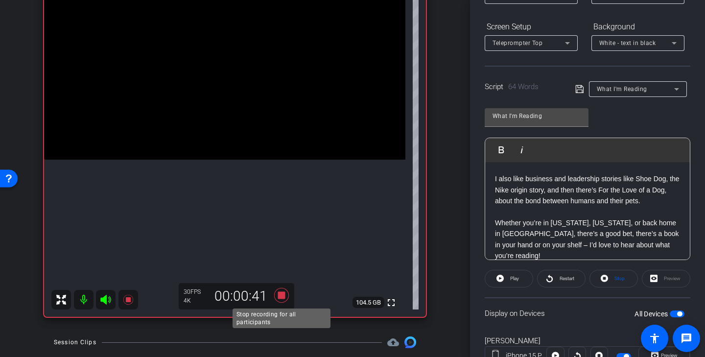
click at [284, 296] on icon at bounding box center [281, 295] width 15 height 15
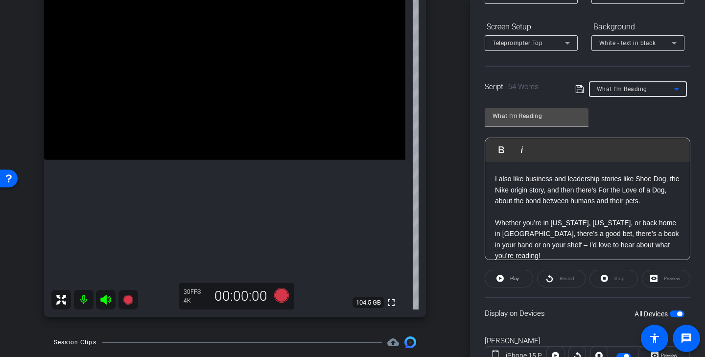
click at [644, 87] on span "What I'm Reading" at bounding box center [622, 89] width 50 height 7
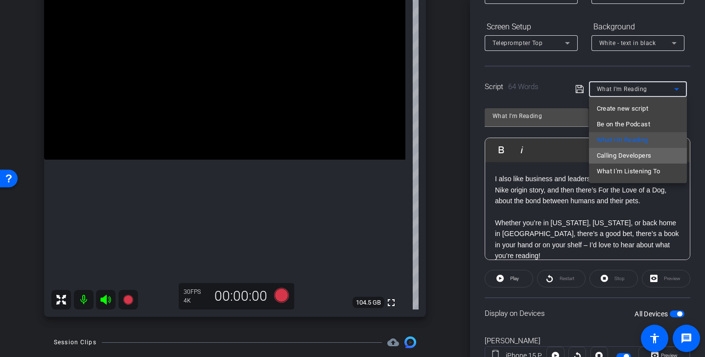
click at [641, 158] on span "Calling Developers" at bounding box center [624, 156] width 55 height 12
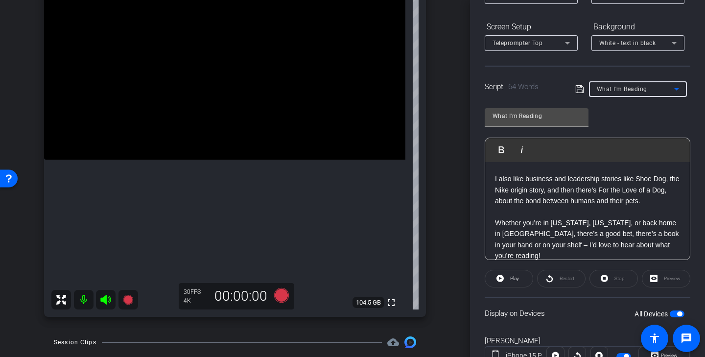
type input "Calling Developers"
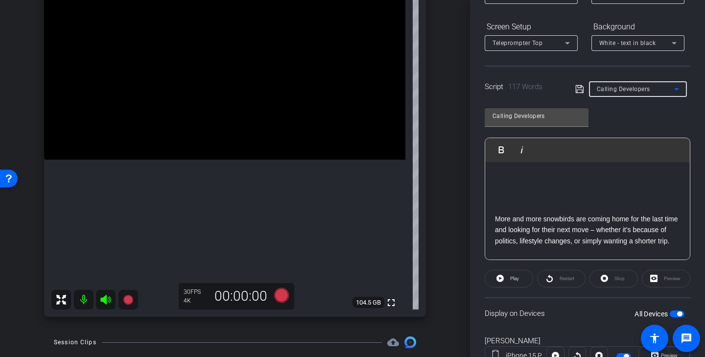
scroll to position [26, 0]
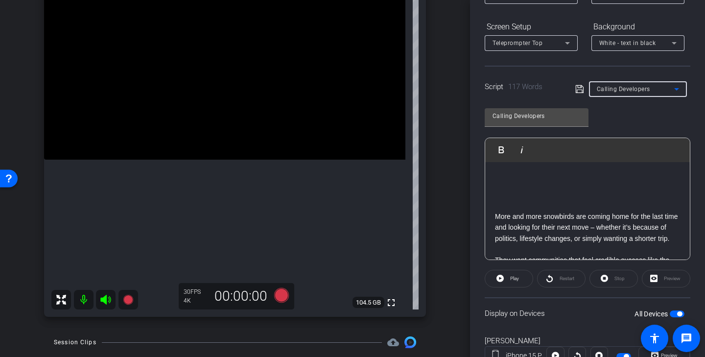
click at [581, 92] on icon at bounding box center [580, 89] width 9 height 12
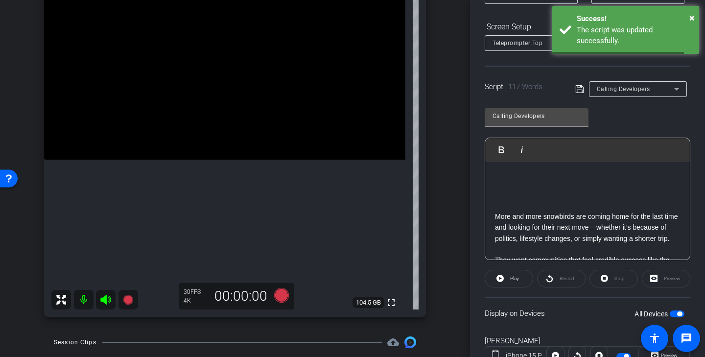
scroll to position [66, 0]
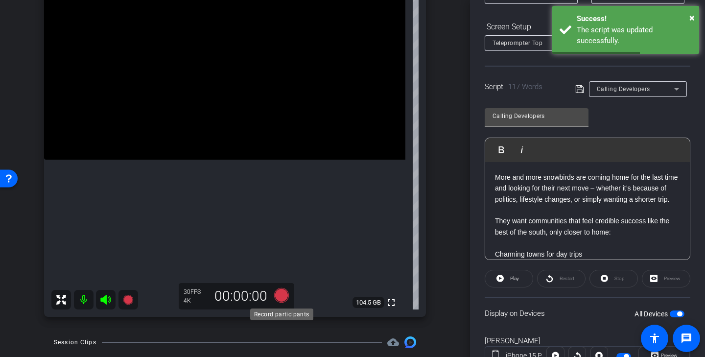
click at [283, 297] on icon at bounding box center [281, 295] width 15 height 15
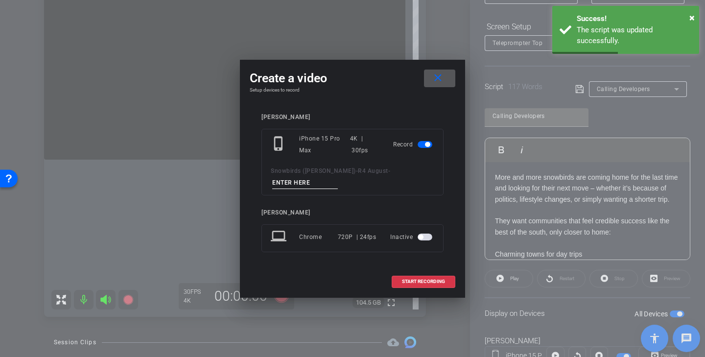
click at [329, 180] on input at bounding box center [305, 183] width 66 height 12
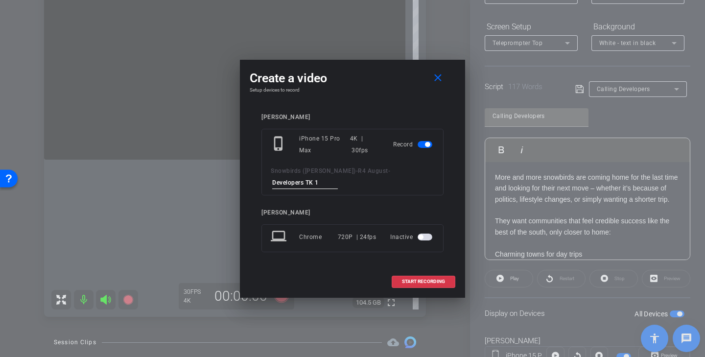
drag, startPoint x: 329, startPoint y: 181, endPoint x: 214, endPoint y: 181, distance: 115.6
click at [214, 181] on div "Create a video close Setup devices to record Gerry Scott phone_iphone iPhone 15…" at bounding box center [352, 178] width 705 height 357
type input "Developers TK 1"
click at [437, 281] on span "START RECORDING" at bounding box center [423, 281] width 43 height 5
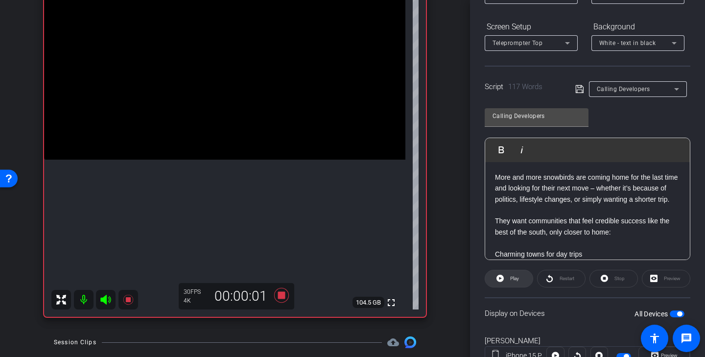
click at [519, 280] on span "Play" at bounding box center [513, 279] width 11 height 14
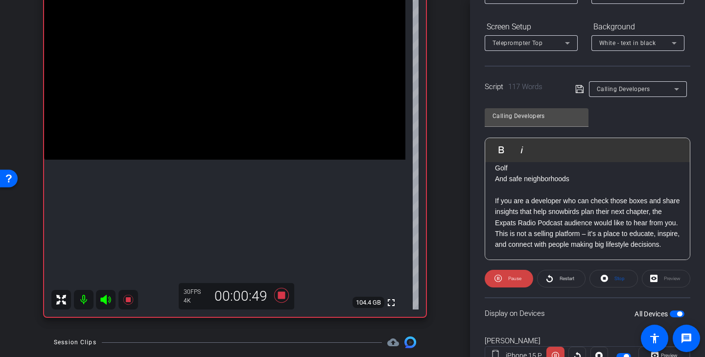
scroll to position [196, 0]
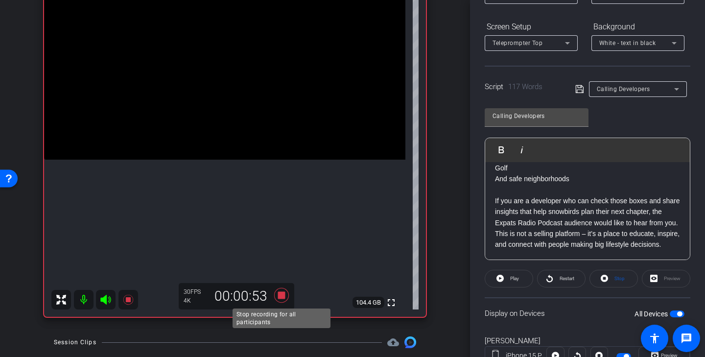
click at [282, 293] on icon at bounding box center [281, 295] width 15 height 15
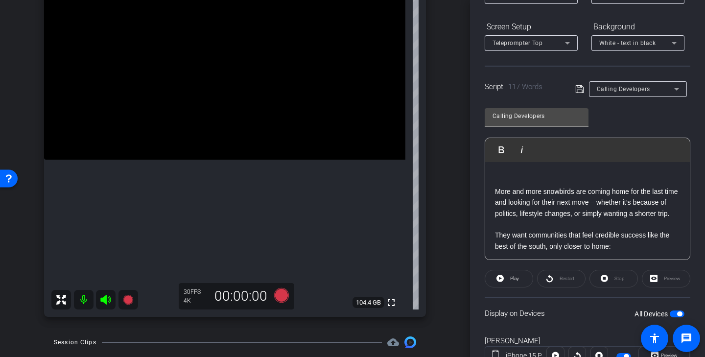
scroll to position [96, 0]
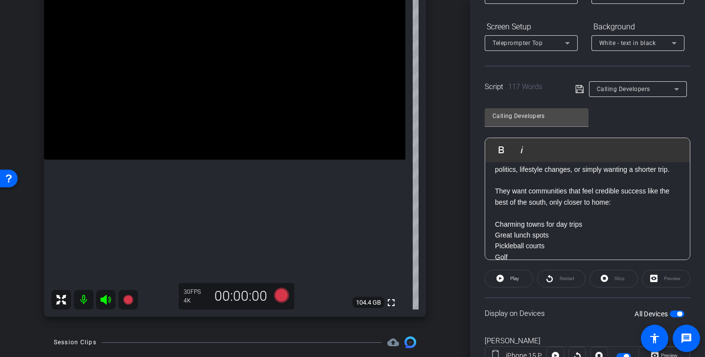
click at [549, 215] on p at bounding box center [587, 213] width 185 height 11
click at [581, 90] on icon at bounding box center [580, 89] width 8 height 8
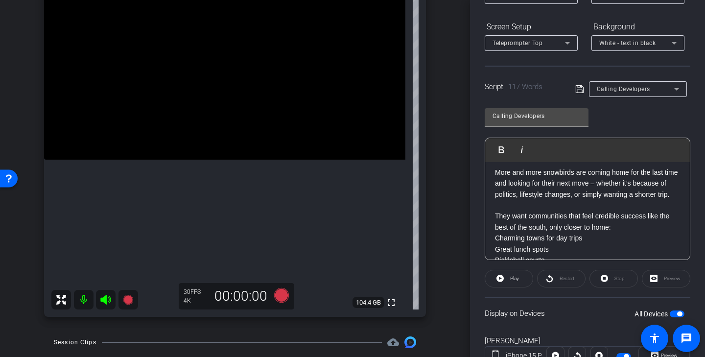
scroll to position [61, 0]
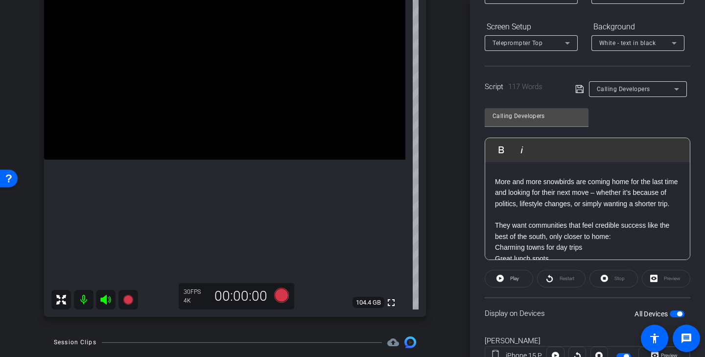
click at [580, 88] on icon at bounding box center [580, 89] width 9 height 12
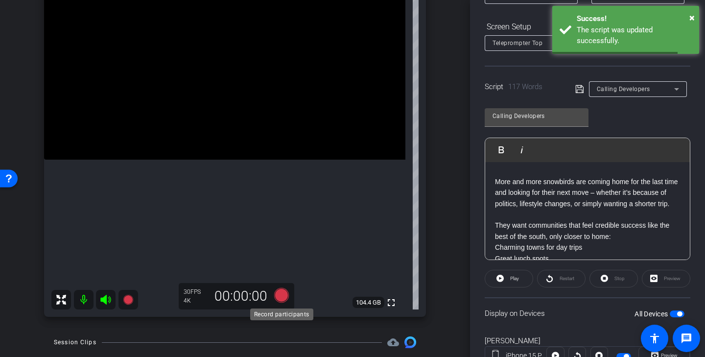
click at [285, 298] on icon at bounding box center [281, 295] width 15 height 15
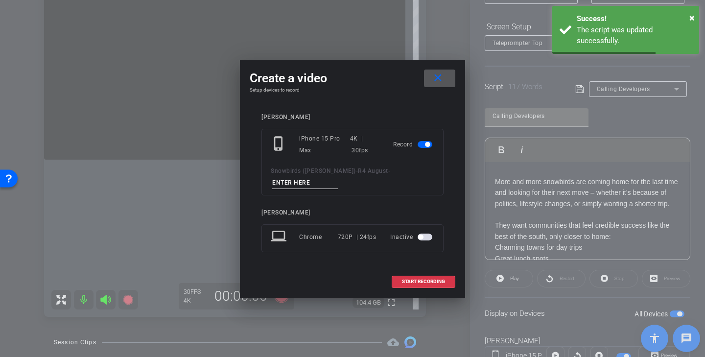
click at [329, 182] on input at bounding box center [305, 183] width 66 height 12
paste input "Developers TK 1"
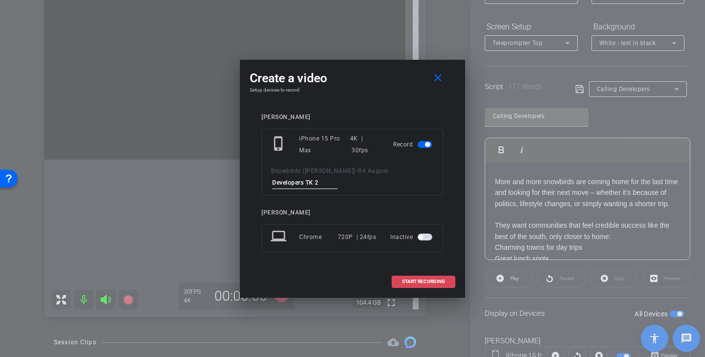
type input "Developers TK 2"
click at [428, 280] on span "START RECORDING" at bounding box center [423, 281] width 43 height 5
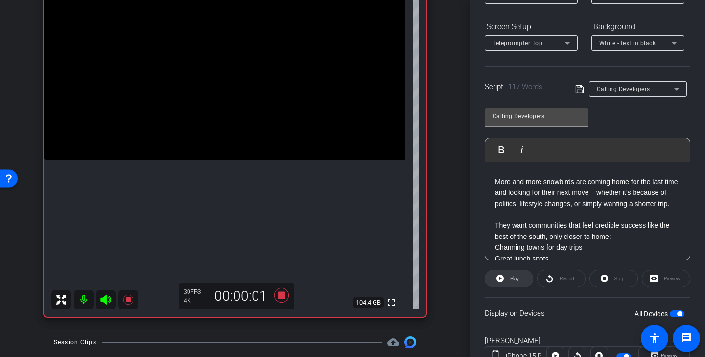
click at [518, 279] on span "Play" at bounding box center [514, 278] width 9 height 5
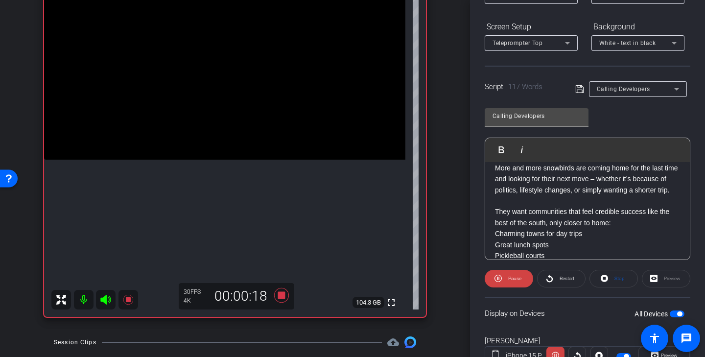
scroll to position [89, 0]
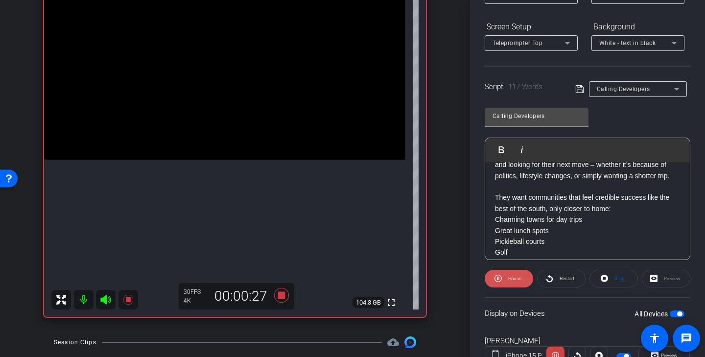
click at [511, 276] on span "Pause" at bounding box center [515, 278] width 13 height 5
click at [570, 280] on span "Restart" at bounding box center [567, 278] width 15 height 5
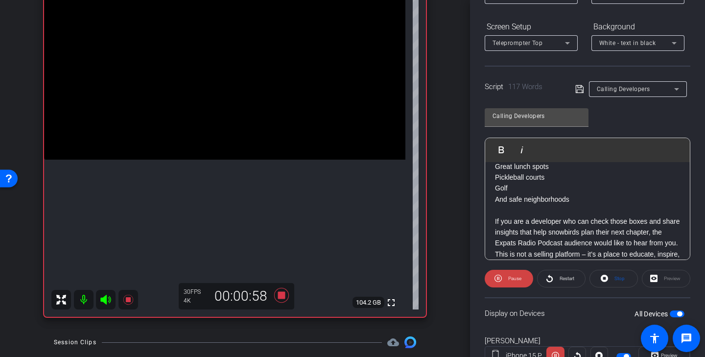
scroll to position [157, 0]
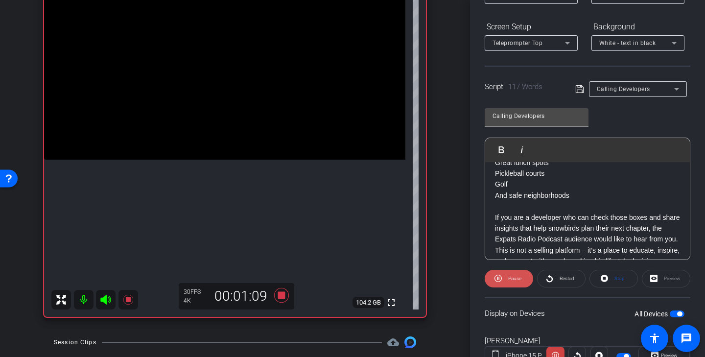
click at [519, 276] on span "Pause" at bounding box center [515, 278] width 13 height 5
click at [567, 275] on span "Restart" at bounding box center [565, 279] width 17 height 14
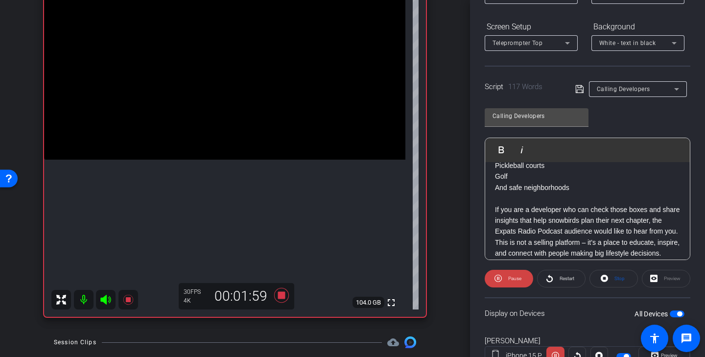
scroll to position [185, 0]
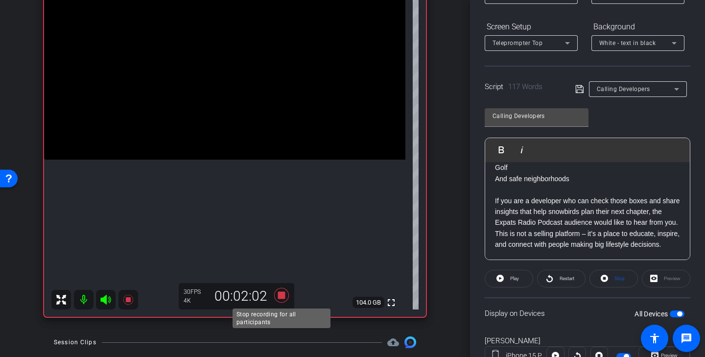
click at [284, 295] on icon at bounding box center [281, 295] width 15 height 15
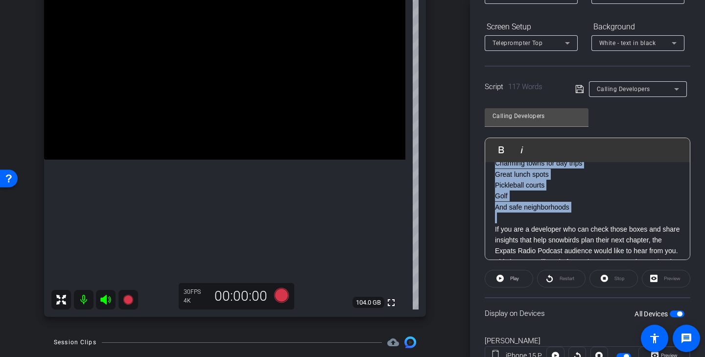
scroll to position [0, 0]
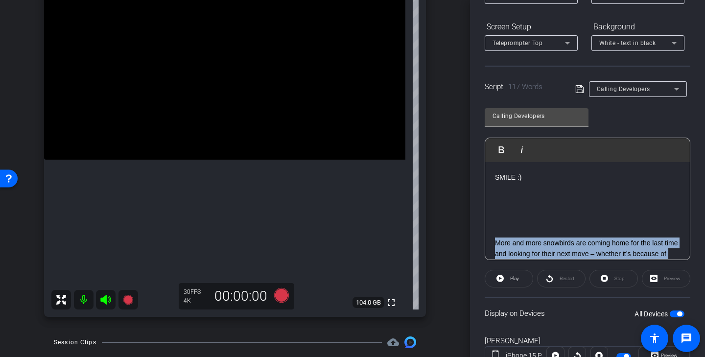
drag, startPoint x: 597, startPoint y: 213, endPoint x: 487, endPoint y: 245, distance: 114.4
click at [487, 245] on div "SMILE :) More and more snowbirds are coming home for the last time and looking …" at bounding box center [587, 298] width 205 height 272
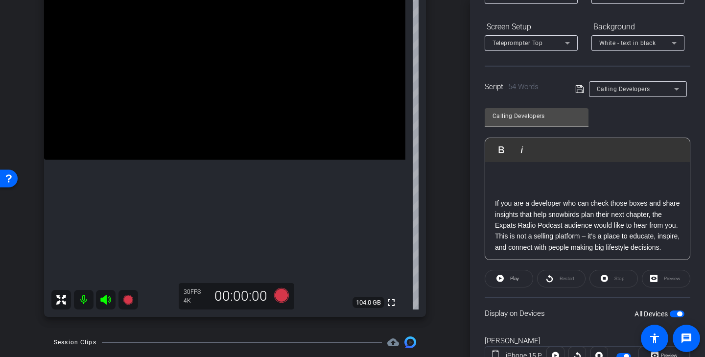
scroll to position [64, 0]
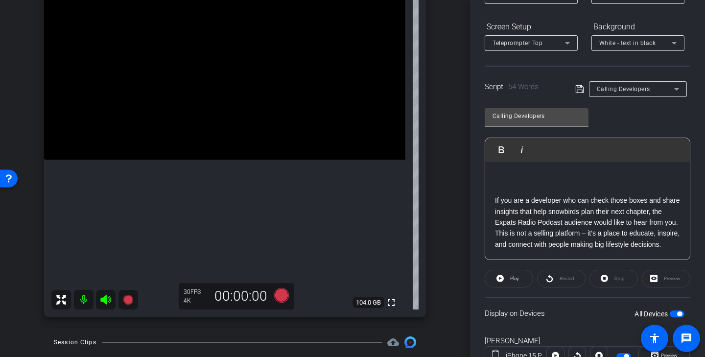
click at [582, 91] on icon at bounding box center [580, 89] width 8 height 8
click at [283, 297] on icon at bounding box center [281, 295] width 15 height 15
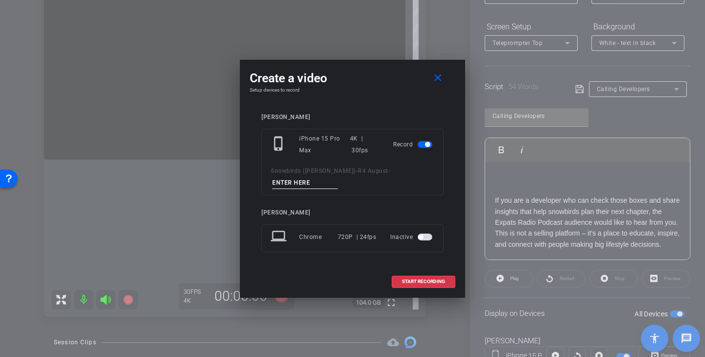
click at [326, 187] on input at bounding box center [305, 183] width 66 height 12
paste input "Developers TK 1"
type input "Developers End"
click at [424, 281] on span "START RECORDING" at bounding box center [423, 281] width 43 height 5
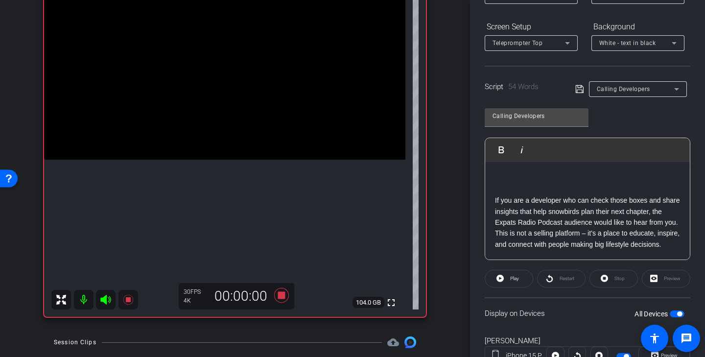
click at [577, 90] on icon at bounding box center [580, 89] width 8 height 8
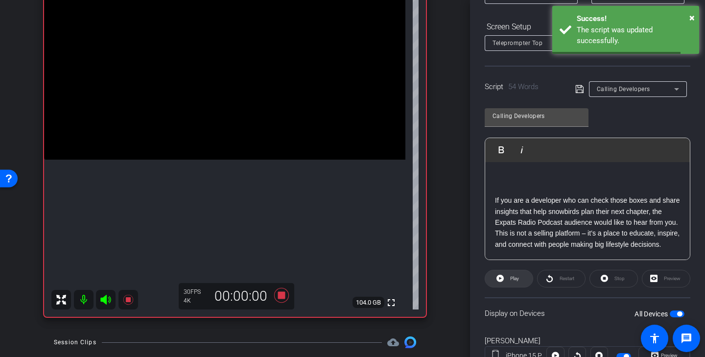
click at [519, 280] on span "Play" at bounding box center [514, 278] width 9 height 5
click at [554, 280] on span at bounding box center [562, 279] width 48 height 24
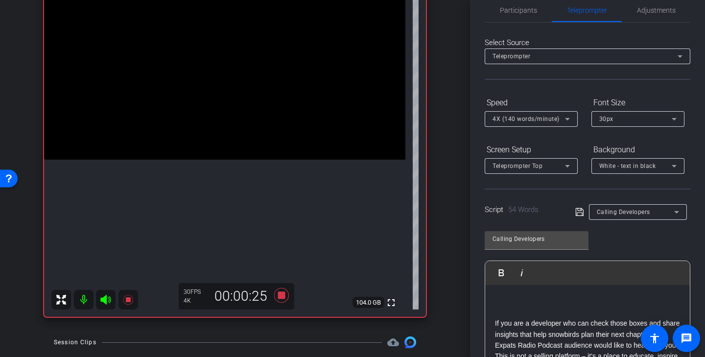
scroll to position [0, 0]
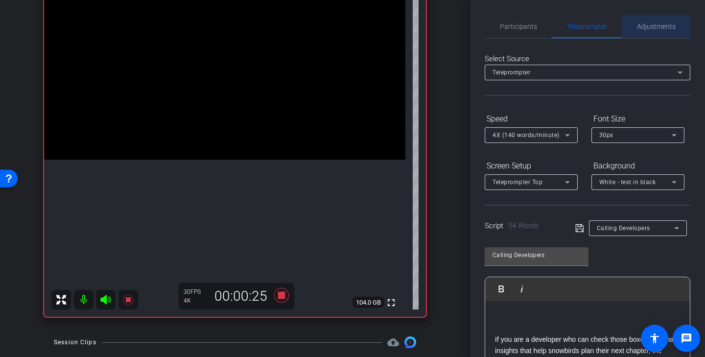
click at [658, 26] on span "Adjustments" at bounding box center [656, 26] width 39 height 7
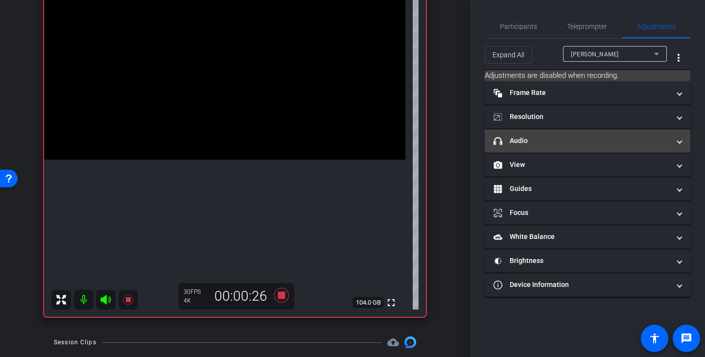
click at [607, 145] on mat-panel-title "headphone icon Audio" at bounding box center [582, 141] width 176 height 10
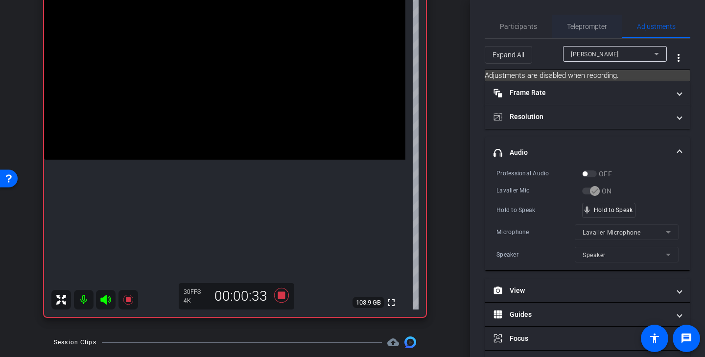
click at [595, 31] on span "Teleprompter" at bounding box center [587, 27] width 40 height 24
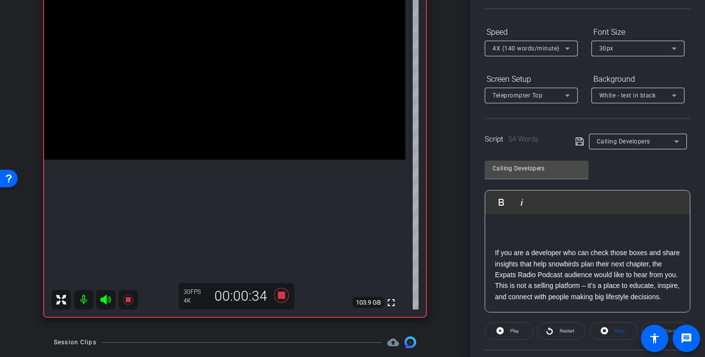
scroll to position [170, 0]
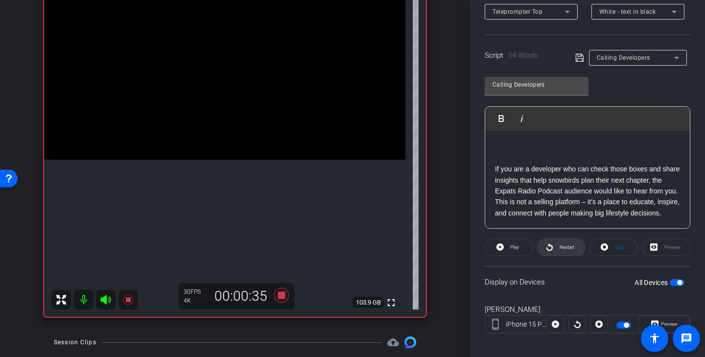
click at [563, 243] on span "Restart" at bounding box center [565, 248] width 17 height 14
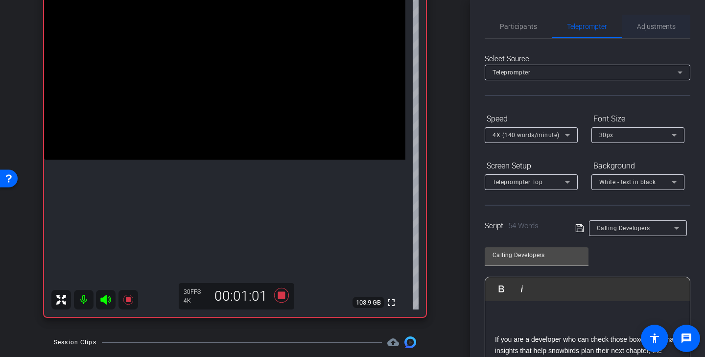
click at [663, 19] on span "Adjustments" at bounding box center [656, 27] width 39 height 24
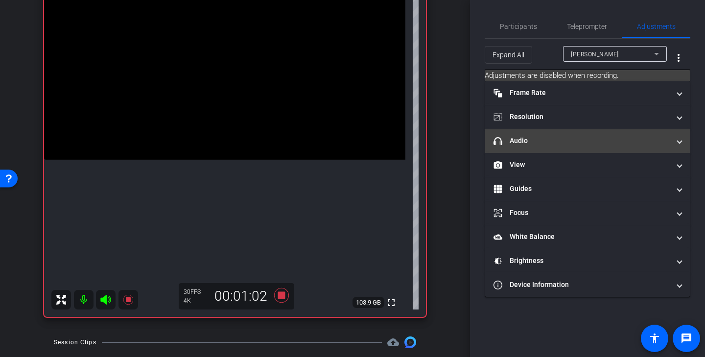
click at [601, 142] on mat-panel-title "headphone icon Audio" at bounding box center [582, 141] width 176 height 10
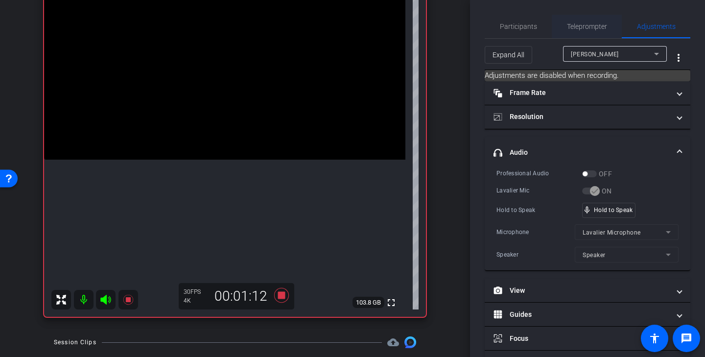
click at [585, 20] on span "Teleprompter" at bounding box center [587, 27] width 40 height 24
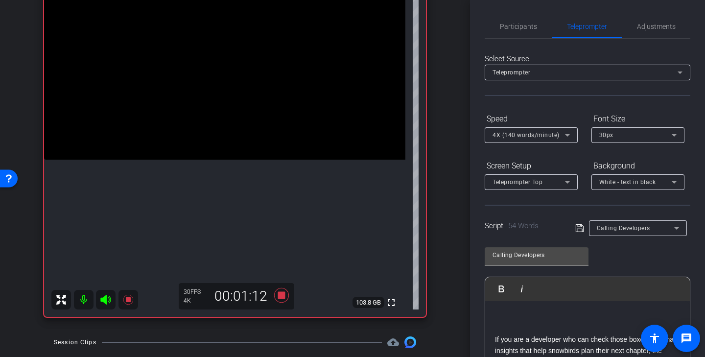
scroll to position [178, 0]
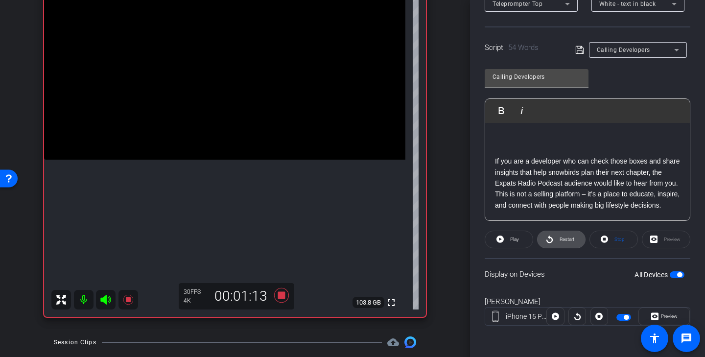
click at [568, 244] on span "Restart" at bounding box center [565, 240] width 17 height 14
click at [567, 241] on span "Restart" at bounding box center [567, 239] width 15 height 5
click at [510, 238] on span "Pause" at bounding box center [515, 239] width 13 height 5
click at [564, 240] on span "Restart" at bounding box center [567, 239] width 15 height 5
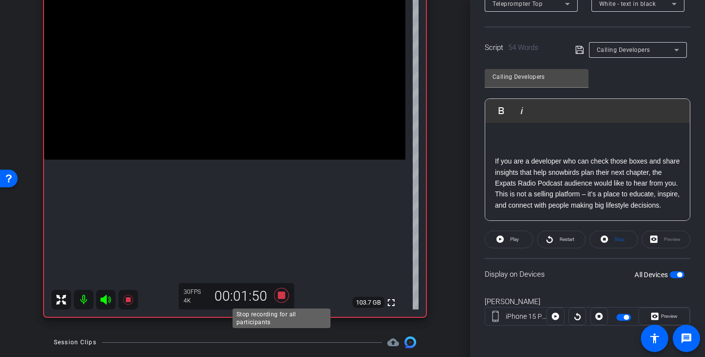
click at [282, 296] on icon at bounding box center [281, 295] width 15 height 15
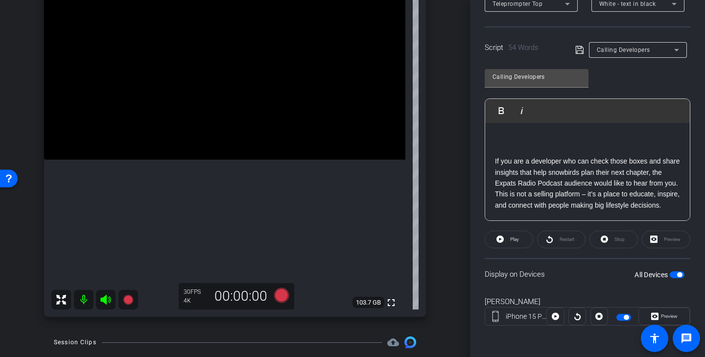
click at [616, 51] on span "Calling Developers" at bounding box center [623, 50] width 53 height 7
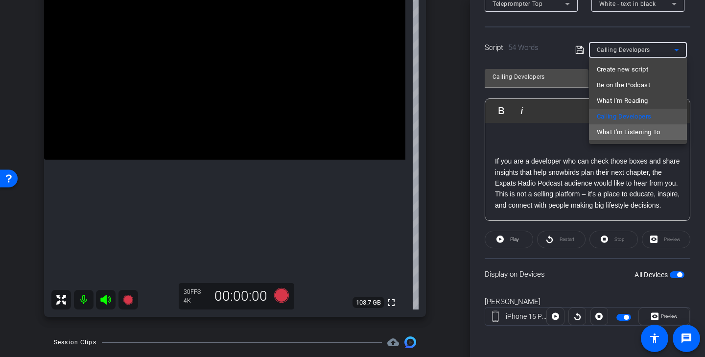
click at [630, 138] on span "What I'm Listening To" at bounding box center [629, 132] width 64 height 12
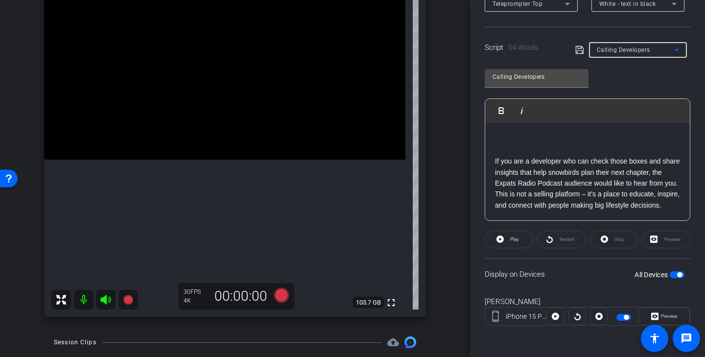
type input "What I'm Listening To"
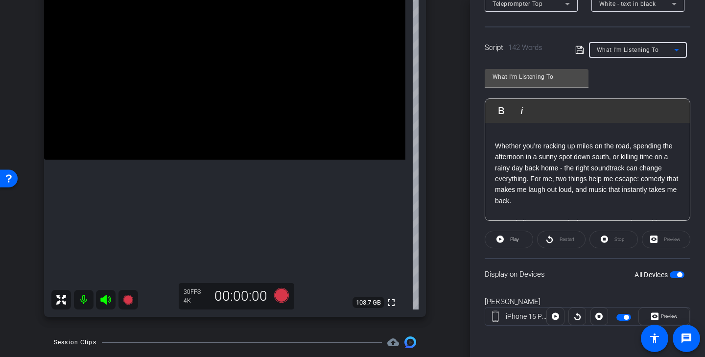
scroll to position [63, 0]
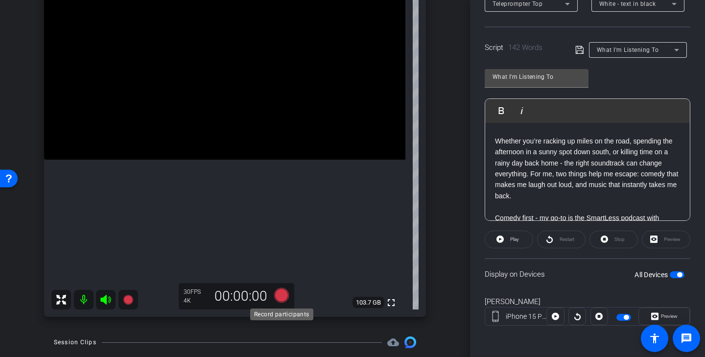
click at [279, 299] on icon at bounding box center [281, 295] width 15 height 15
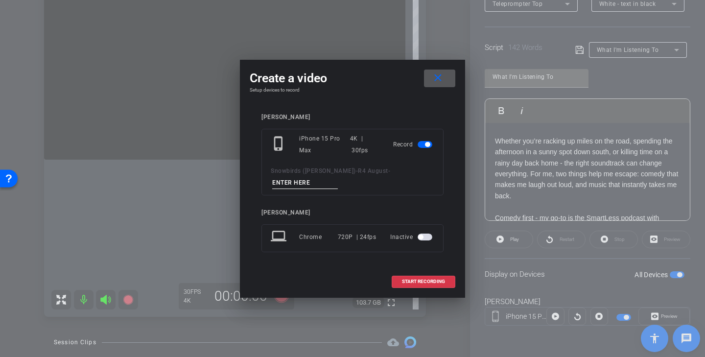
click at [312, 182] on input at bounding box center [305, 183] width 66 height 12
drag, startPoint x: 324, startPoint y: 184, endPoint x: 239, endPoint y: 183, distance: 85.7
click at [239, 183] on div "Create a video close Setup devices to record Gerry Scott phone_iphone iPhone 15…" at bounding box center [352, 178] width 705 height 357
type input "Listening Tk 1"
click at [436, 282] on span "START RECORDING" at bounding box center [423, 281] width 43 height 5
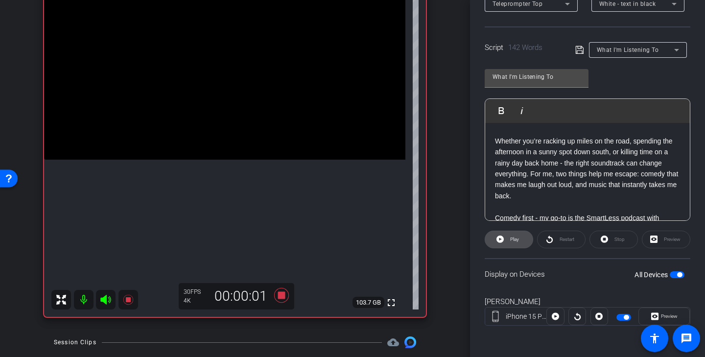
click at [518, 240] on span "Play" at bounding box center [514, 239] width 9 height 5
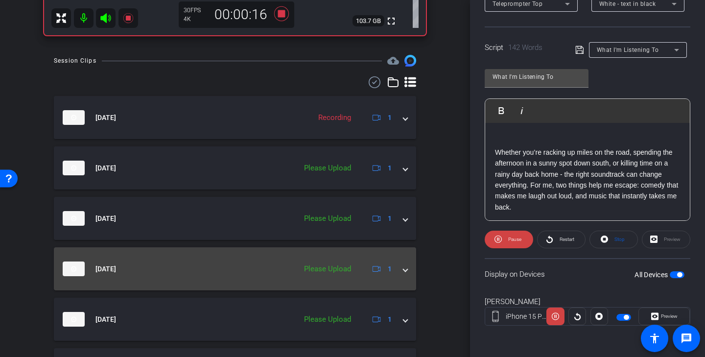
scroll to position [329, 0]
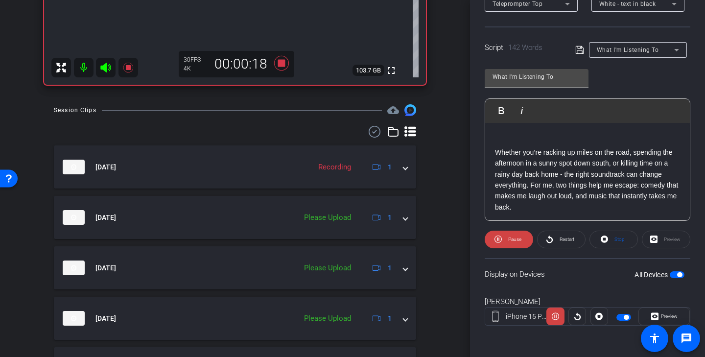
click at [375, 133] on icon at bounding box center [374, 132] width 15 height 12
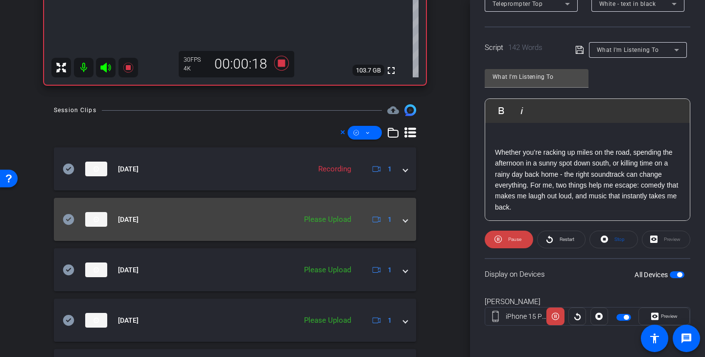
click at [71, 219] on icon at bounding box center [68, 219] width 11 height 11
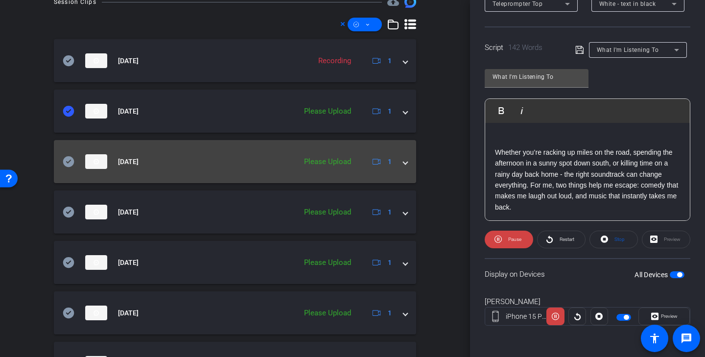
scroll to position [438, 0]
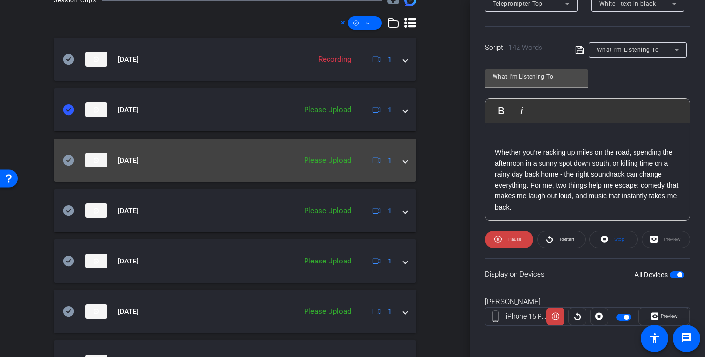
click at [66, 159] on icon at bounding box center [68, 160] width 11 height 11
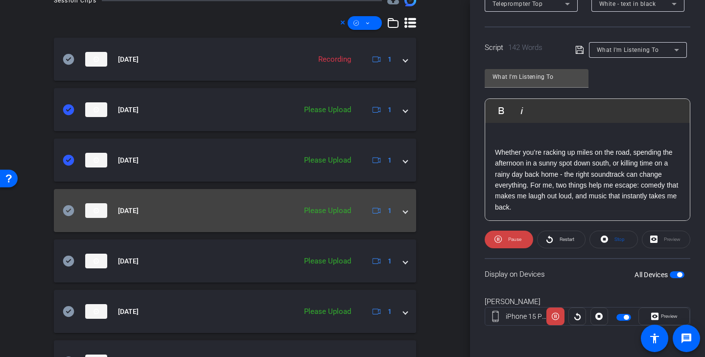
click at [66, 207] on icon at bounding box center [68, 210] width 11 height 11
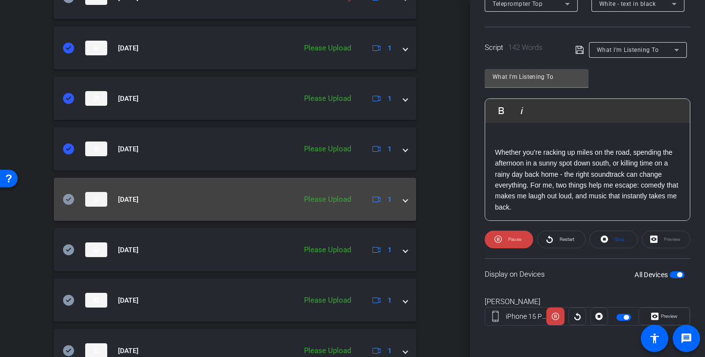
click at [69, 199] on icon at bounding box center [68, 199] width 11 height 11
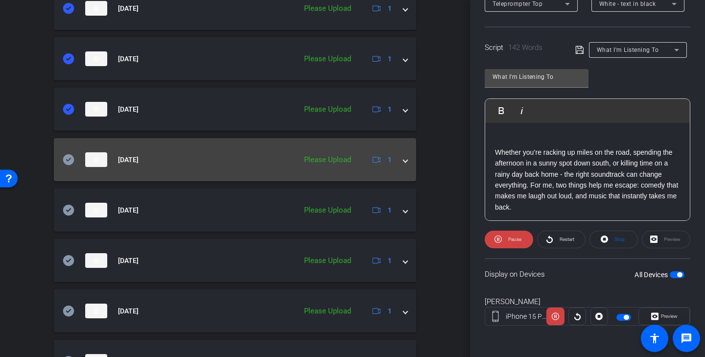
scroll to position [597, 0]
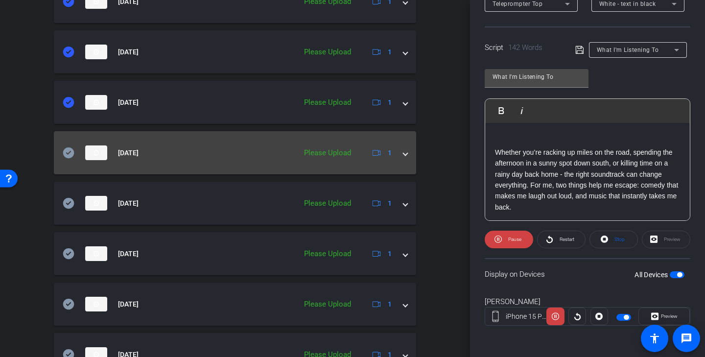
click at [70, 153] on icon at bounding box center [68, 152] width 11 height 11
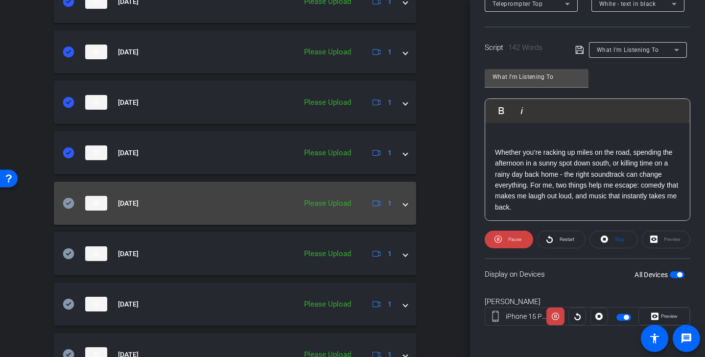
click at [68, 204] on icon at bounding box center [69, 203] width 12 height 12
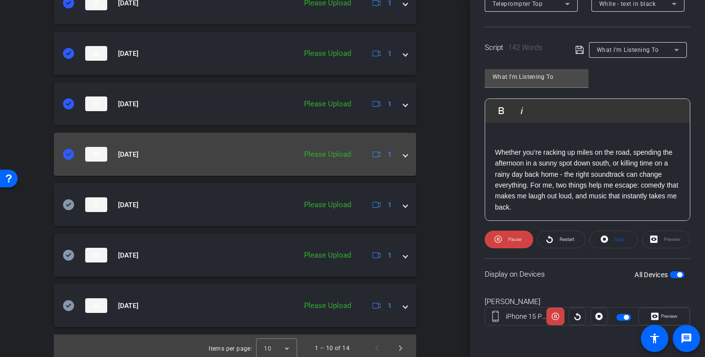
scroll to position [651, 0]
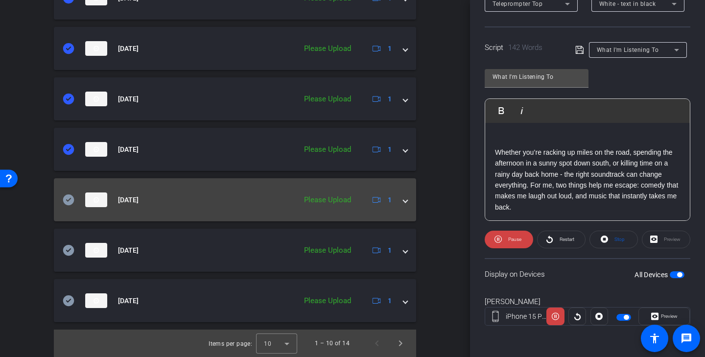
click at [66, 201] on icon at bounding box center [68, 199] width 11 height 11
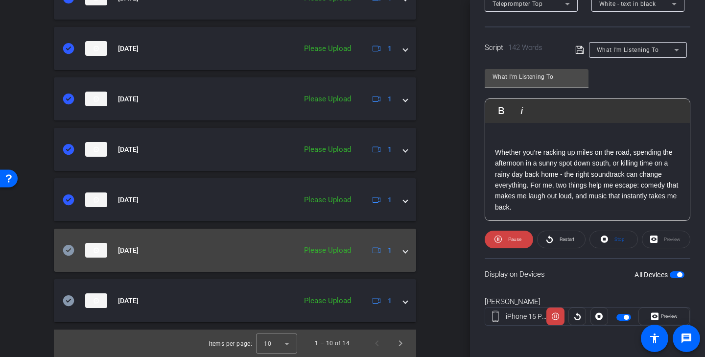
click at [69, 246] on icon at bounding box center [68, 250] width 11 height 11
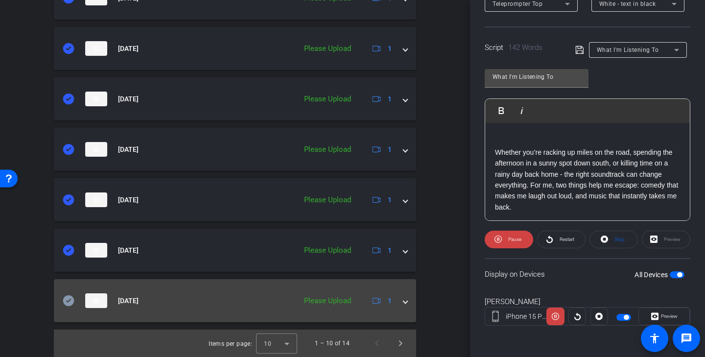
click at [70, 298] on icon at bounding box center [68, 300] width 11 height 11
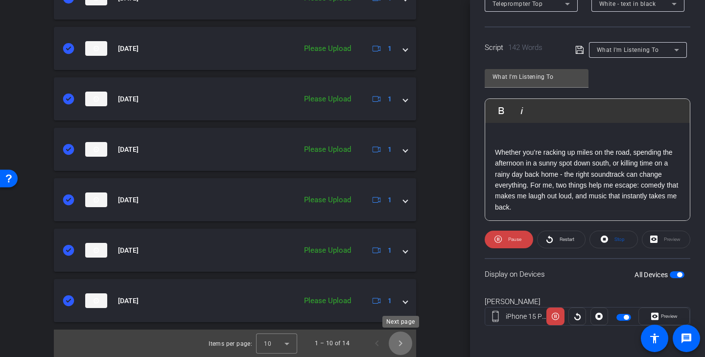
click at [402, 341] on span "Next page" at bounding box center [401, 344] width 24 height 24
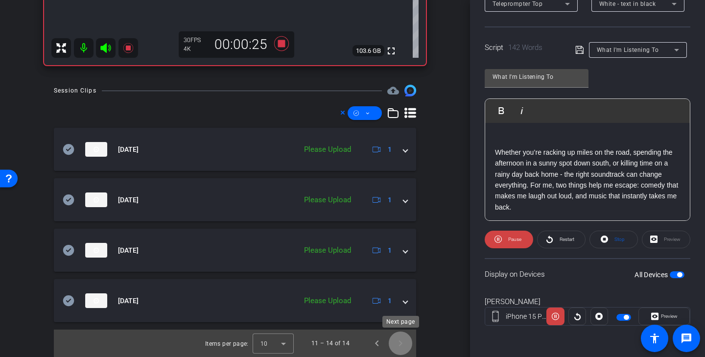
scroll to position [348, 0]
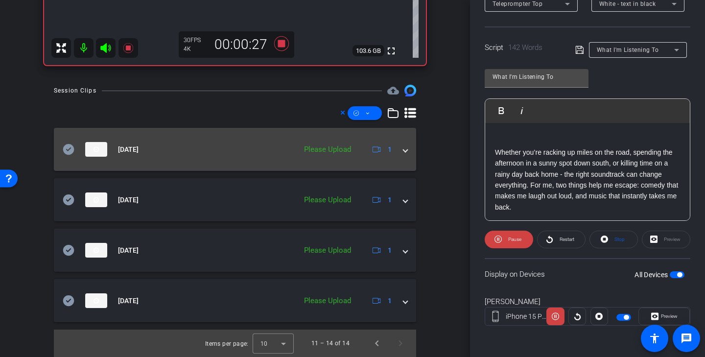
click at [68, 148] on icon at bounding box center [68, 149] width 11 height 11
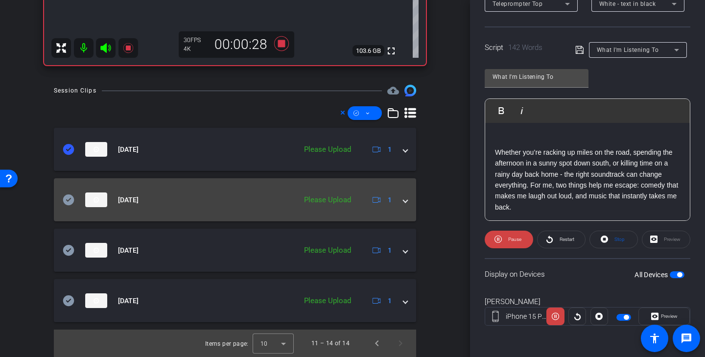
click at [73, 199] on icon at bounding box center [68, 199] width 11 height 11
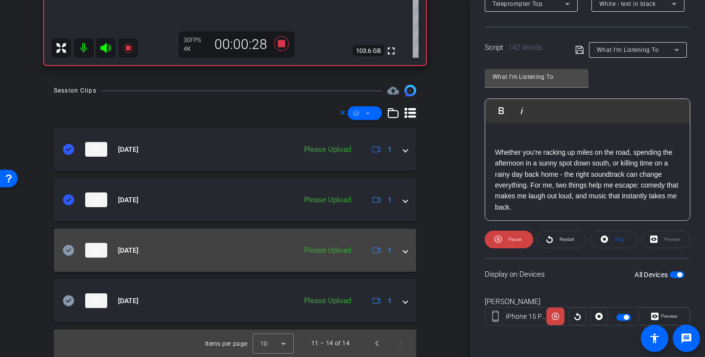
click at [69, 248] on icon at bounding box center [68, 250] width 11 height 11
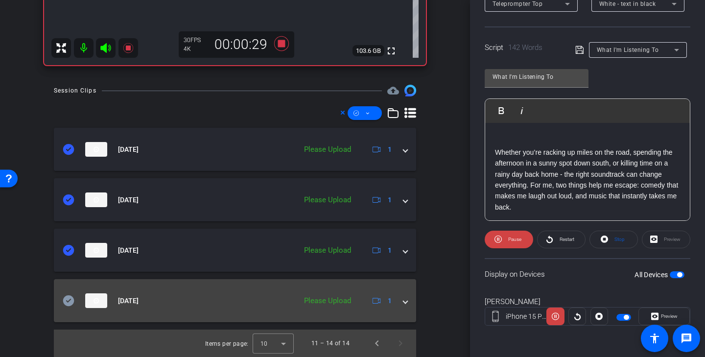
click at [70, 297] on icon at bounding box center [68, 300] width 11 height 11
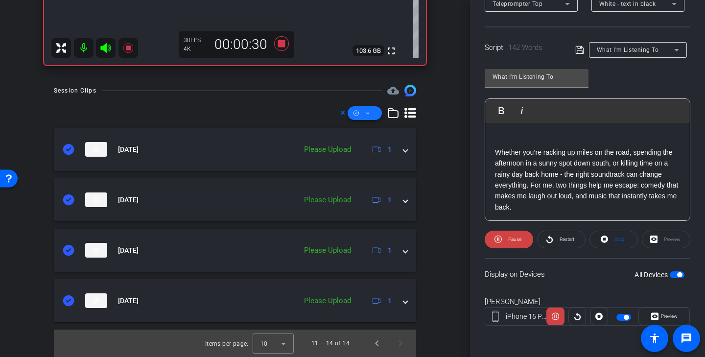
click at [367, 110] on icon at bounding box center [367, 113] width 5 height 12
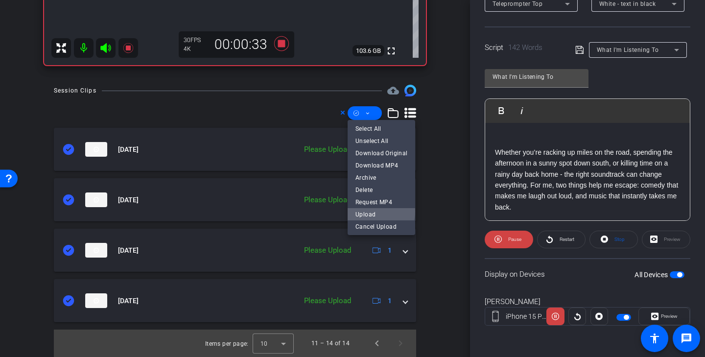
click at [380, 212] on span "Upload" at bounding box center [382, 215] width 52 height 12
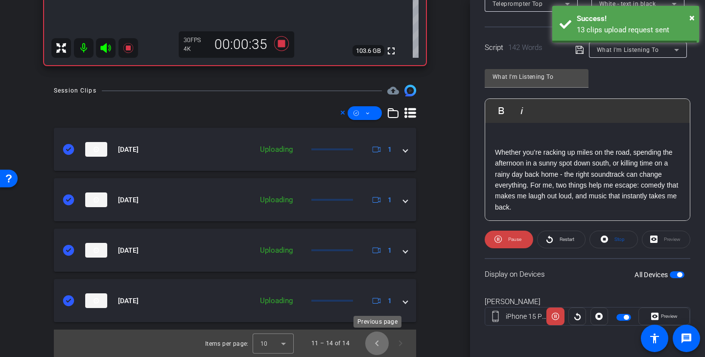
click at [377, 344] on span "Previous page" at bounding box center [377, 344] width 24 height 24
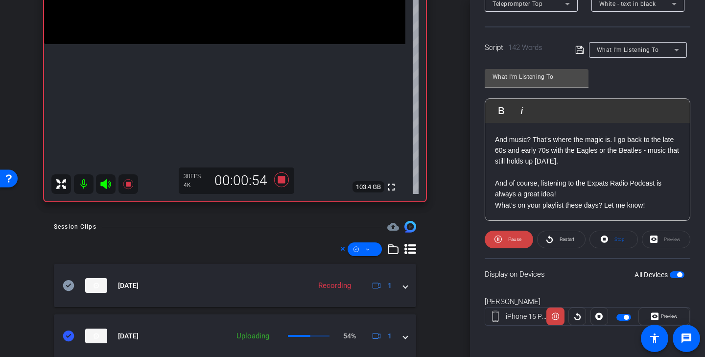
scroll to position [196, 0]
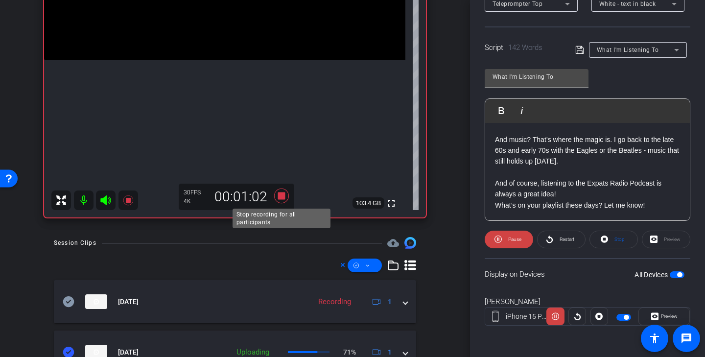
click at [284, 198] on icon at bounding box center [281, 196] width 15 height 15
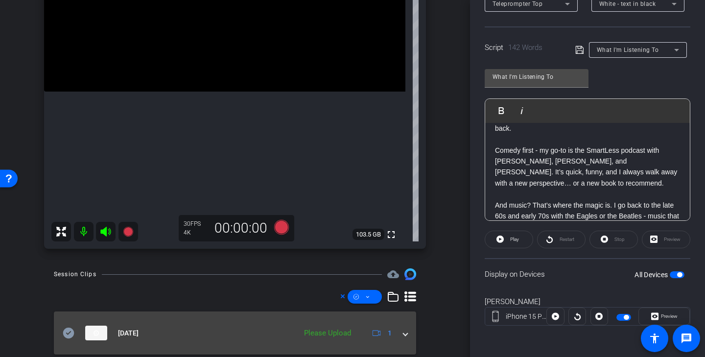
scroll to position [179, 0]
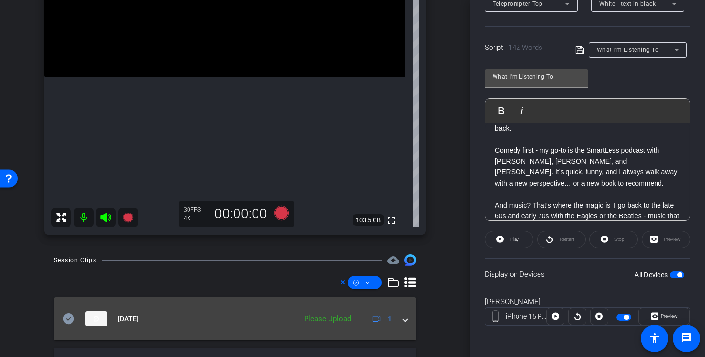
click at [67, 312] on mat-panel-title "Aug 19, 2025" at bounding box center [177, 319] width 229 height 15
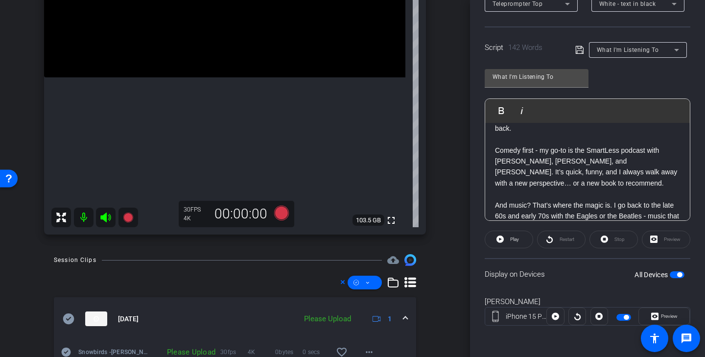
click at [70, 316] on icon at bounding box center [68, 319] width 11 height 11
click at [367, 286] on icon at bounding box center [367, 283] width 5 height 12
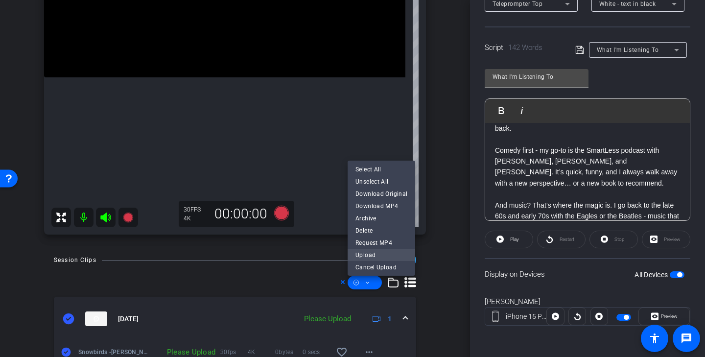
click at [373, 256] on span "Upload" at bounding box center [382, 255] width 52 height 12
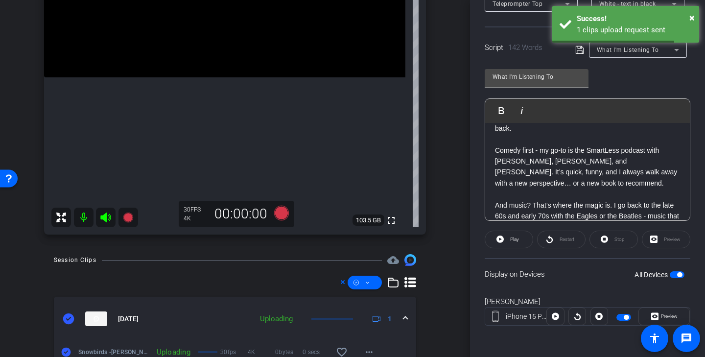
click at [403, 314] on div "Aug 19, 2025 Uploading 1" at bounding box center [233, 319] width 341 height 15
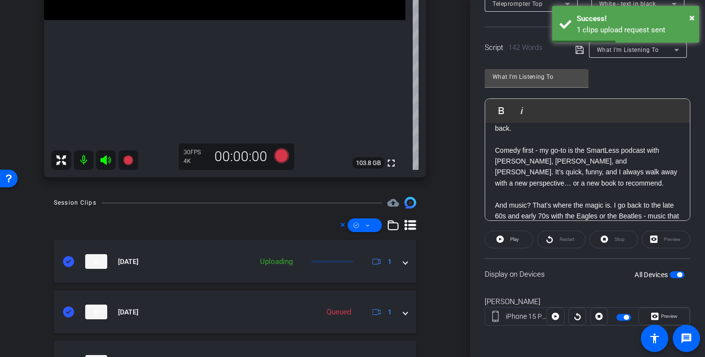
scroll to position [224, 0]
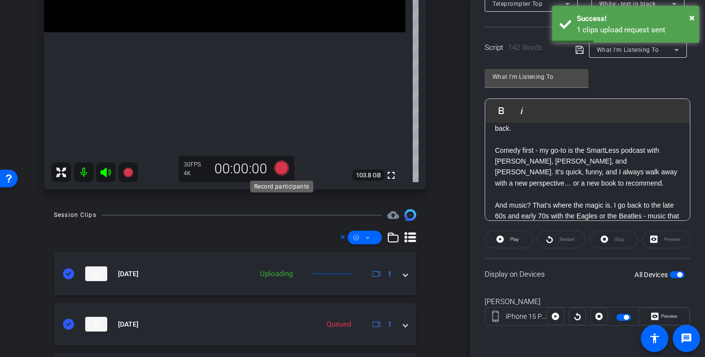
click at [284, 168] on icon at bounding box center [281, 168] width 15 height 15
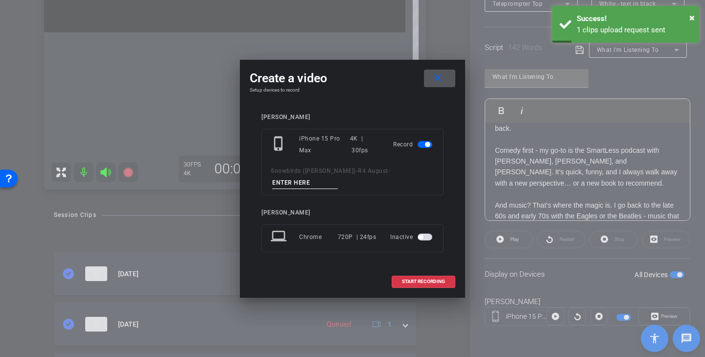
click at [324, 177] on input at bounding box center [305, 183] width 66 height 12
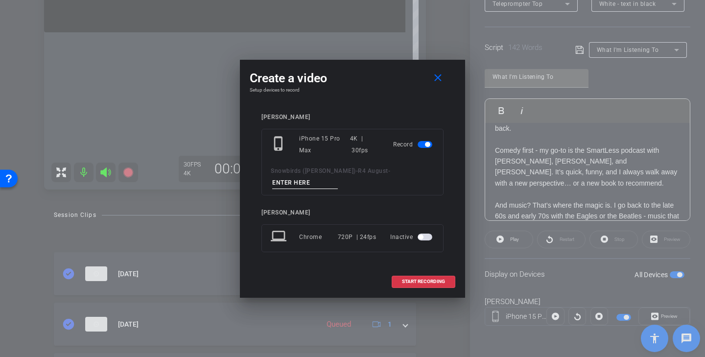
paste input "Listening Tk 1"
type input "Listening Tk 2"
click at [438, 280] on span "START RECORDING" at bounding box center [423, 281] width 43 height 5
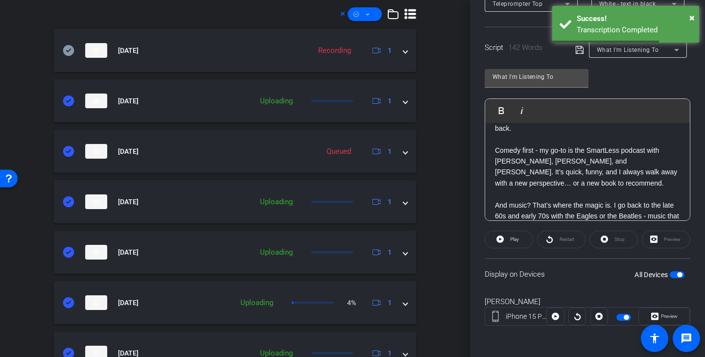
scroll to position [415, 0]
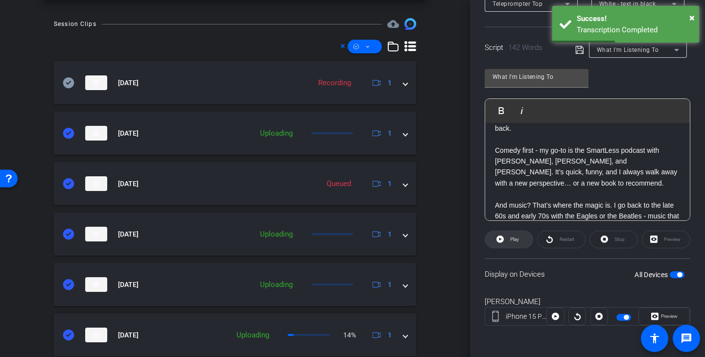
click at [519, 240] on span "Play" at bounding box center [514, 239] width 9 height 5
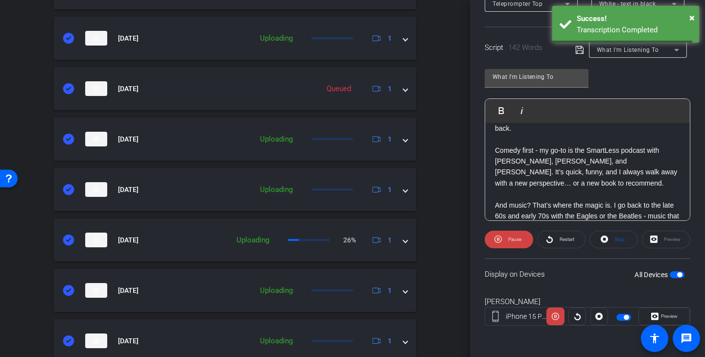
scroll to position [651, 0]
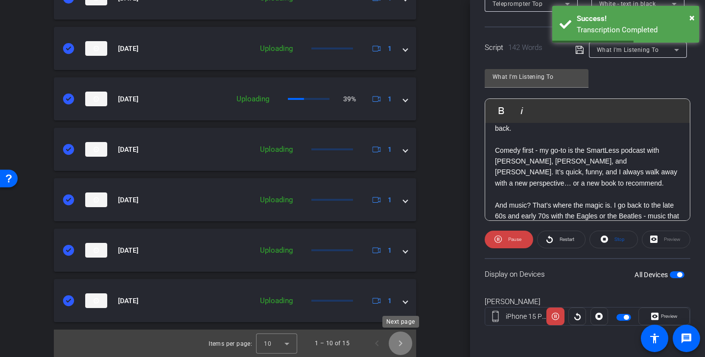
click at [404, 345] on span "Next page" at bounding box center [401, 344] width 24 height 24
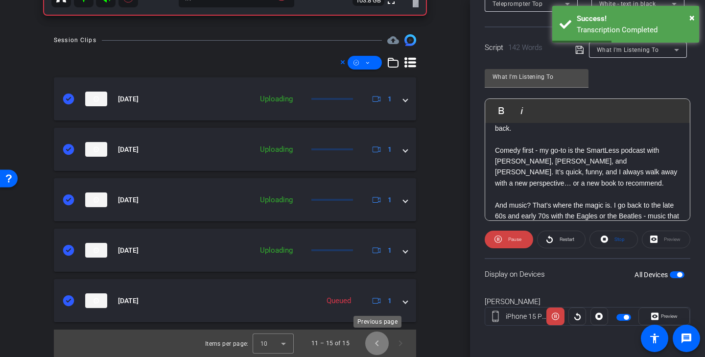
click at [378, 344] on span "Previous page" at bounding box center [377, 344] width 24 height 24
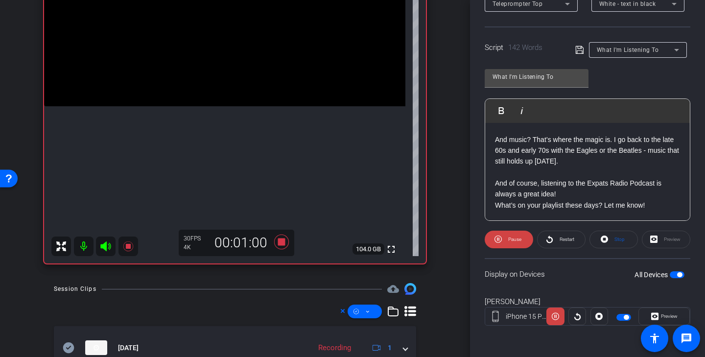
scroll to position [107, 0]
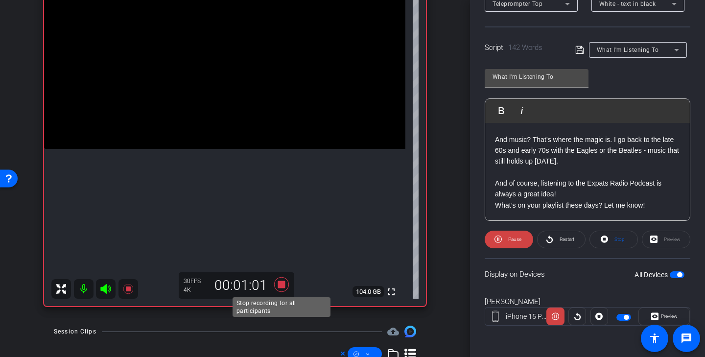
click at [286, 285] on icon at bounding box center [282, 285] width 24 height 18
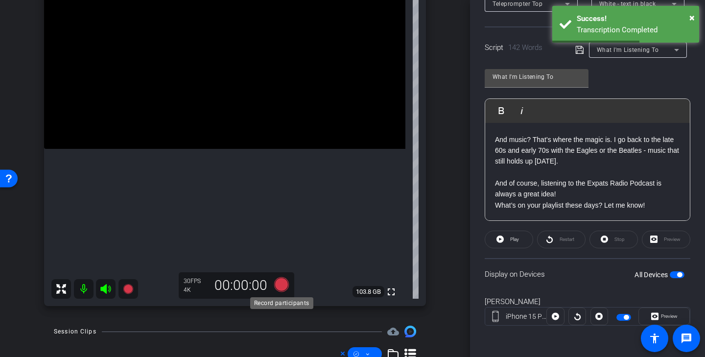
click at [283, 285] on icon at bounding box center [281, 284] width 15 height 15
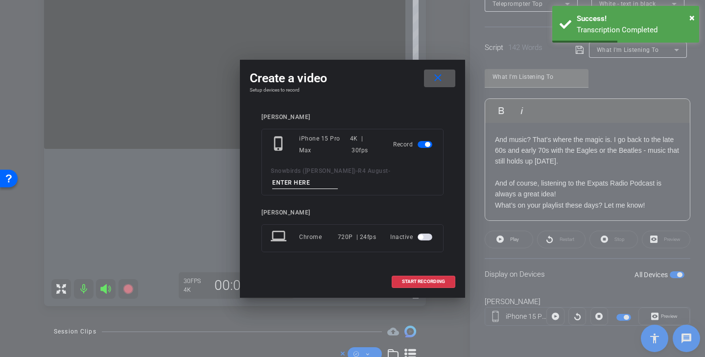
click at [305, 181] on input at bounding box center [305, 183] width 66 height 12
paste input "Listening Tk 1"
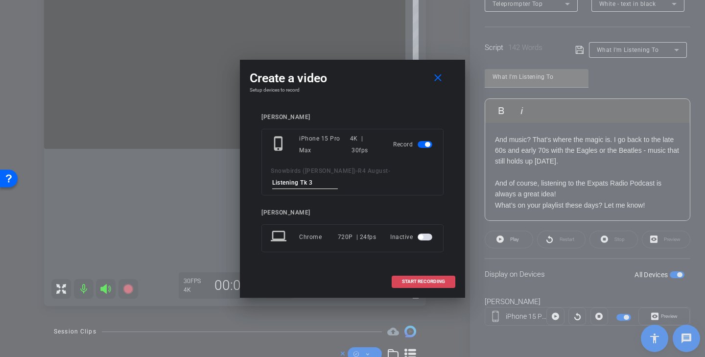
type input "Listening Tk 3"
click at [439, 280] on span "START RECORDING" at bounding box center [423, 281] width 43 height 5
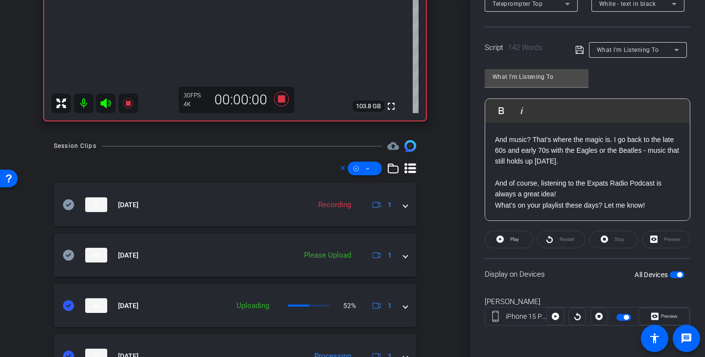
scroll to position [269, 0]
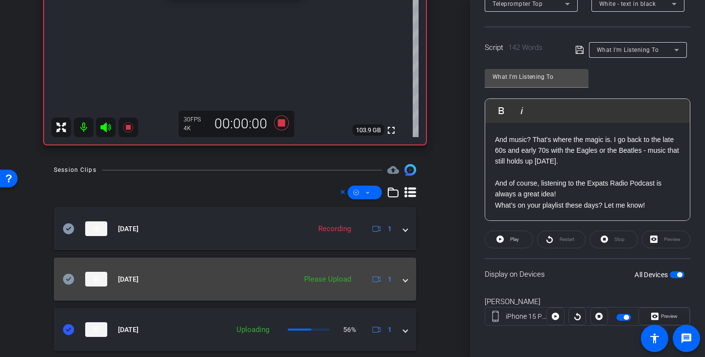
click at [70, 277] on icon at bounding box center [68, 279] width 11 height 11
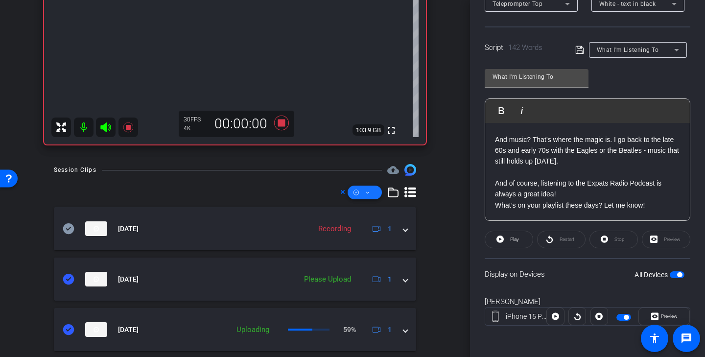
click at [373, 194] on span at bounding box center [365, 193] width 34 height 24
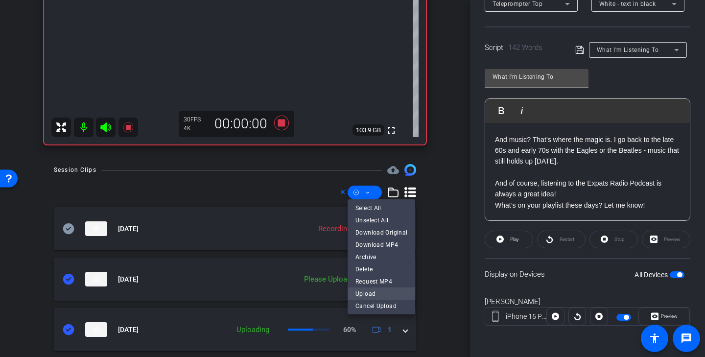
click at [366, 295] on span "Upload" at bounding box center [382, 294] width 52 height 12
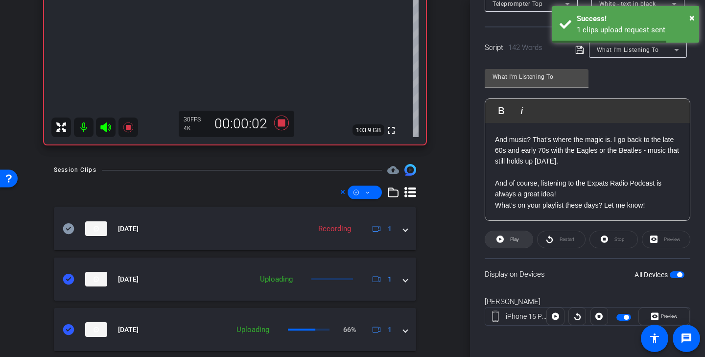
click at [518, 238] on span "Play" at bounding box center [514, 239] width 9 height 5
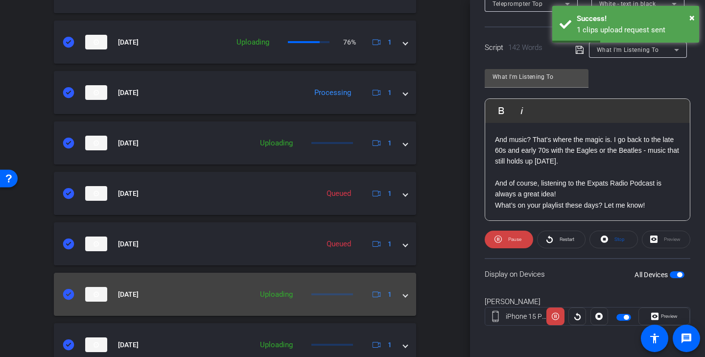
scroll to position [639, 0]
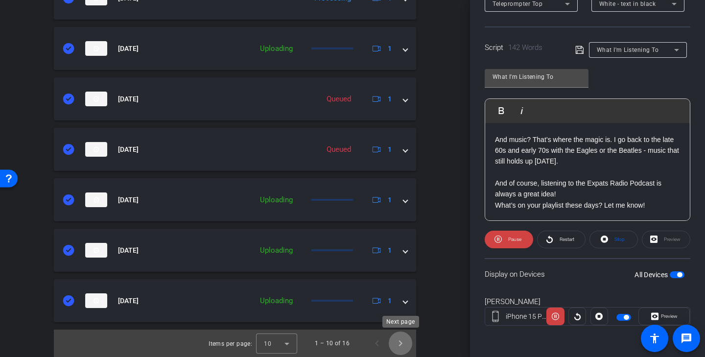
click at [407, 341] on span "Next page" at bounding box center [401, 344] width 24 height 24
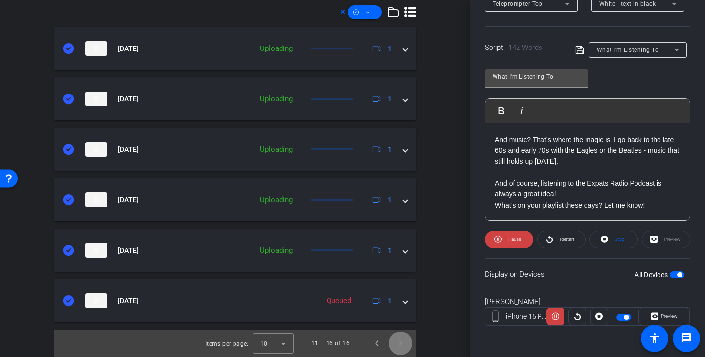
scroll to position [449, 0]
click at [381, 343] on span "Previous page" at bounding box center [377, 344] width 24 height 24
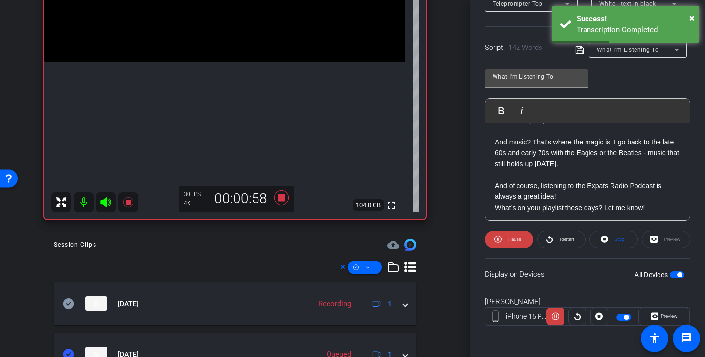
scroll to position [196, 0]
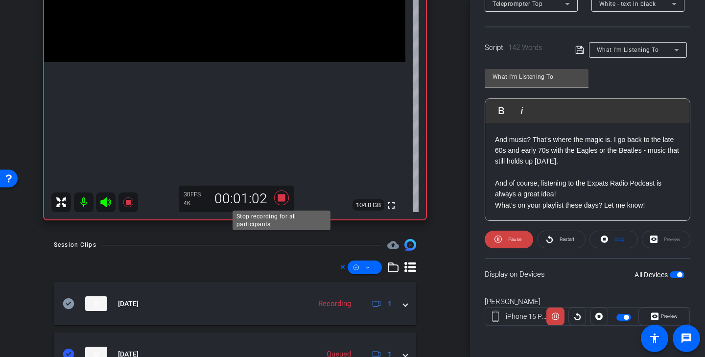
click at [285, 200] on icon at bounding box center [282, 198] width 24 height 18
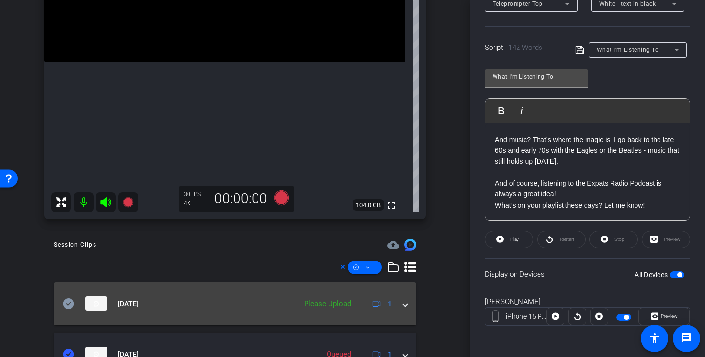
click at [69, 305] on icon at bounding box center [68, 303] width 11 height 11
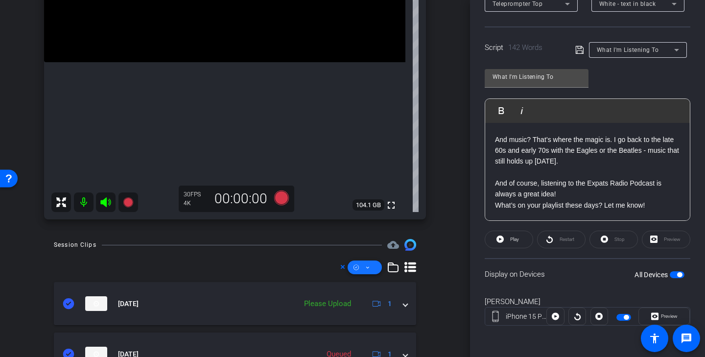
click at [364, 266] on span at bounding box center [365, 268] width 34 height 24
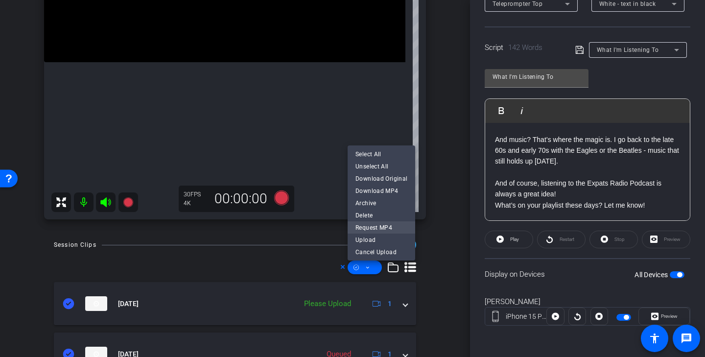
click at [390, 231] on span "Request MP4" at bounding box center [382, 228] width 52 height 12
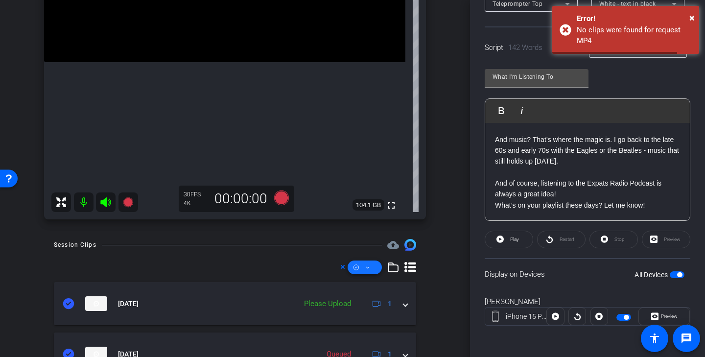
click at [375, 269] on span at bounding box center [365, 268] width 34 height 24
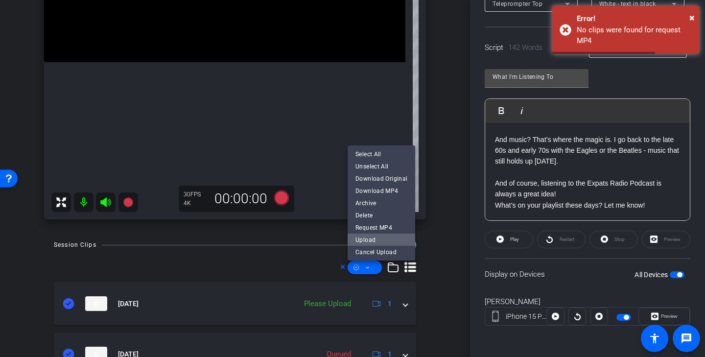
click at [372, 240] on span "Upload" at bounding box center [382, 240] width 52 height 12
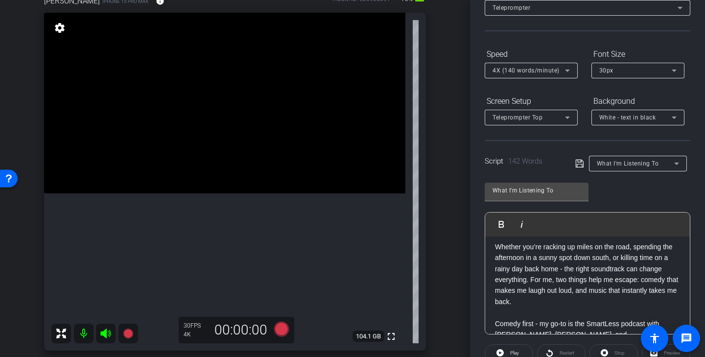
scroll to position [174, 0]
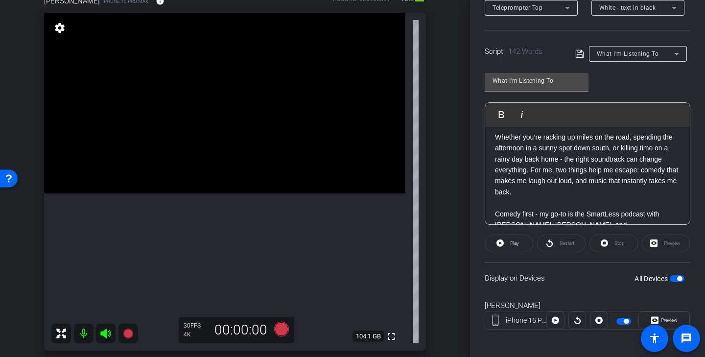
click at [623, 325] on mat-slide-toggle at bounding box center [625, 321] width 17 height 12
click at [623, 319] on span "button" at bounding box center [624, 321] width 15 height 7
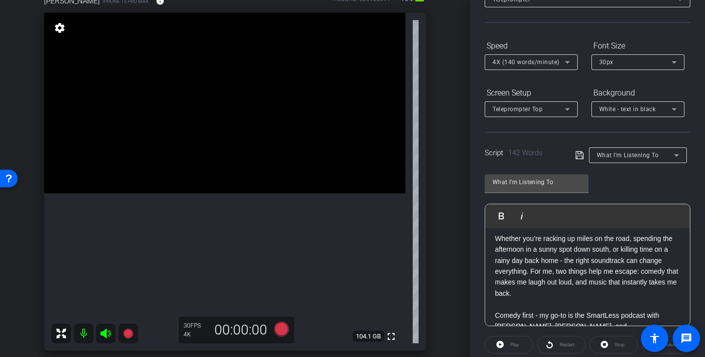
scroll to position [0, 0]
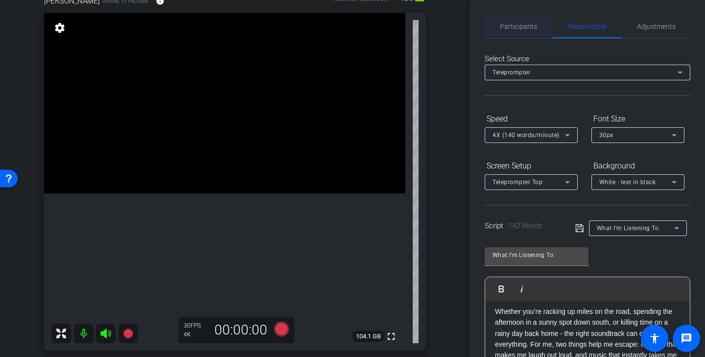
click at [526, 37] on span "Participants" at bounding box center [518, 27] width 37 height 24
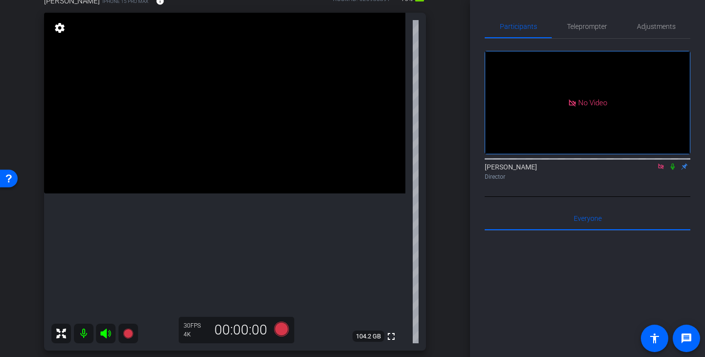
click at [664, 165] on icon at bounding box center [660, 166] width 5 height 5
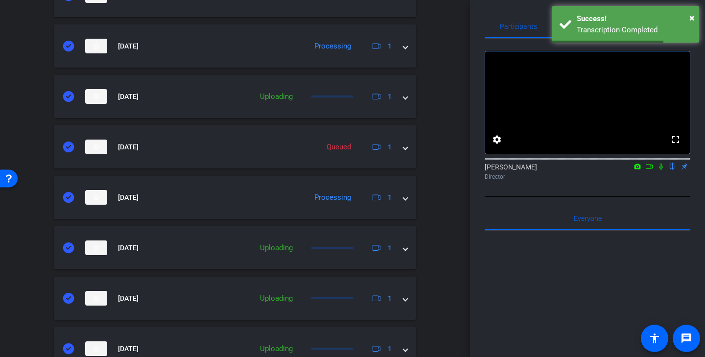
scroll to position [605, 0]
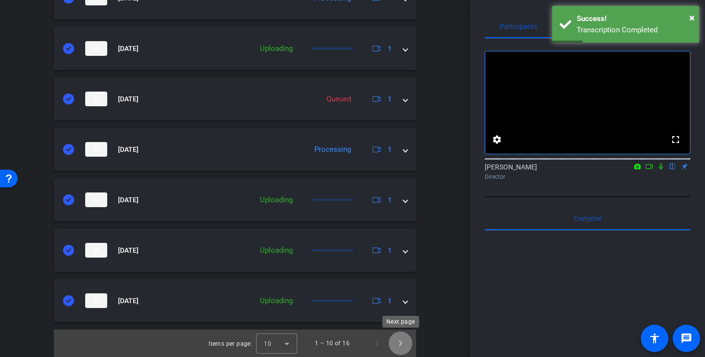
click at [395, 345] on span "Next page" at bounding box center [401, 344] width 24 height 24
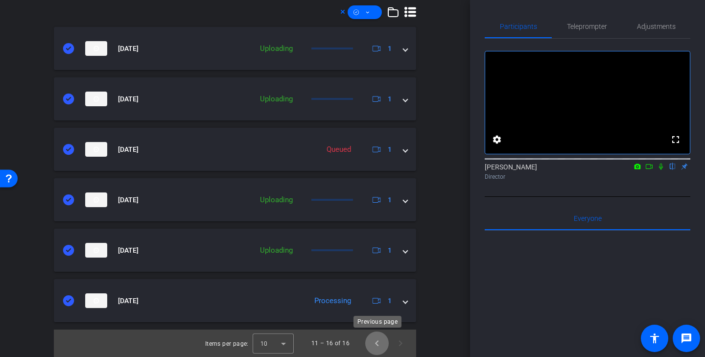
click at [381, 339] on span "Previous page" at bounding box center [377, 344] width 24 height 24
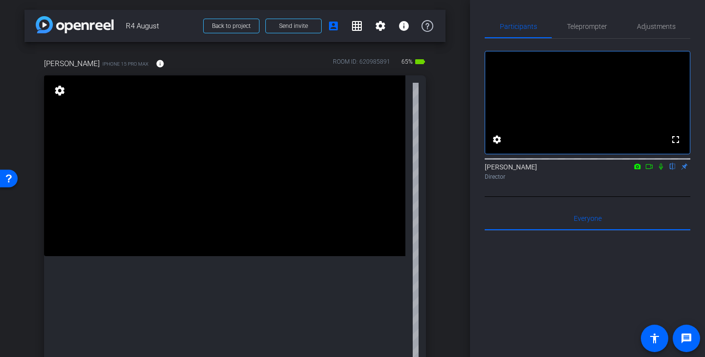
scroll to position [48, 0]
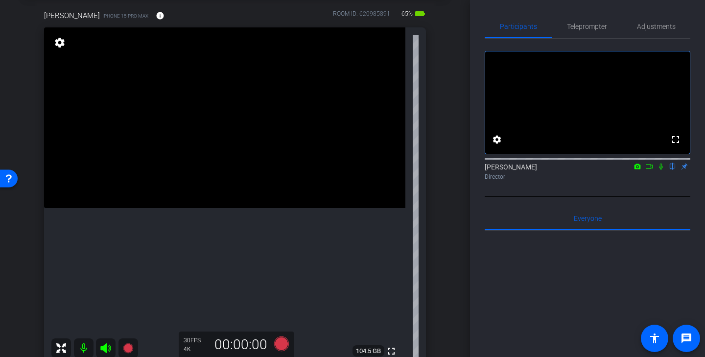
click at [649, 170] on icon at bounding box center [650, 166] width 8 height 7
click at [674, 170] on icon at bounding box center [673, 167] width 4 height 6
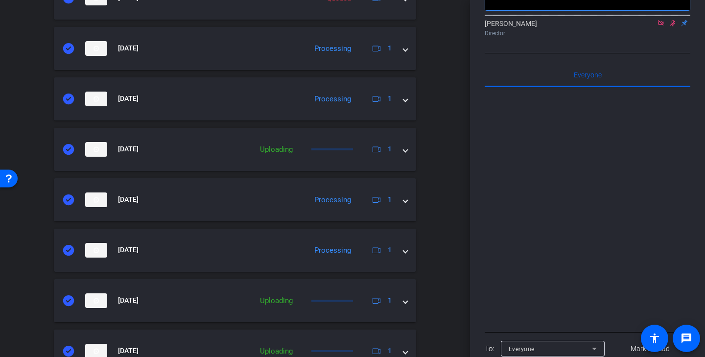
scroll to position [477, 0]
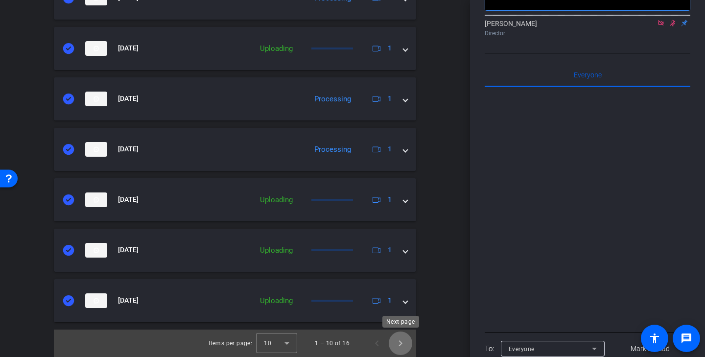
click at [408, 345] on span "Next page" at bounding box center [401, 344] width 24 height 24
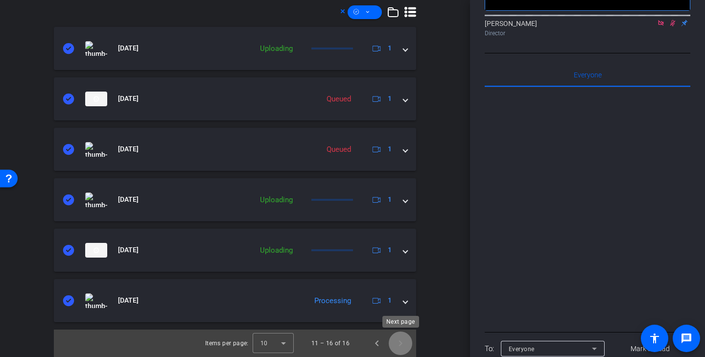
scroll to position [275, 0]
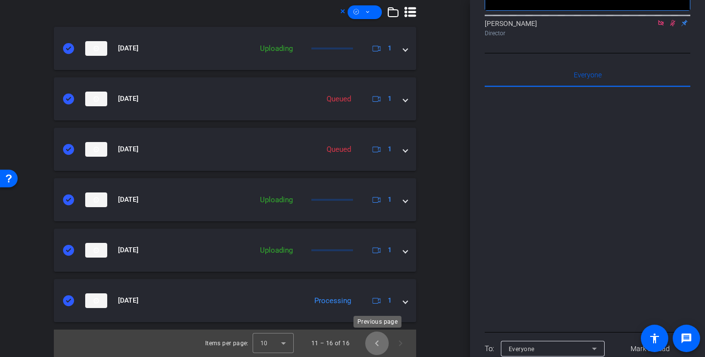
click at [380, 346] on span "Previous page" at bounding box center [377, 344] width 24 height 24
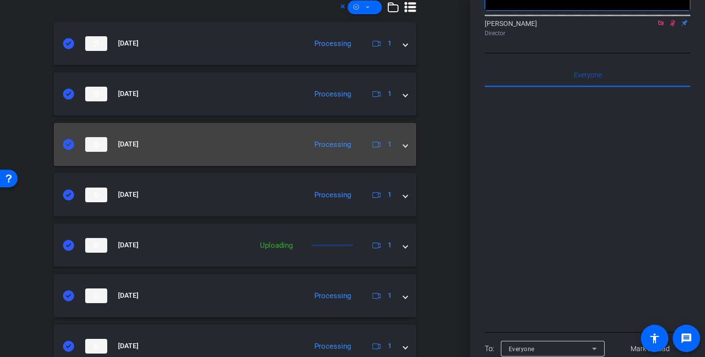
scroll to position [270, 0]
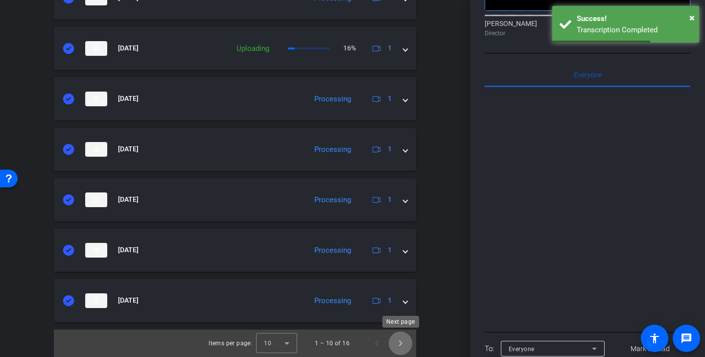
click at [404, 349] on span "Next page" at bounding box center [401, 344] width 24 height 24
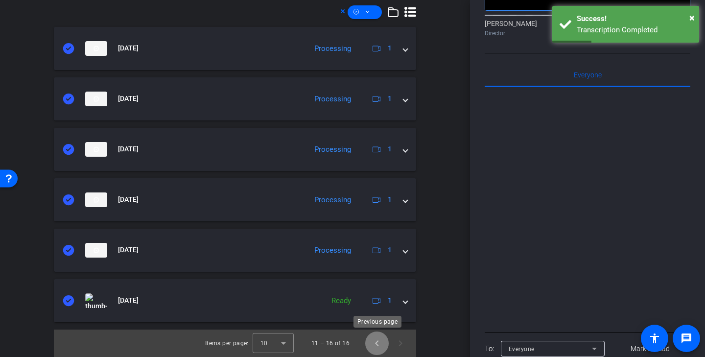
click at [380, 343] on span "Previous page" at bounding box center [377, 344] width 24 height 24
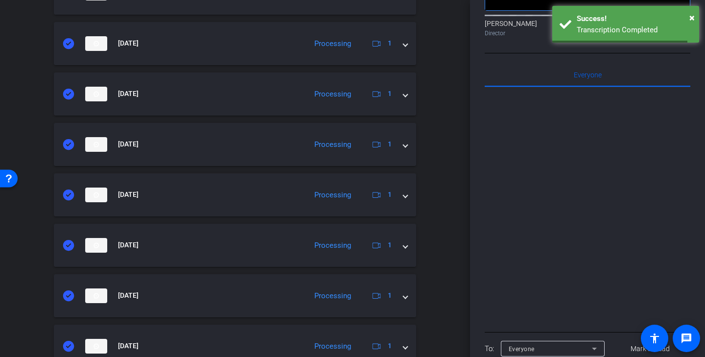
scroll to position [477, 0]
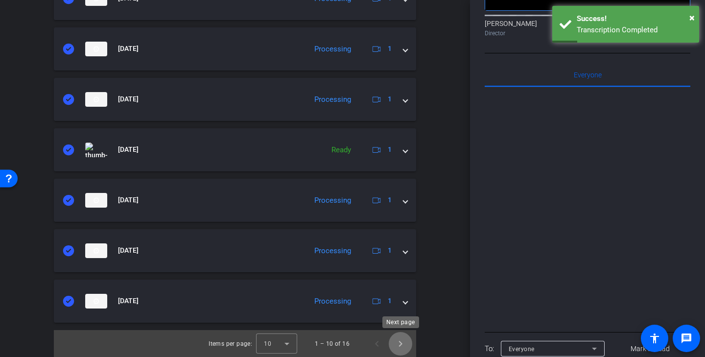
click at [404, 344] on span "Next page" at bounding box center [401, 344] width 24 height 24
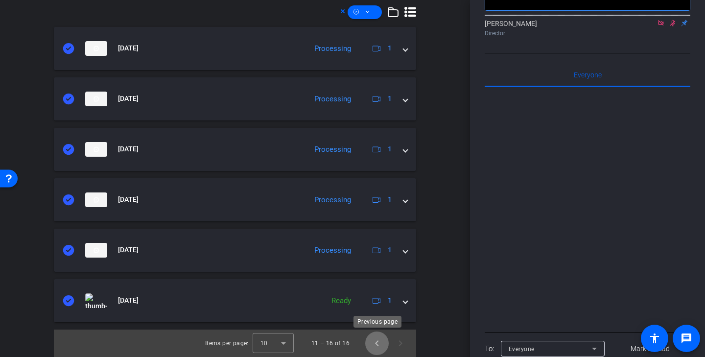
click at [379, 342] on span "Previous page" at bounding box center [377, 344] width 24 height 24
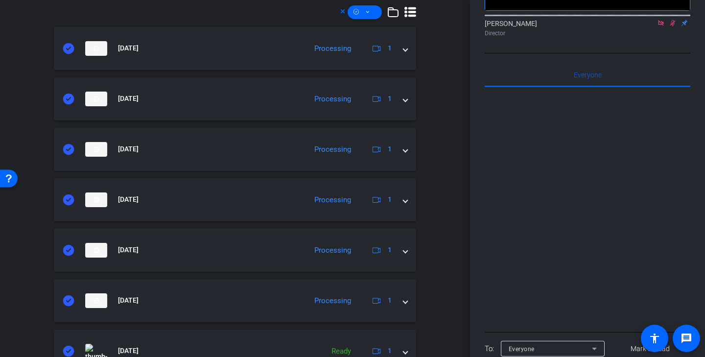
scroll to position [91, 0]
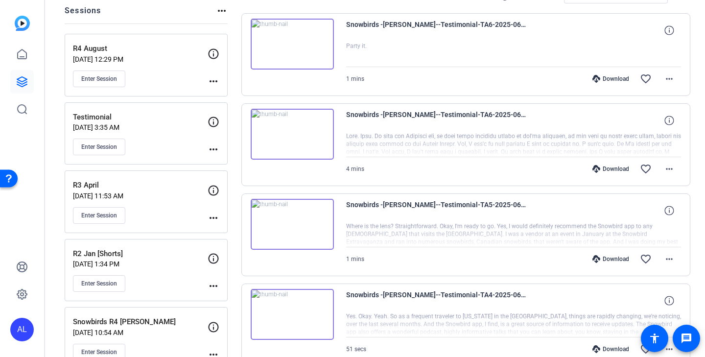
scroll to position [37, 0]
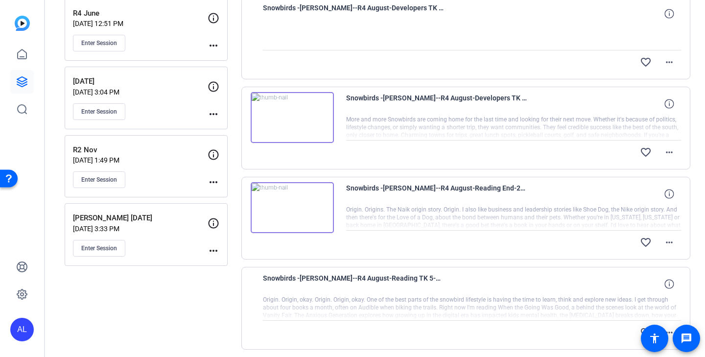
scroll to position [493, 0]
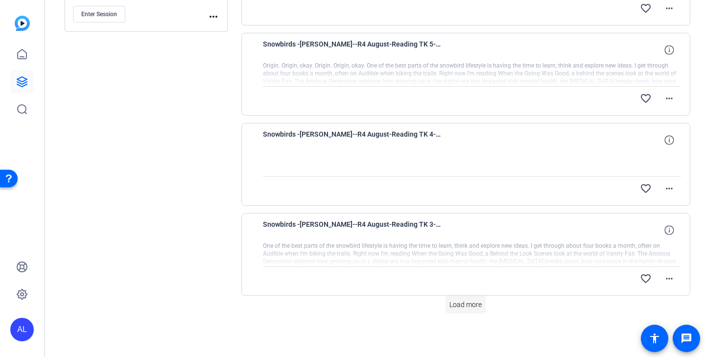
click at [478, 303] on span "Load more" at bounding box center [466, 305] width 32 height 10
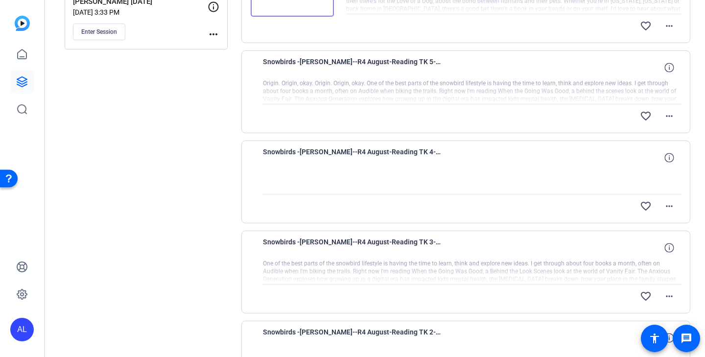
scroll to position [697, 0]
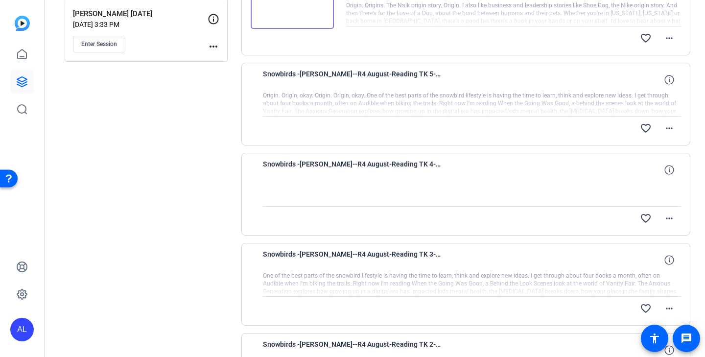
click at [602, 281] on div at bounding box center [472, 284] width 419 height 24
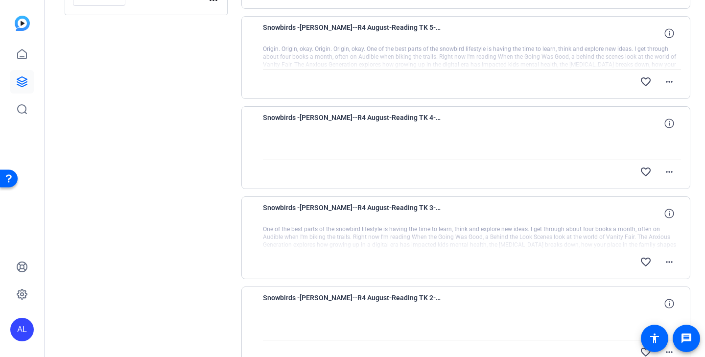
scroll to position [751, 0]
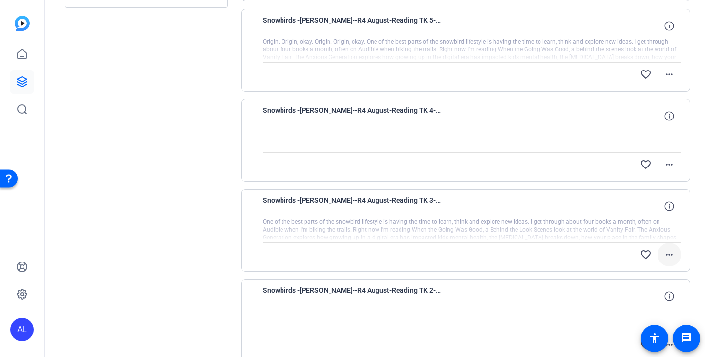
click at [673, 254] on mat-icon "more_horiz" at bounding box center [670, 255] width 12 height 12
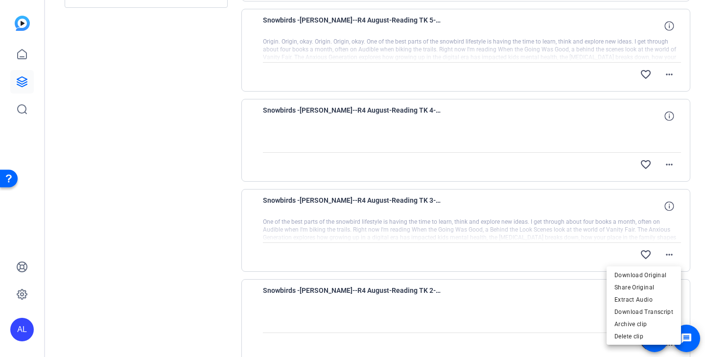
click at [615, 236] on div at bounding box center [352, 178] width 705 height 357
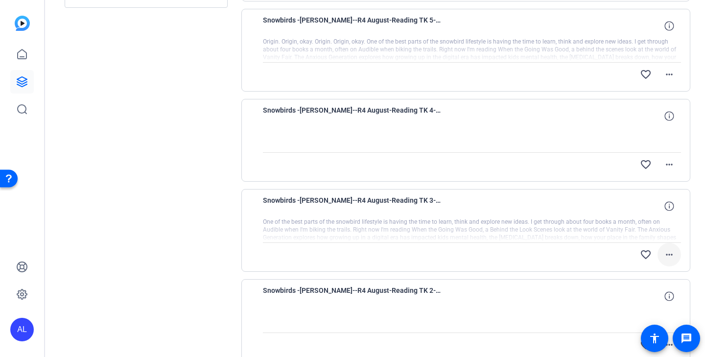
click at [670, 251] on mat-icon "more_horiz" at bounding box center [670, 255] width 12 height 12
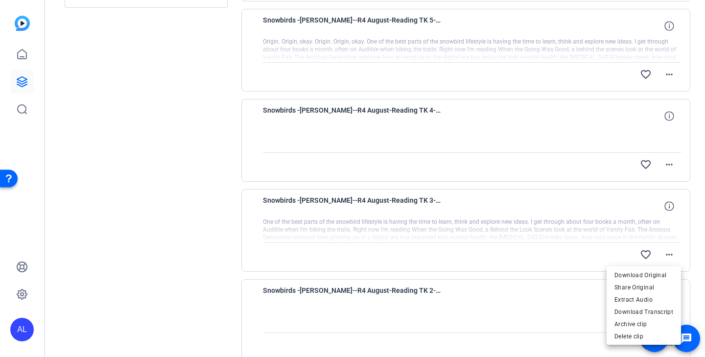
click at [546, 246] on div at bounding box center [352, 178] width 705 height 357
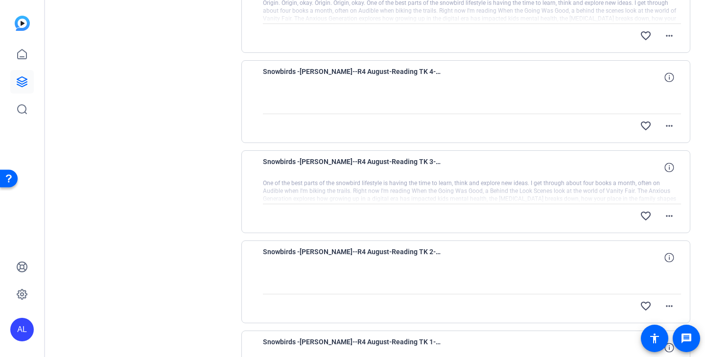
scroll to position [780, 0]
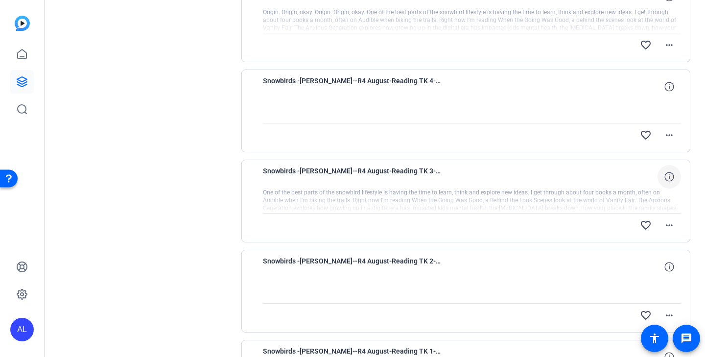
click at [672, 179] on icon at bounding box center [669, 176] width 9 height 9
click at [672, 179] on mat-icon "close" at bounding box center [670, 177] width 12 height 12
click at [574, 186] on div "Snowbirds -[PERSON_NAME]--R4 August-Reading TK 3-2025-08-19-13-22-21-893-0" at bounding box center [472, 177] width 419 height 24
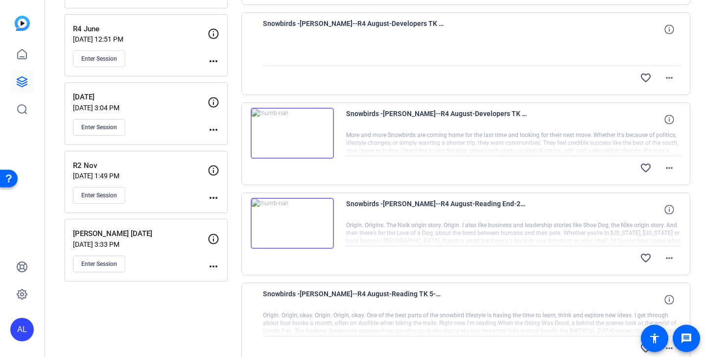
scroll to position [543, 0]
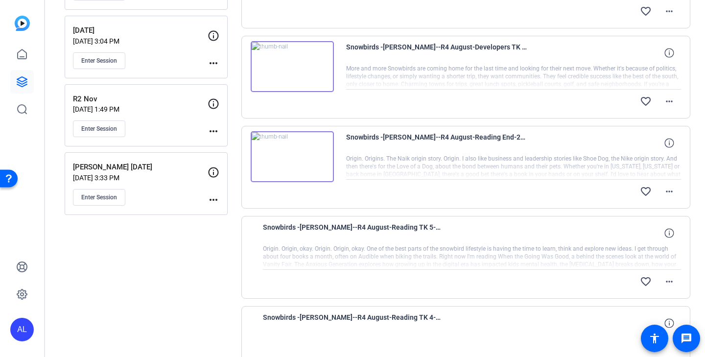
click at [325, 152] on img at bounding box center [292, 156] width 83 height 51
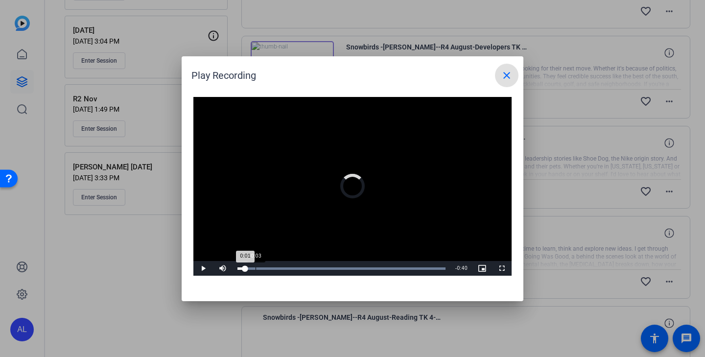
drag, startPoint x: 245, startPoint y: 267, endPoint x: 287, endPoint y: 267, distance: 41.2
click at [245, 267] on div "0:01" at bounding box center [242, 268] width 8 height 2
drag, startPoint x: 415, startPoint y: 68, endPoint x: 382, endPoint y: 124, distance: 65.0
click at [0, 0] on openreel-play-recording-popup "Play Recording close Video Player is loading. Play Video Pause Mute Current Tim…" at bounding box center [0, 0] width 0 height 0
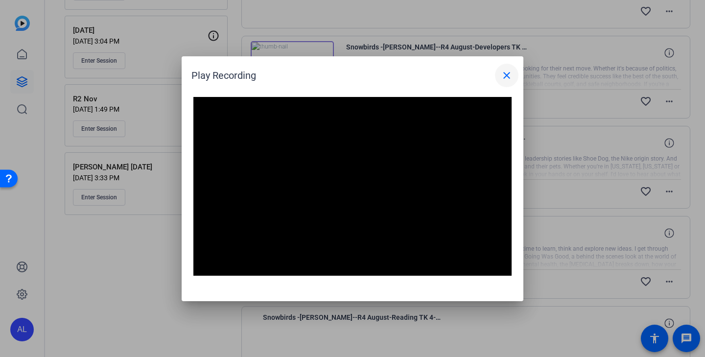
click at [509, 75] on mat-icon "close" at bounding box center [507, 76] width 12 height 12
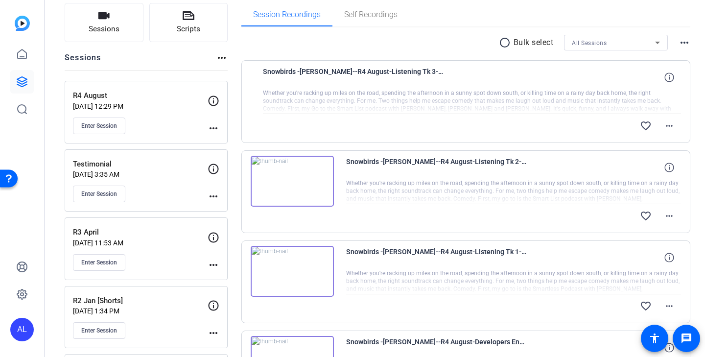
scroll to position [81, 0]
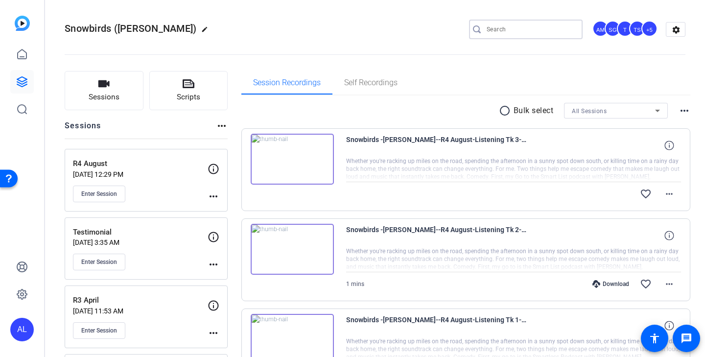
click at [526, 24] on input "Search" at bounding box center [531, 30] width 88 height 12
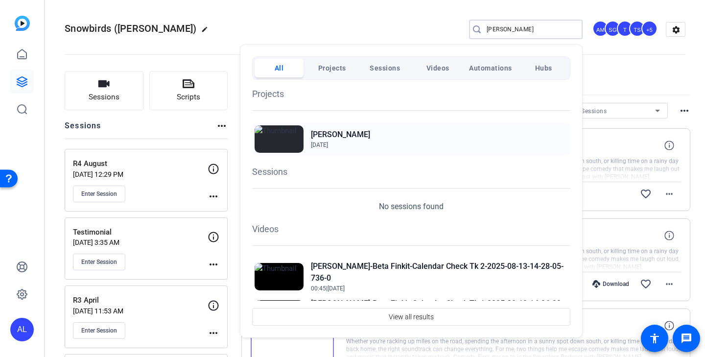
type input "kristin"
click at [349, 136] on h2 "[PERSON_NAME]" at bounding box center [340, 135] width 59 height 12
click at [632, 68] on div at bounding box center [352, 178] width 705 height 357
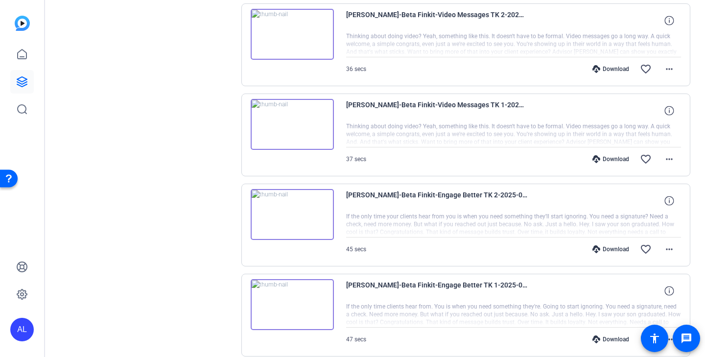
scroll to position [727, 0]
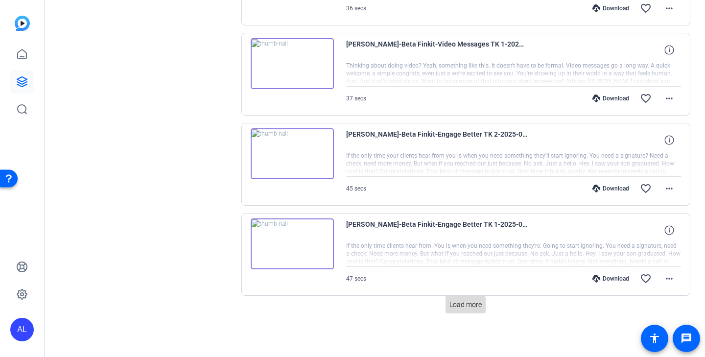
click at [465, 309] on span "Load more" at bounding box center [466, 305] width 32 height 10
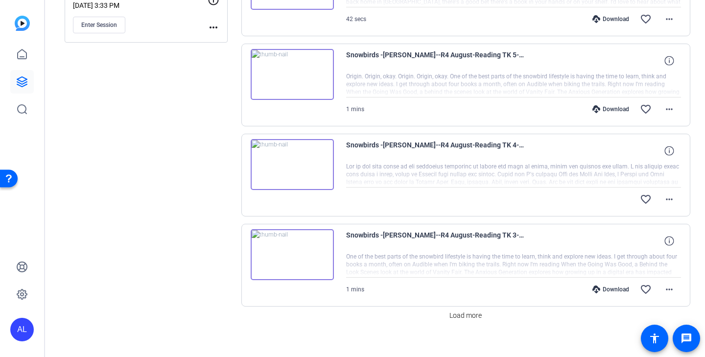
scroll to position [727, 0]
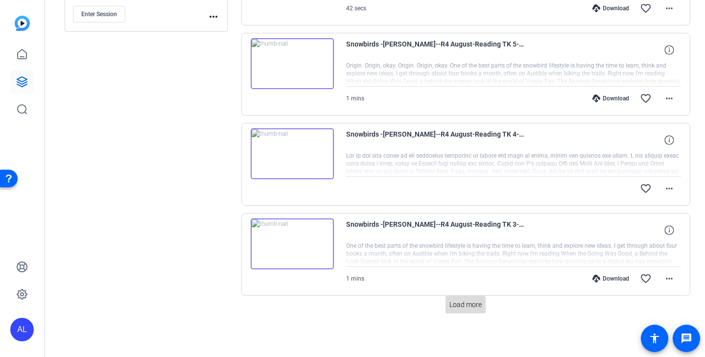
click at [468, 300] on span "Load more" at bounding box center [466, 305] width 32 height 10
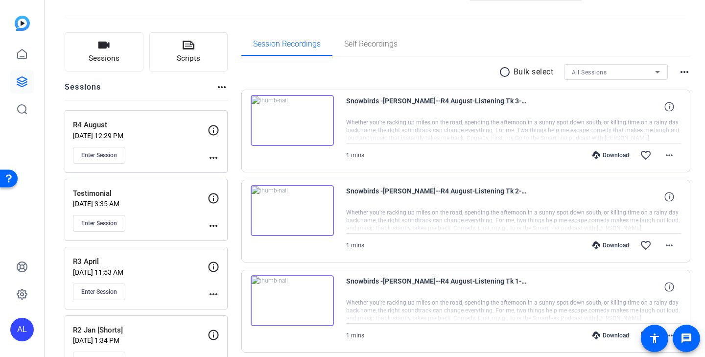
scroll to position [0, 0]
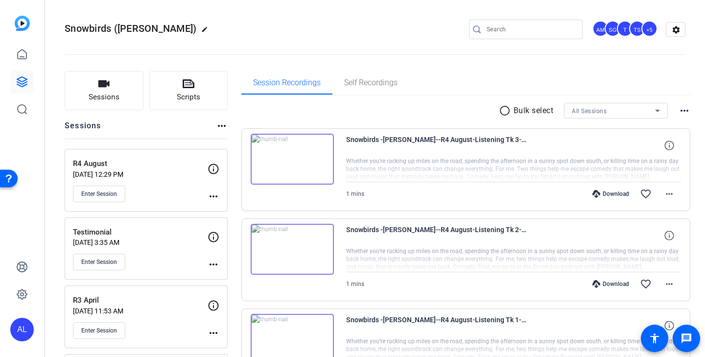
click at [506, 112] on mat-icon "radio_button_unchecked" at bounding box center [506, 111] width 15 height 12
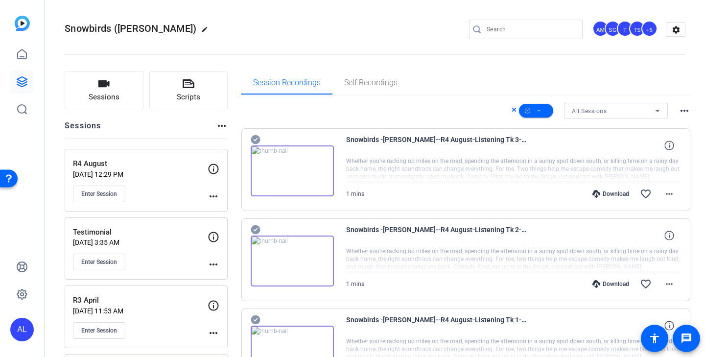
click at [255, 143] on icon at bounding box center [255, 139] width 9 height 9
click at [256, 229] on icon at bounding box center [256, 230] width 10 height 12
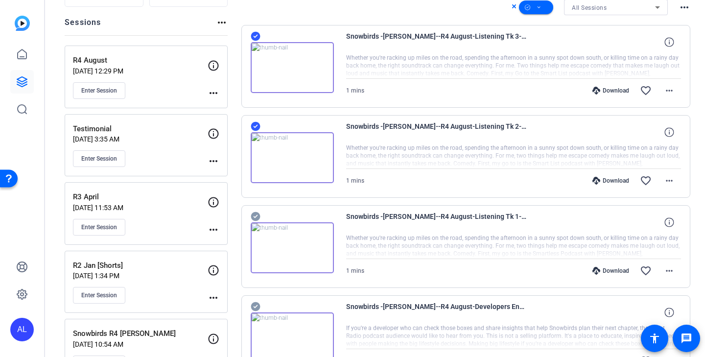
click at [255, 209] on div "Snowbirds -[PERSON_NAME]--R4 August-Listening Tk 1-2025-08-19-13-35-41-558-0 Wh…" at bounding box center [467, 246] width 450 height 83
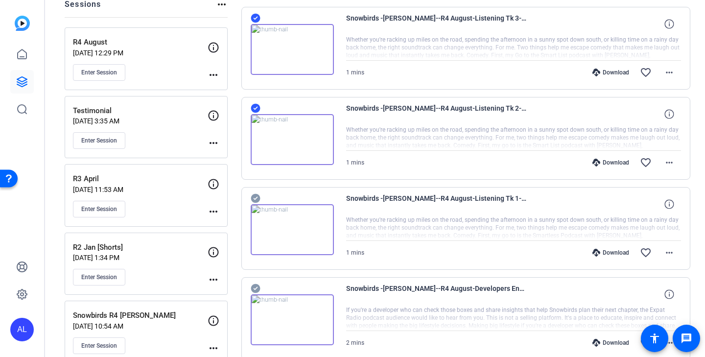
click at [259, 23] on icon at bounding box center [255, 18] width 9 height 9
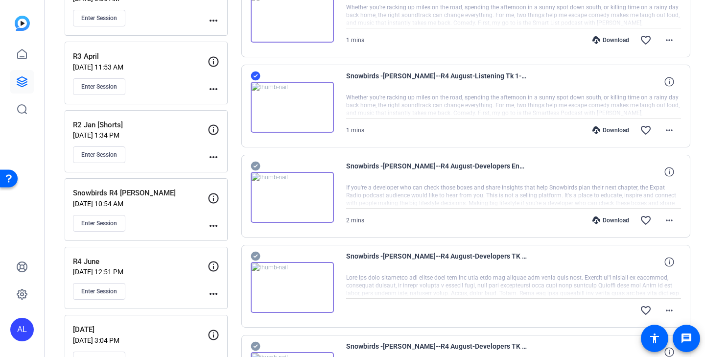
scroll to position [245, 0]
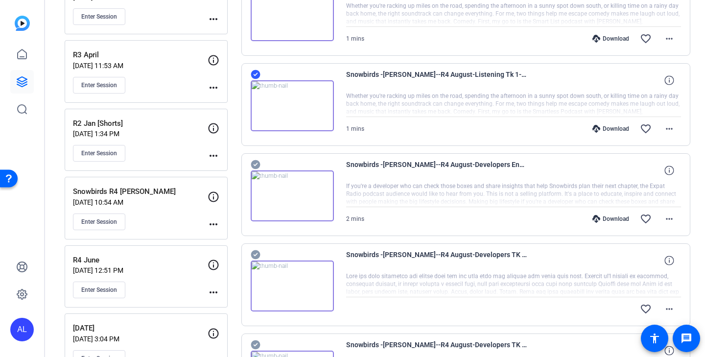
click at [257, 160] on icon at bounding box center [256, 165] width 10 height 12
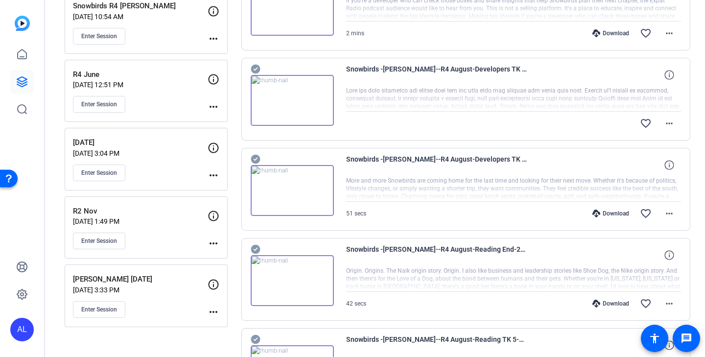
scroll to position [448, 0]
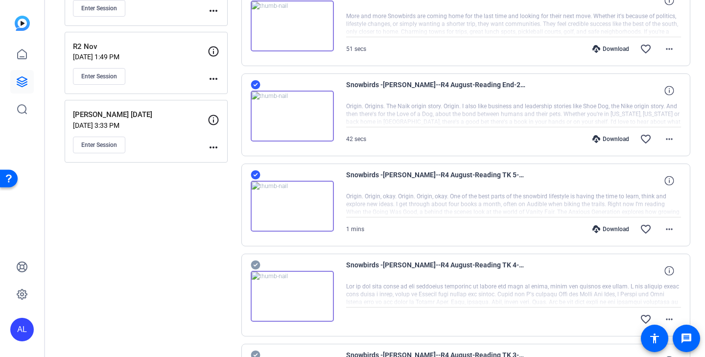
scroll to position [628, 0]
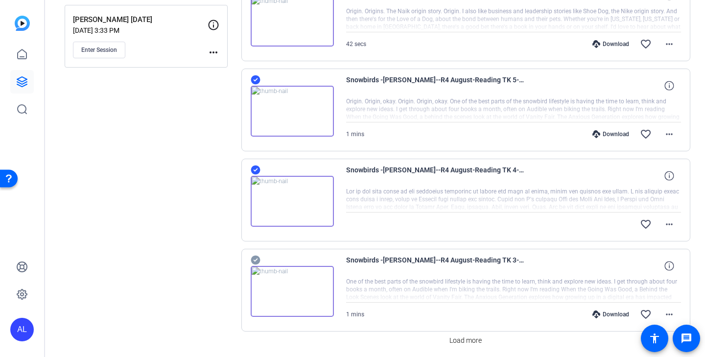
scroll to position [696, 0]
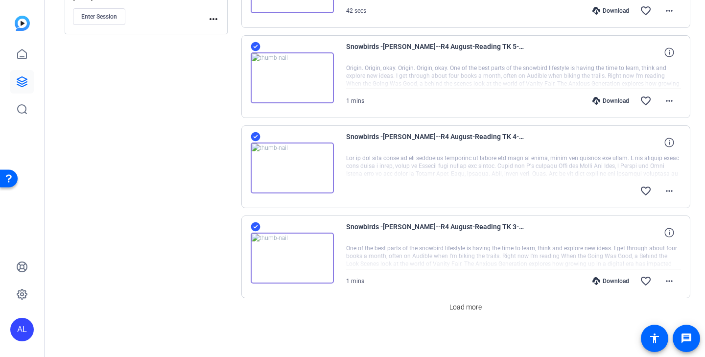
scroll to position [727, 0]
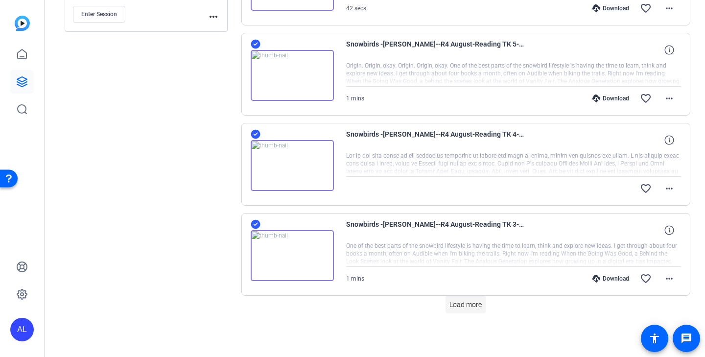
click at [470, 302] on span "Load more" at bounding box center [466, 305] width 32 height 10
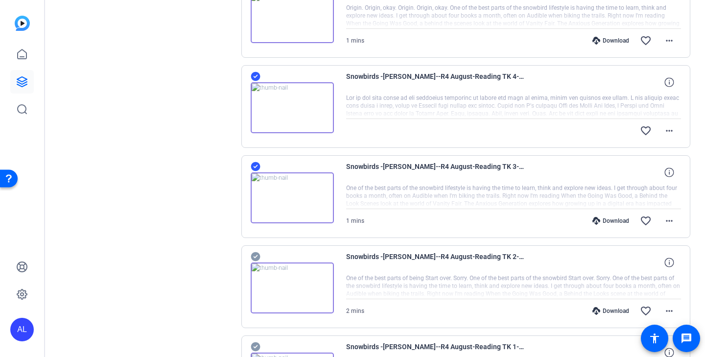
scroll to position [811, 0]
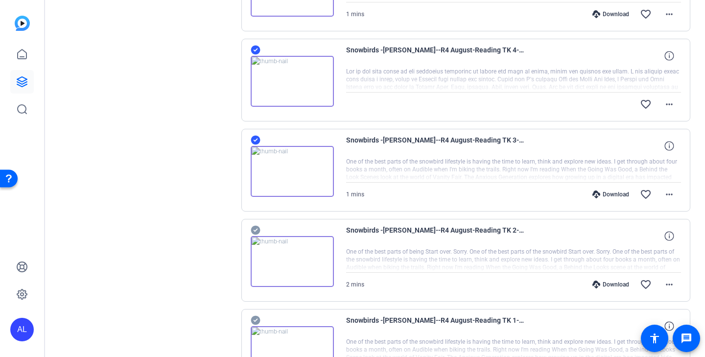
click at [255, 224] on div "Snowbirds -[PERSON_NAME]--R4 August-Reading TK 2-2025-08-19-13-19-31-954-0 2 mi…" at bounding box center [467, 260] width 450 height 83
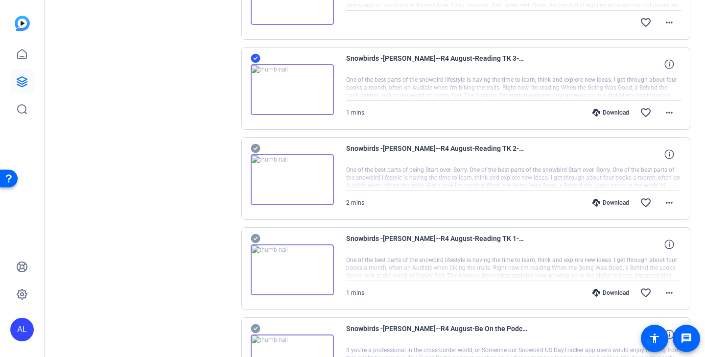
scroll to position [894, 0]
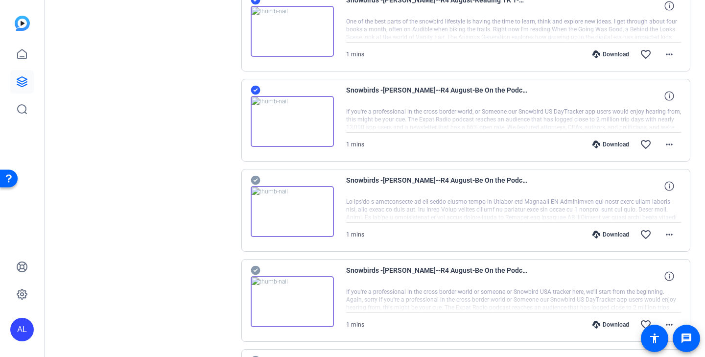
scroll to position [1164, 0]
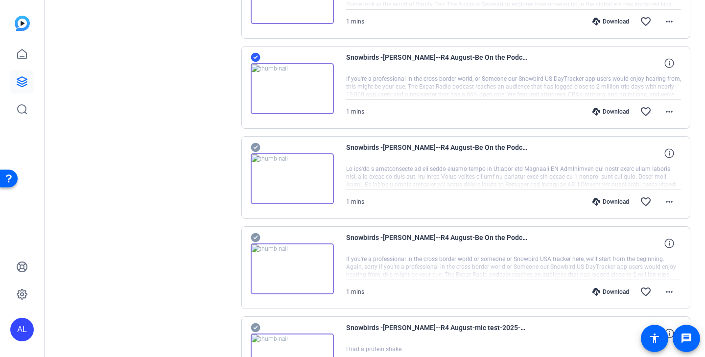
click at [259, 241] on icon at bounding box center [256, 238] width 10 height 12
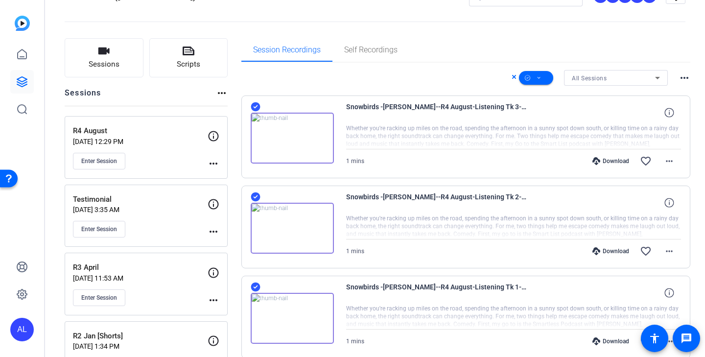
scroll to position [0, 0]
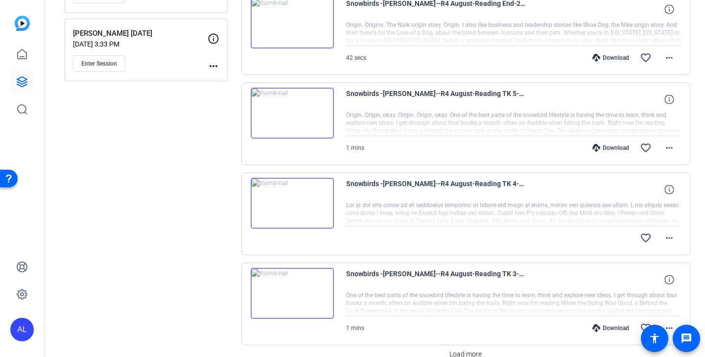
scroll to position [678, 0]
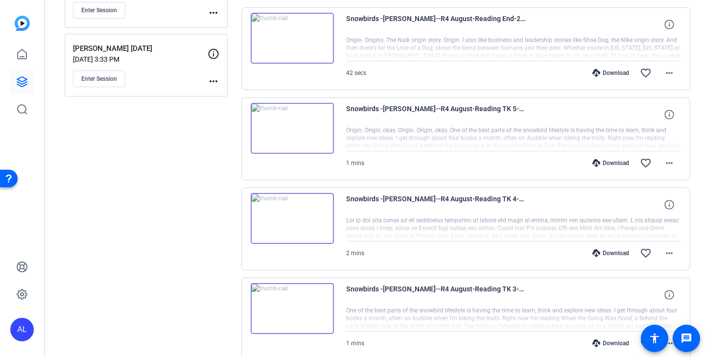
scroll to position [727, 0]
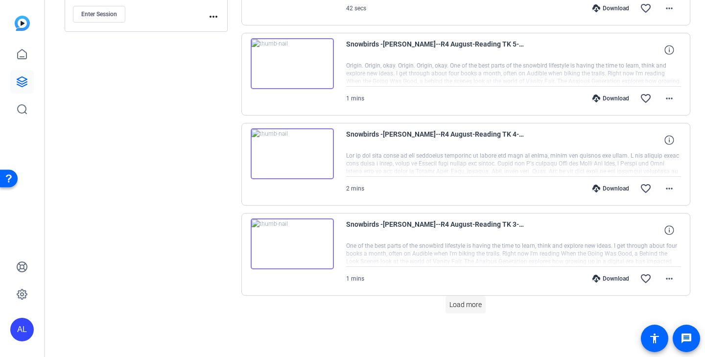
click at [460, 306] on span "Load more" at bounding box center [466, 305] width 32 height 10
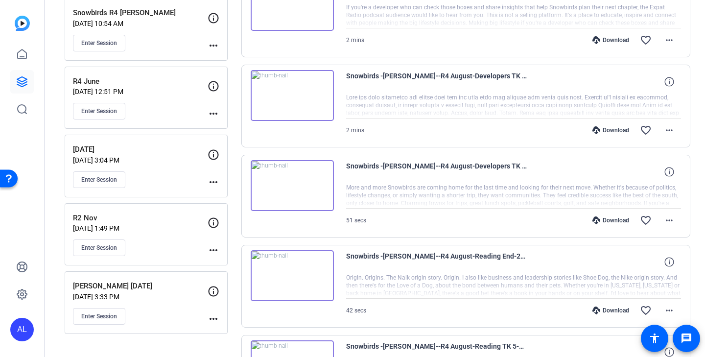
scroll to position [0, 0]
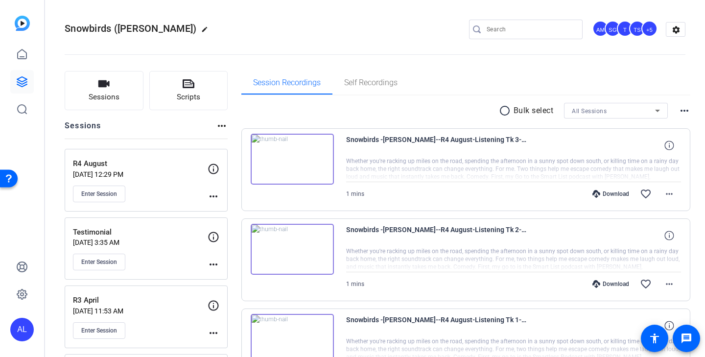
click at [508, 113] on mat-icon "radio_button_unchecked" at bounding box center [506, 111] width 15 height 12
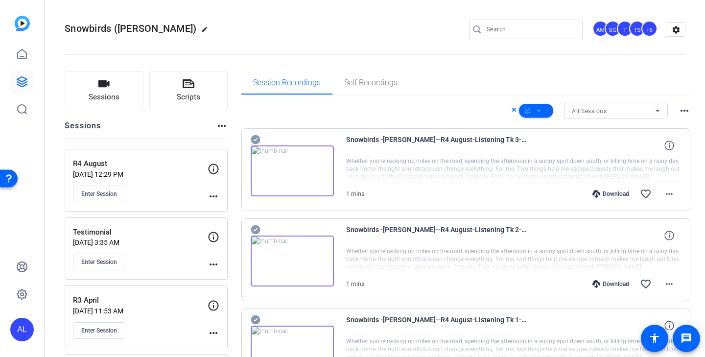
click at [254, 138] on icon at bounding box center [255, 139] width 9 height 9
click at [254, 145] on icon at bounding box center [255, 139] width 9 height 9
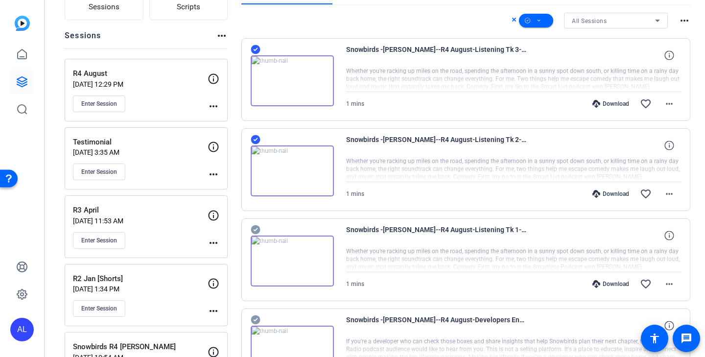
click at [253, 54] on icon at bounding box center [255, 49] width 9 height 9
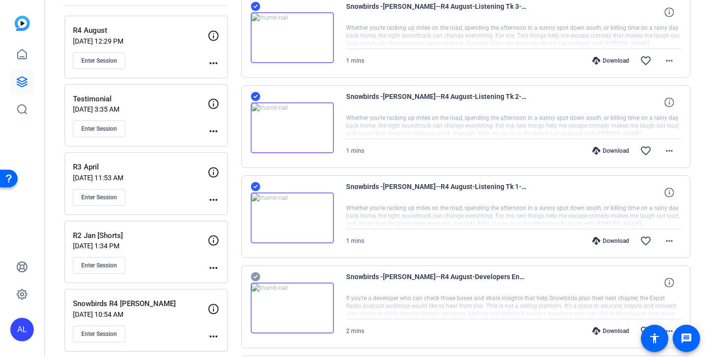
scroll to position [192, 0]
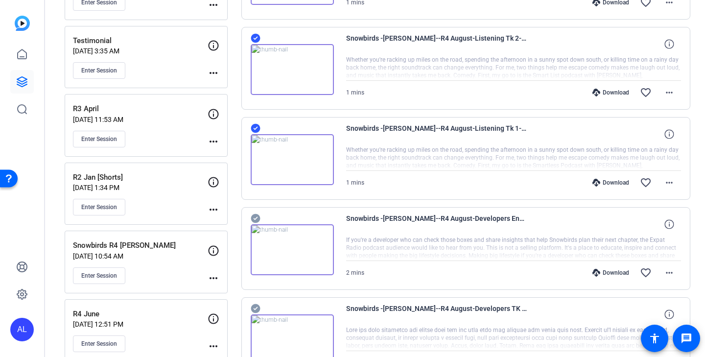
click at [251, 222] on icon at bounding box center [256, 219] width 10 height 12
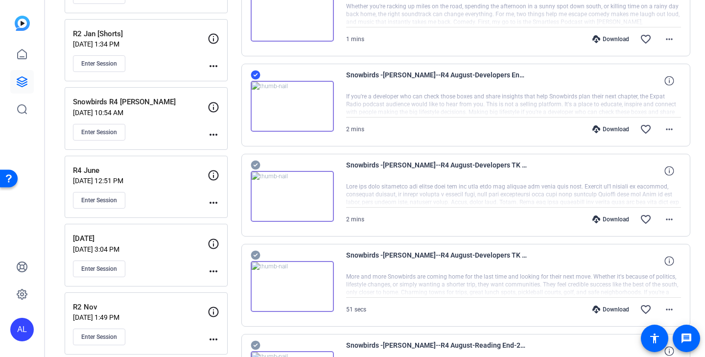
scroll to position [337, 0]
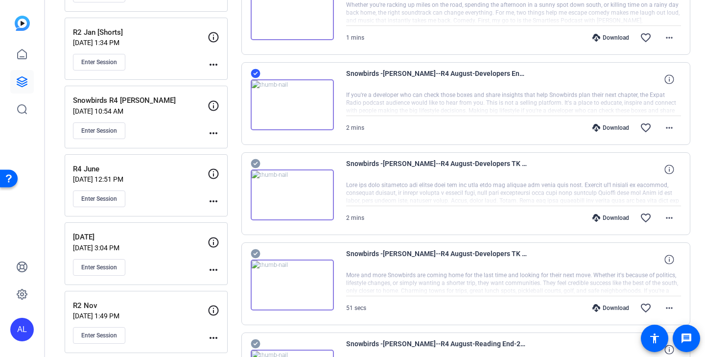
click at [256, 158] on icon at bounding box center [256, 164] width 10 height 12
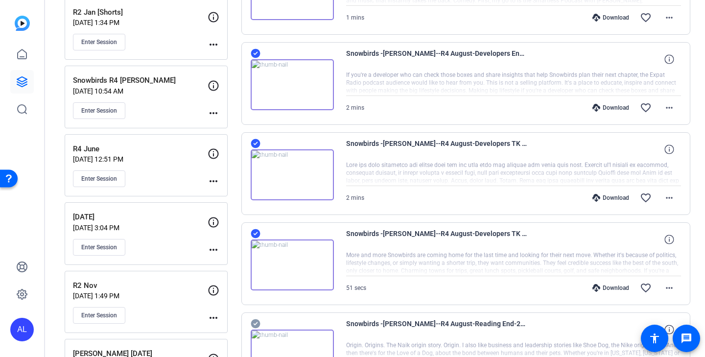
scroll to position [386, 0]
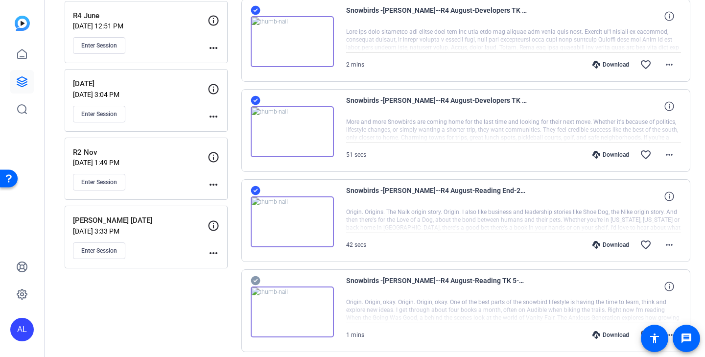
scroll to position [517, 0]
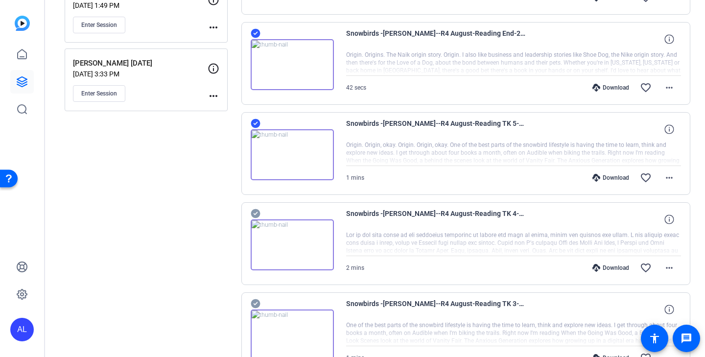
click at [256, 213] on icon at bounding box center [256, 214] width 10 height 12
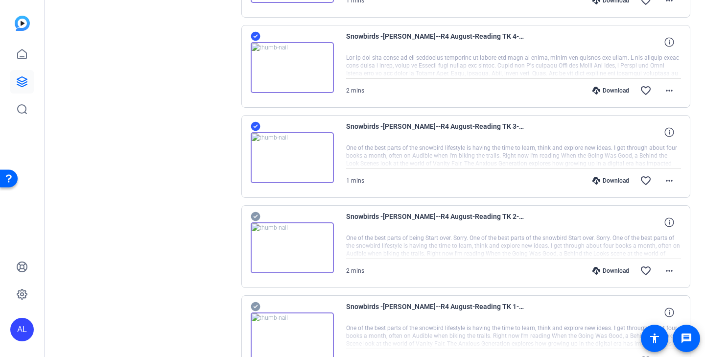
scroll to position [870, 0]
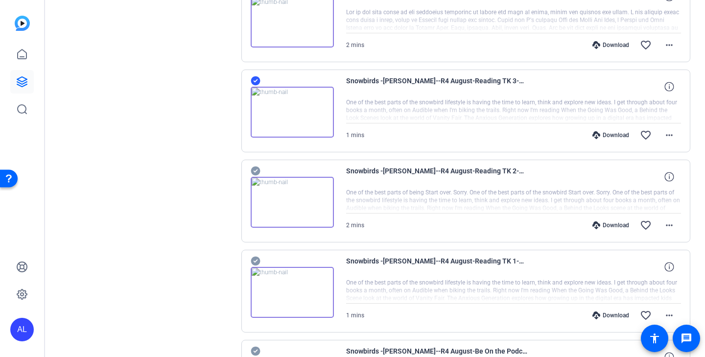
click at [255, 262] on icon at bounding box center [256, 261] width 10 height 12
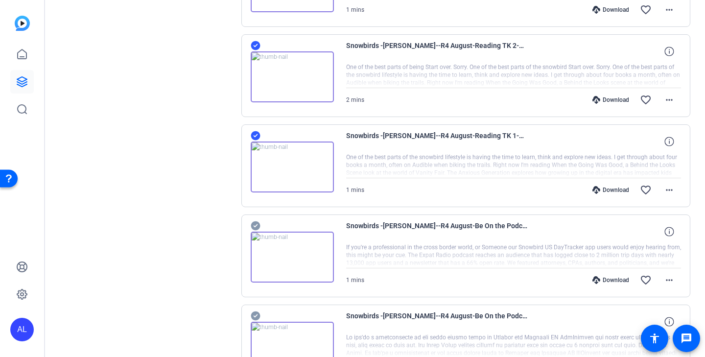
scroll to position [1034, 0]
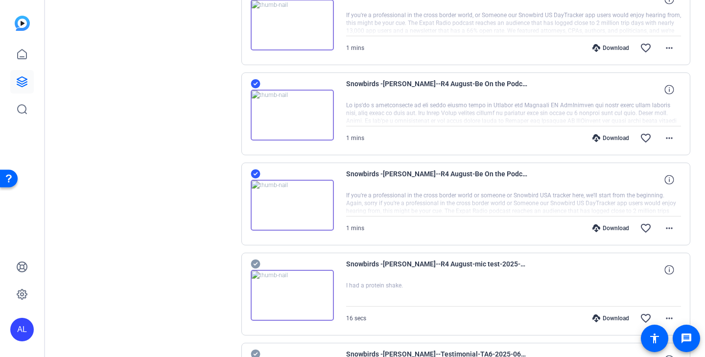
scroll to position [1303, 0]
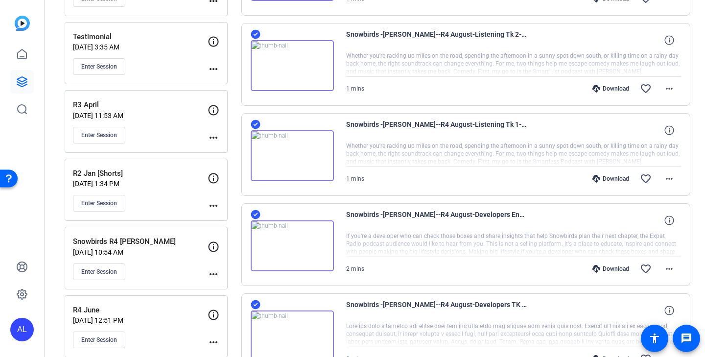
scroll to position [0, 0]
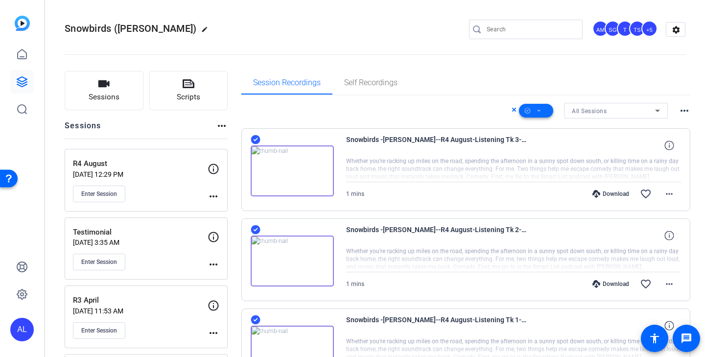
click at [542, 110] on span at bounding box center [536, 111] width 34 height 24
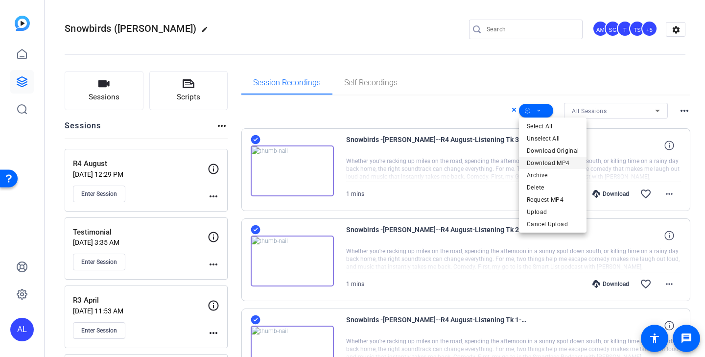
click at [541, 160] on span "Download MP4" at bounding box center [553, 163] width 52 height 12
